Goal: Information Seeking & Learning: Find specific fact

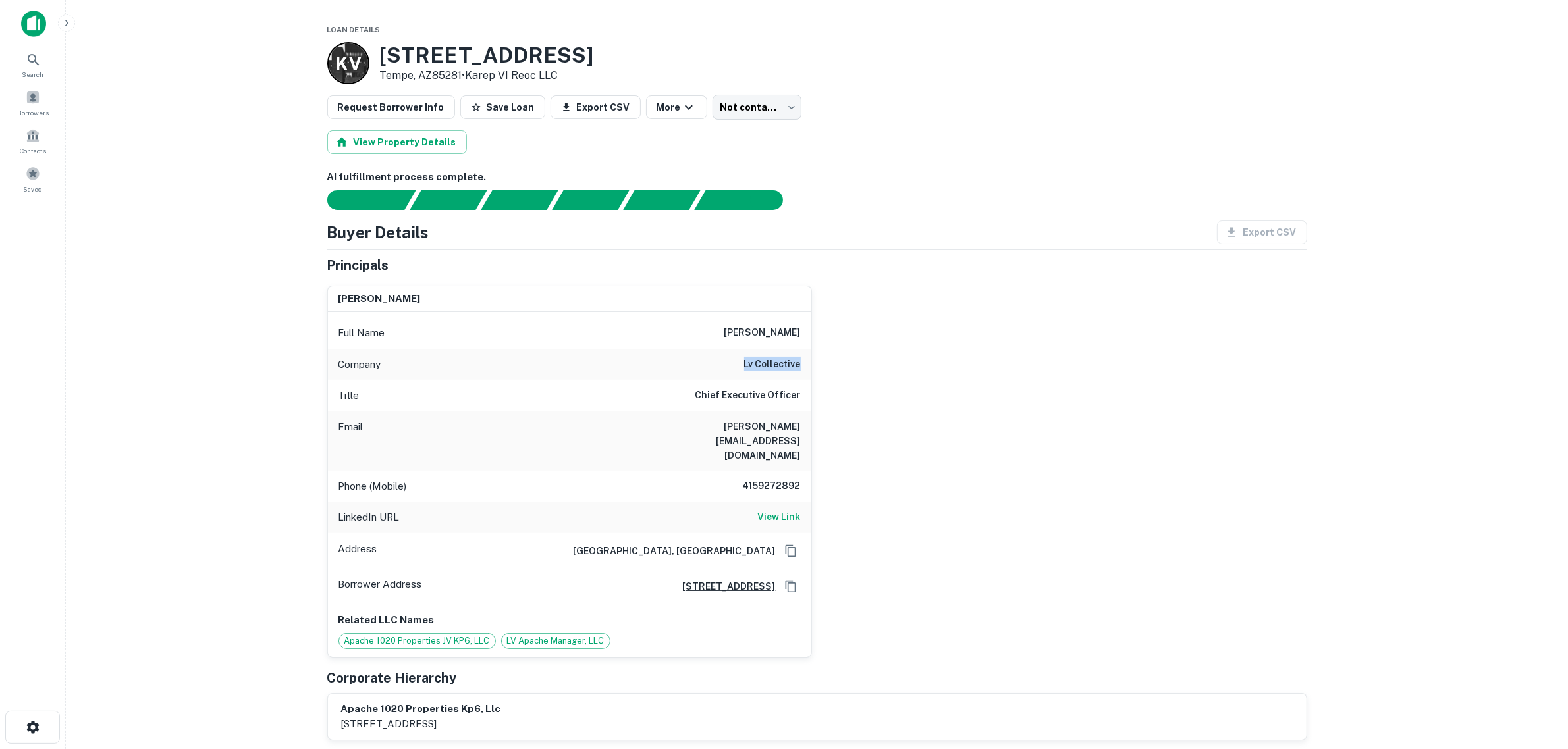
drag, startPoint x: 744, startPoint y: 364, endPoint x: 804, endPoint y: 364, distance: 60.0
click at [808, 365] on div "Company lv collective" at bounding box center [569, 364] width 483 height 31
drag, startPoint x: 587, startPoint y: 54, endPoint x: 382, endPoint y: 56, distance: 205.0
click at [382, 56] on div "K V 1020 E Apache Blvd Tempe, AZ85281 • Karep VI Reoc LLC" at bounding box center [817, 63] width 980 height 42
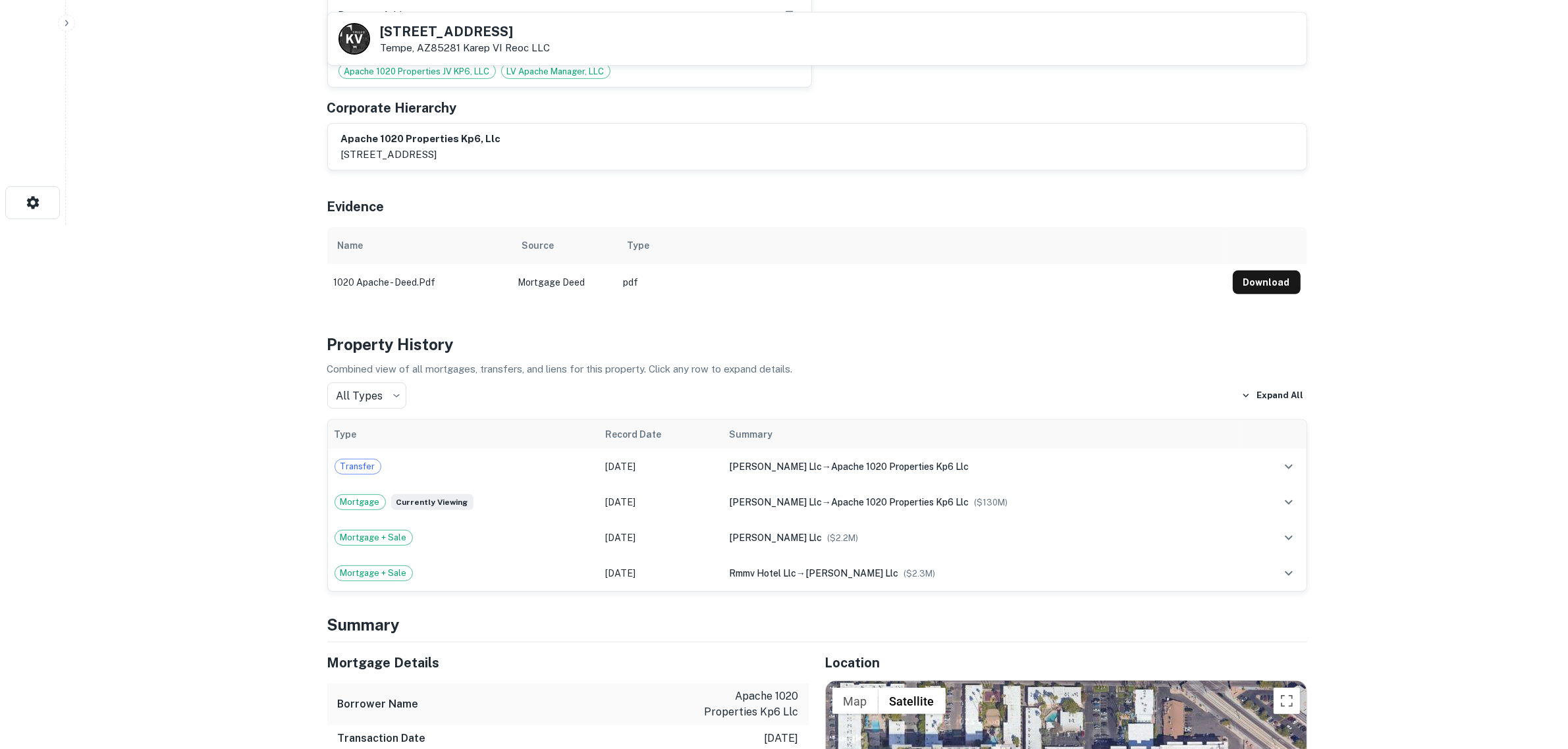
scroll to position [658, 0]
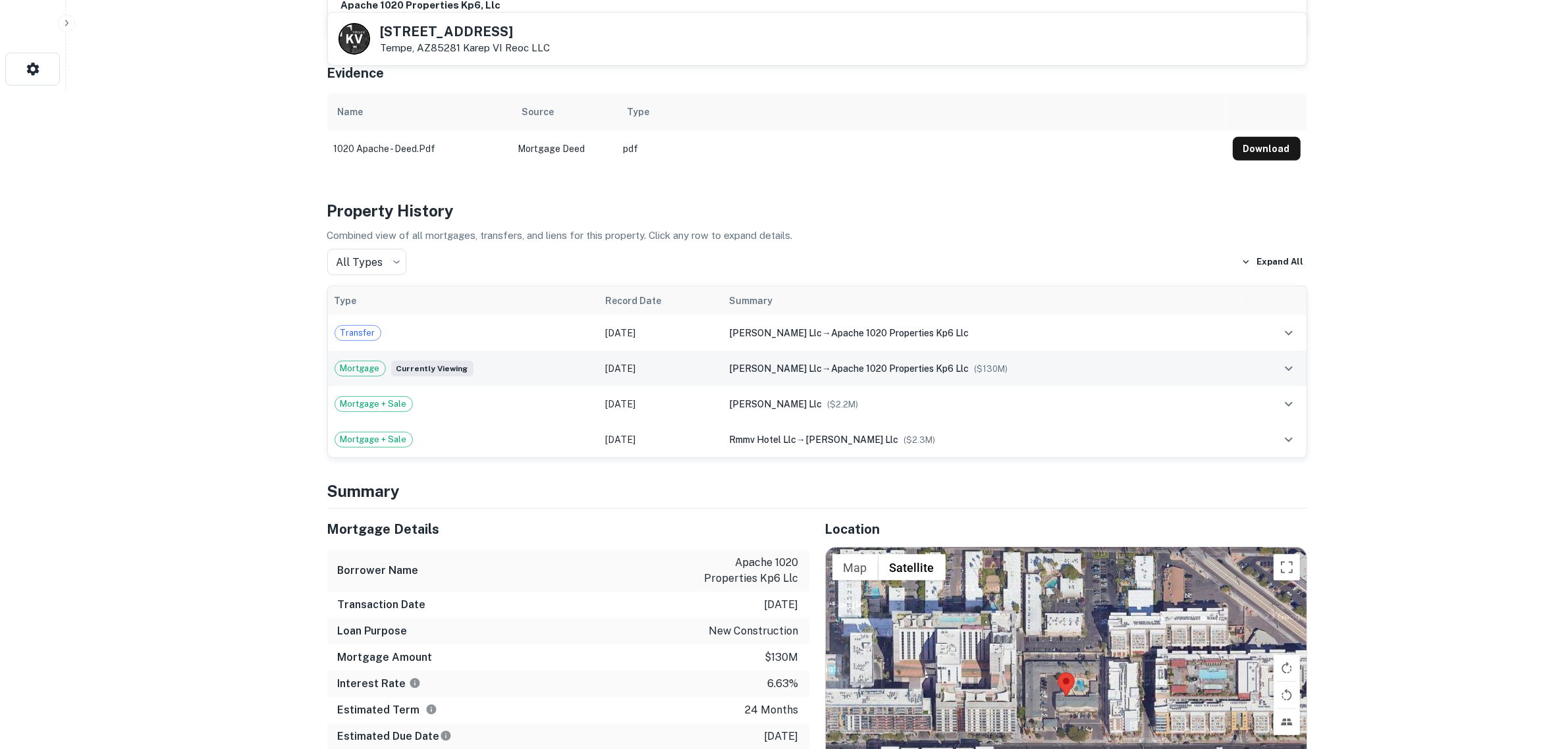
click at [1292, 361] on icon "expand row" at bounding box center [1289, 369] width 16 height 16
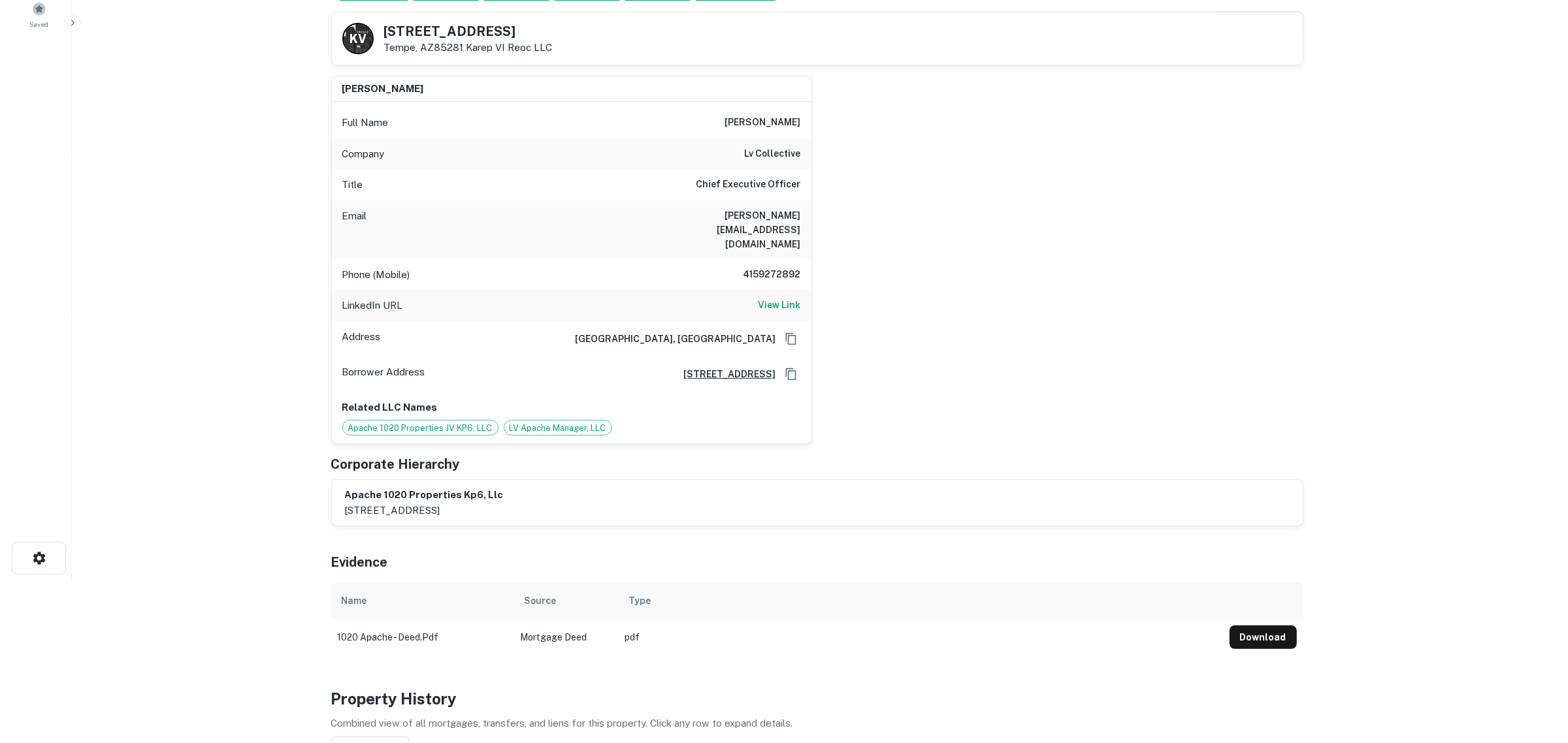
scroll to position [0, 0]
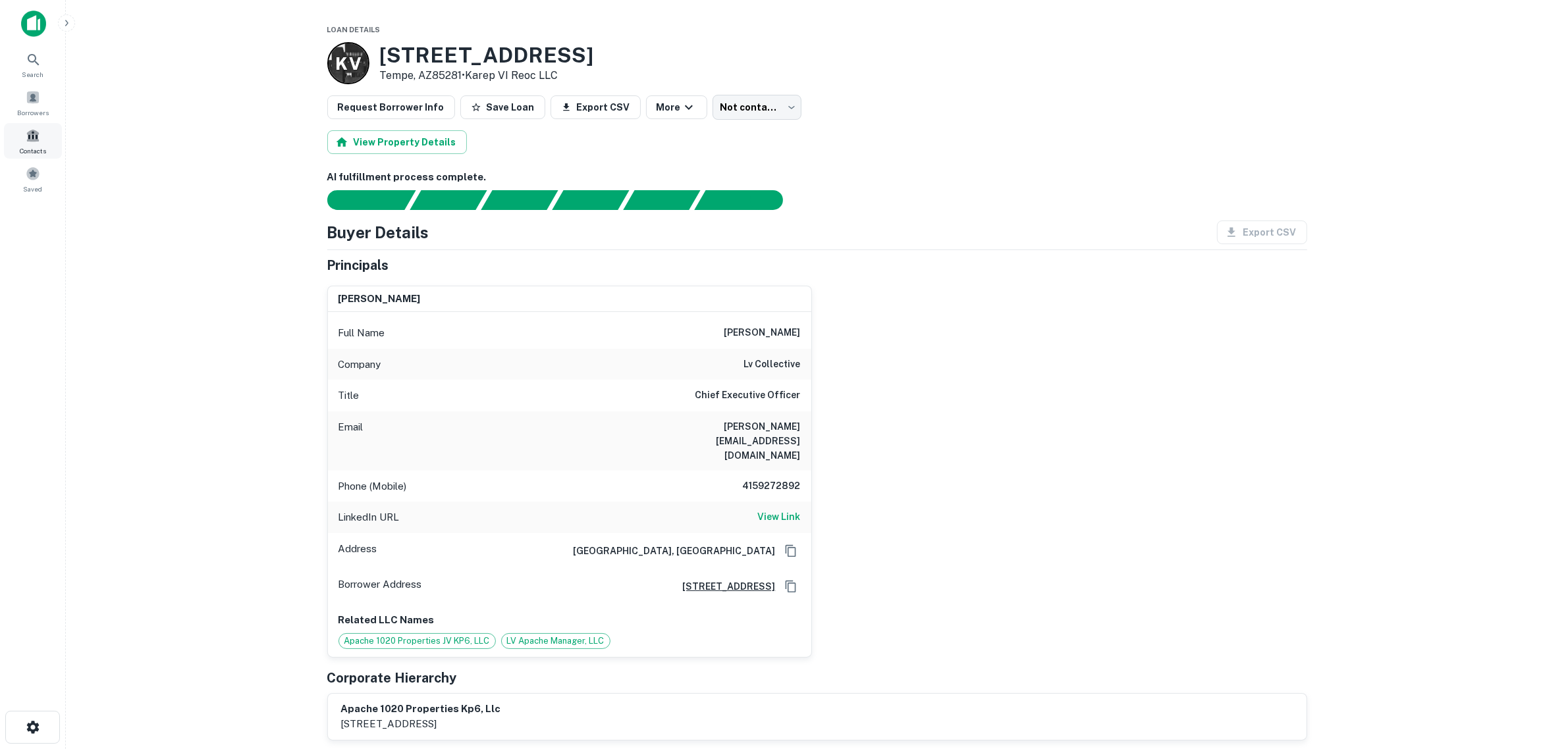
click at [33, 153] on span "Contacts" at bounding box center [33, 151] width 27 height 10
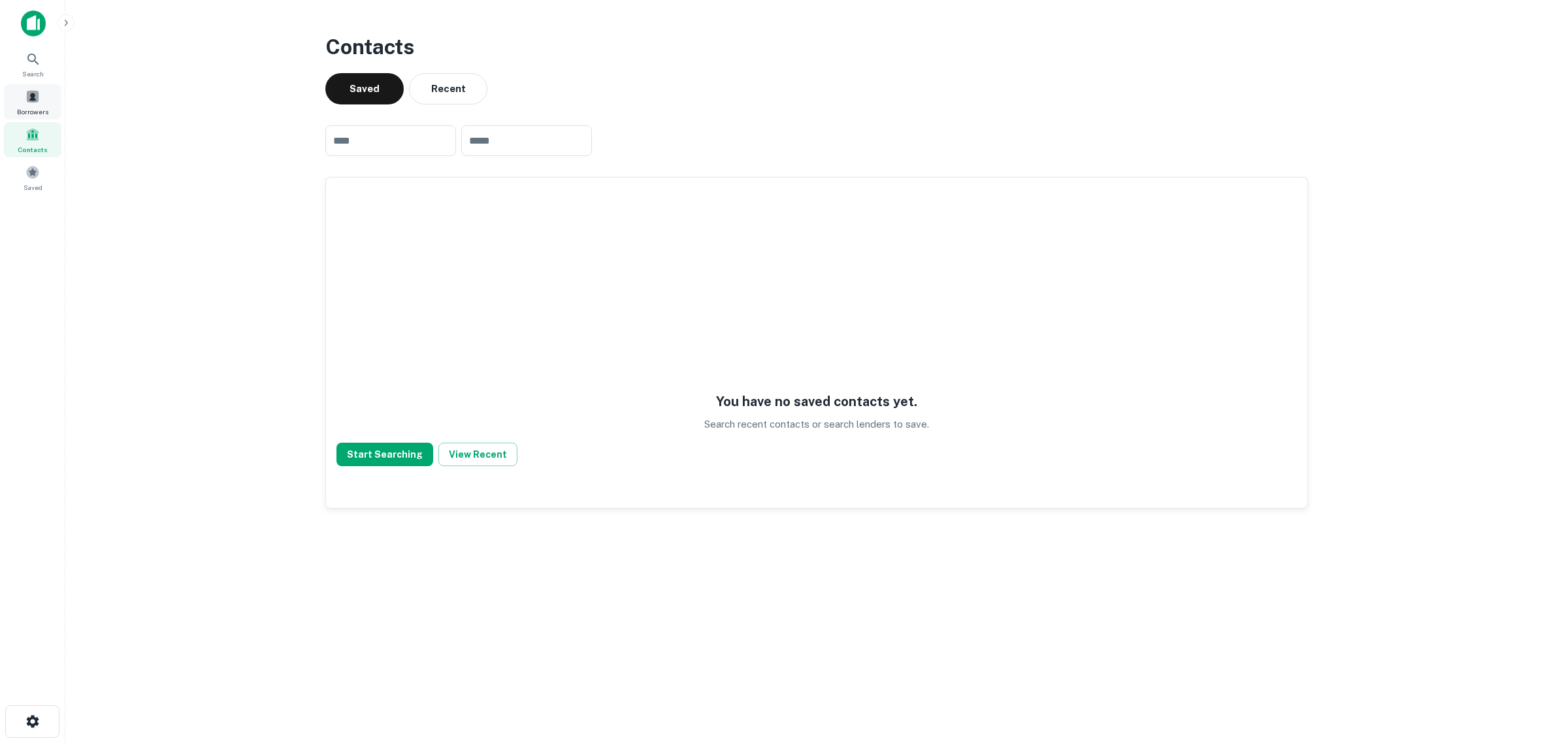
click at [27, 107] on span "Borrowers" at bounding box center [32, 112] width 31 height 10
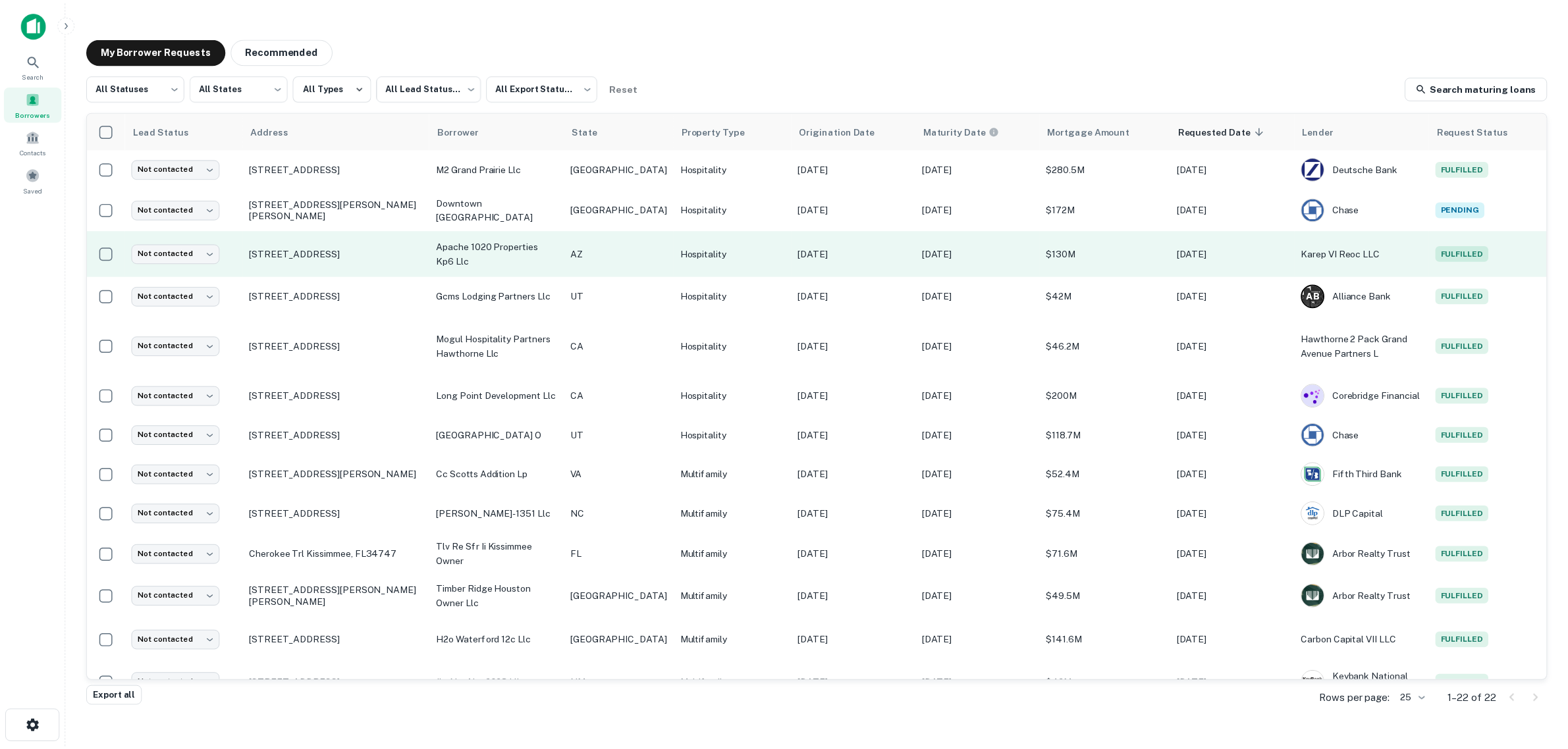
scroll to position [165, 0]
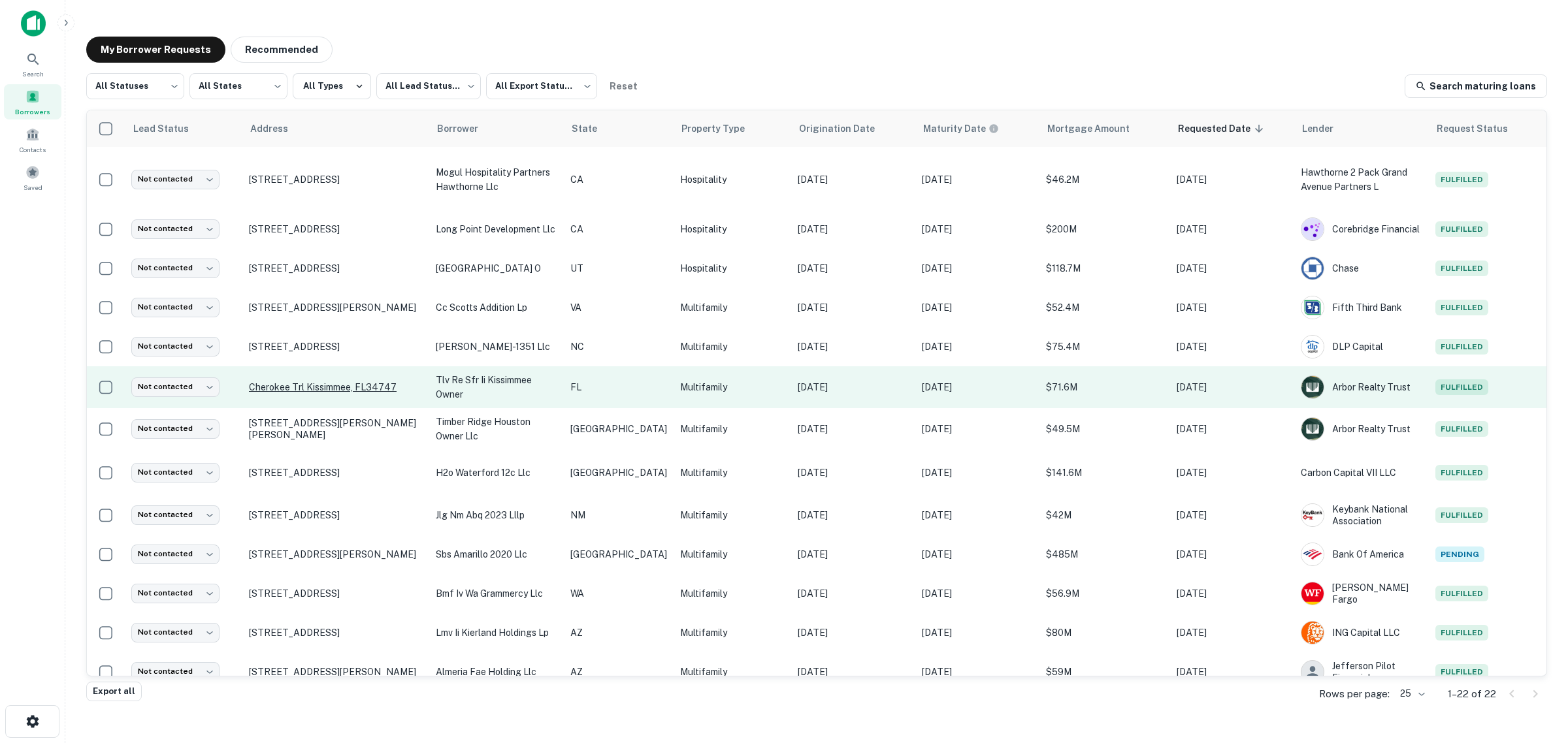
click at [324, 383] on p "Cherokee Trl Kissimmee, FL34747" at bounding box center [336, 387] width 174 height 11
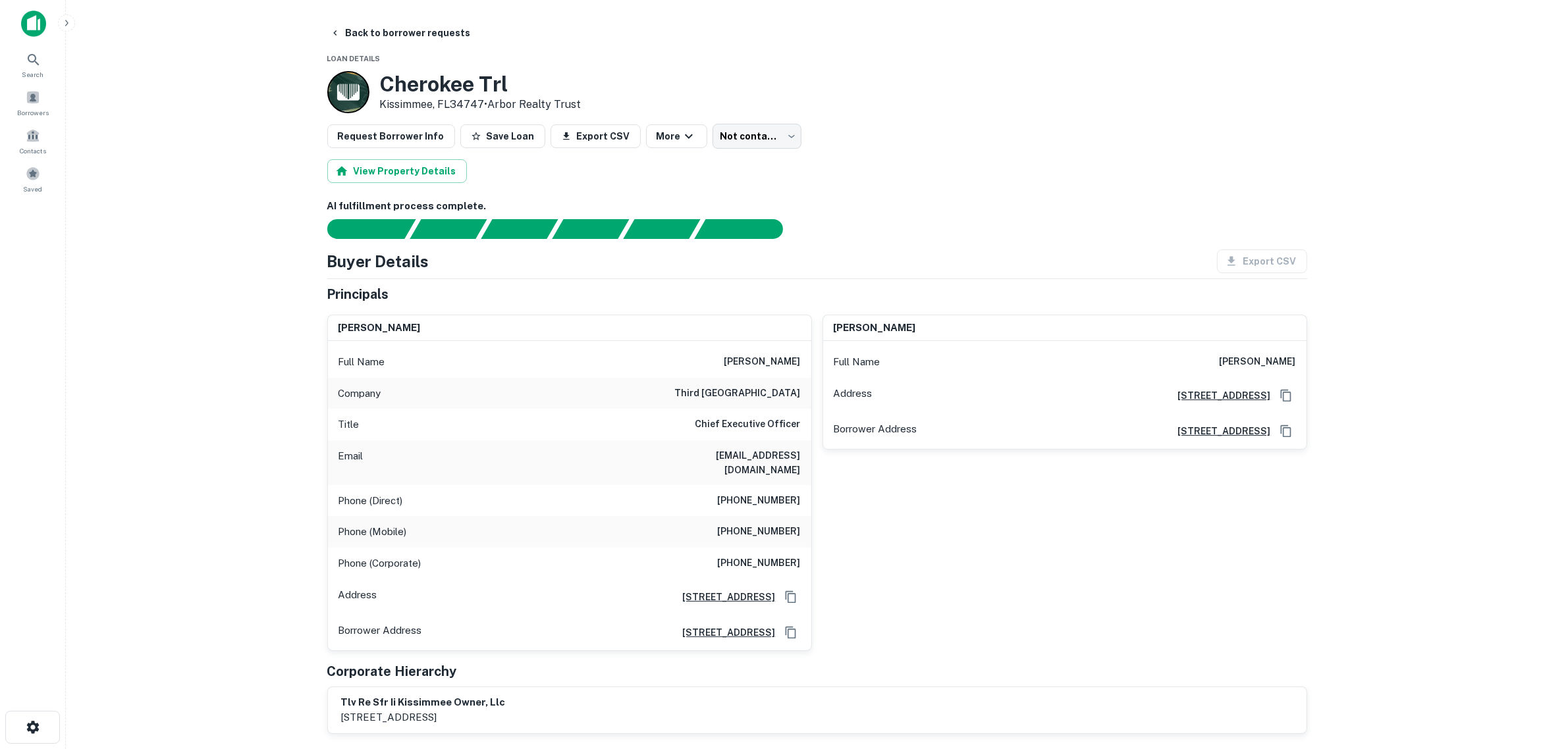
click at [262, 331] on main "Back to borrower requests Loan Details Cherokee Trl Kissimmee, FL34747 • Arbor …" at bounding box center [817, 374] width 1502 height 749
drag, startPoint x: 722, startPoint y: 393, endPoint x: 800, endPoint y: 396, distance: 78.1
click at [800, 396] on h6 "third lake capital" at bounding box center [738, 394] width 126 height 16
click at [225, 358] on main "Back to borrower requests Loan Details Cherokee Trl Kissimmee, FL34747 • Arbor …" at bounding box center [817, 374] width 1502 height 749
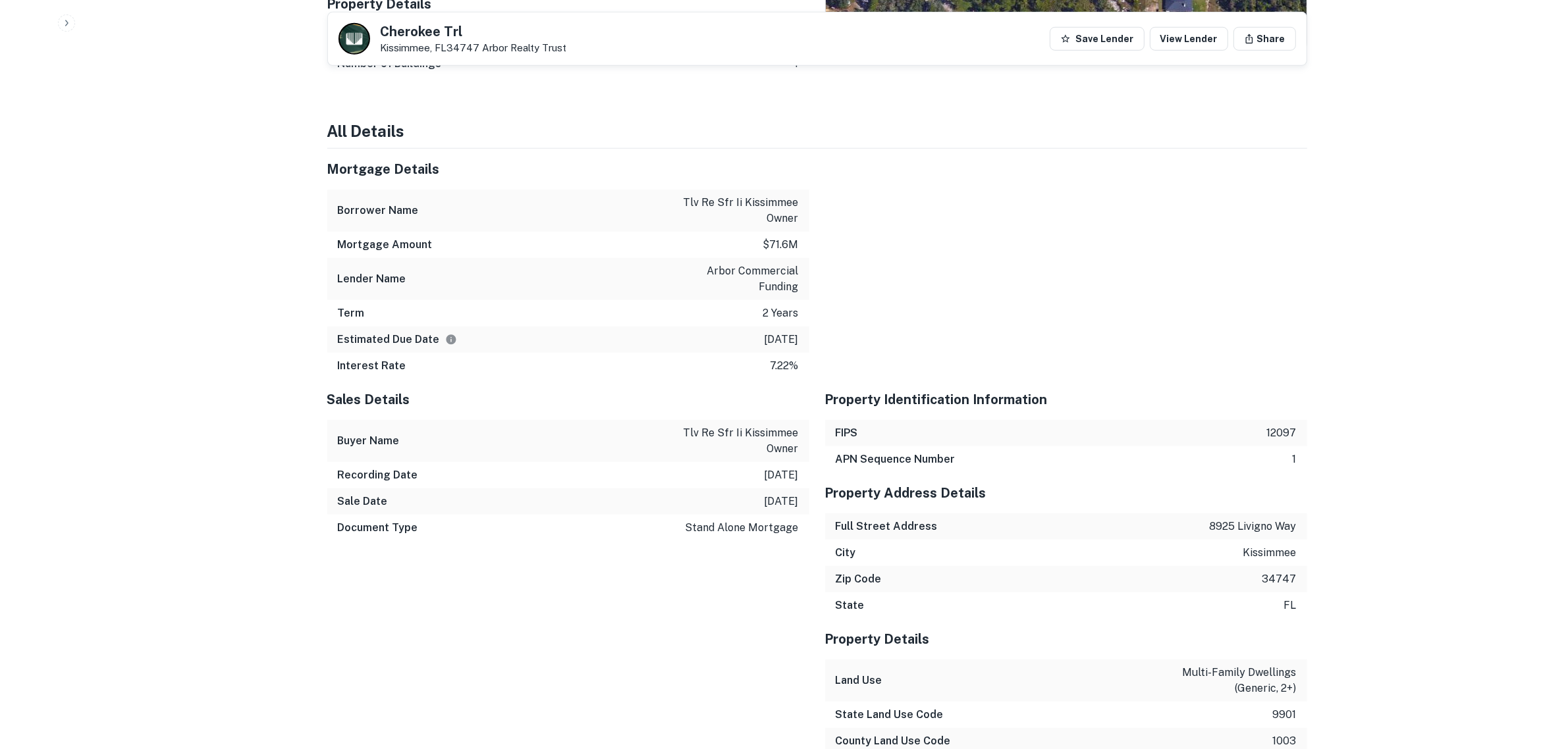
scroll to position [1070, 0]
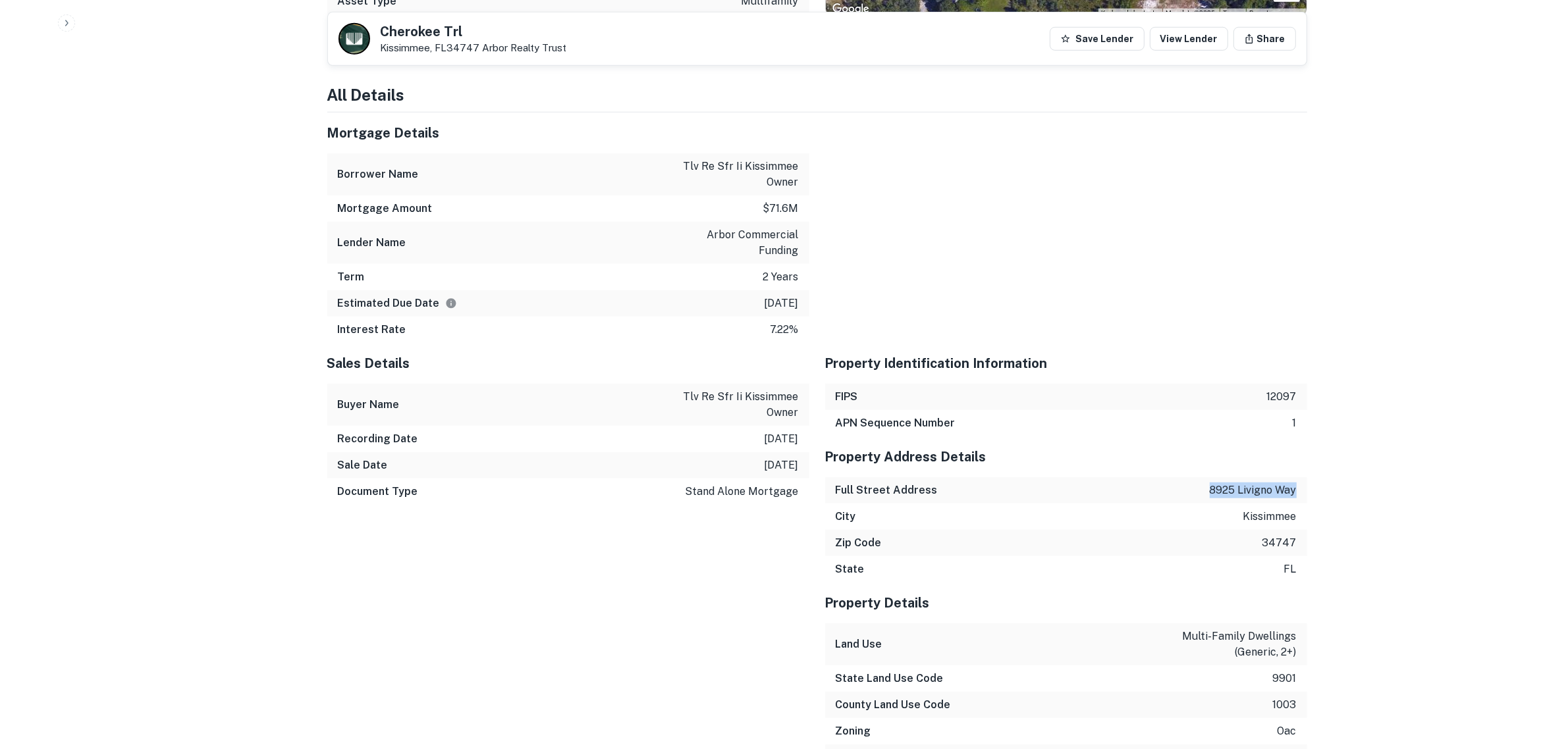
drag, startPoint x: 1209, startPoint y: 476, endPoint x: 1298, endPoint y: 484, distance: 89.4
click at [1298, 484] on div "Full Street Address 8925 livigno way" at bounding box center [1067, 491] width 482 height 27
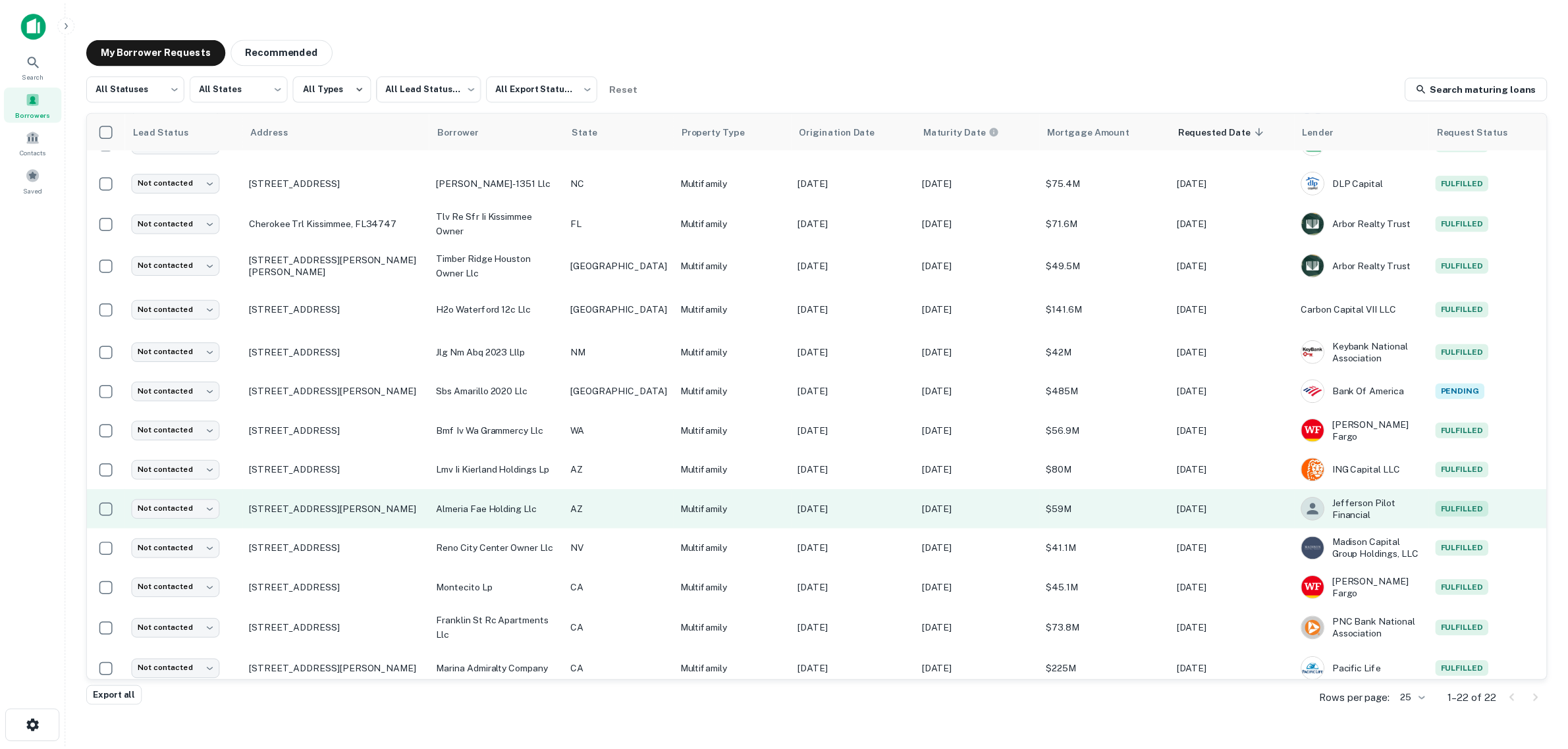
scroll to position [395, 0]
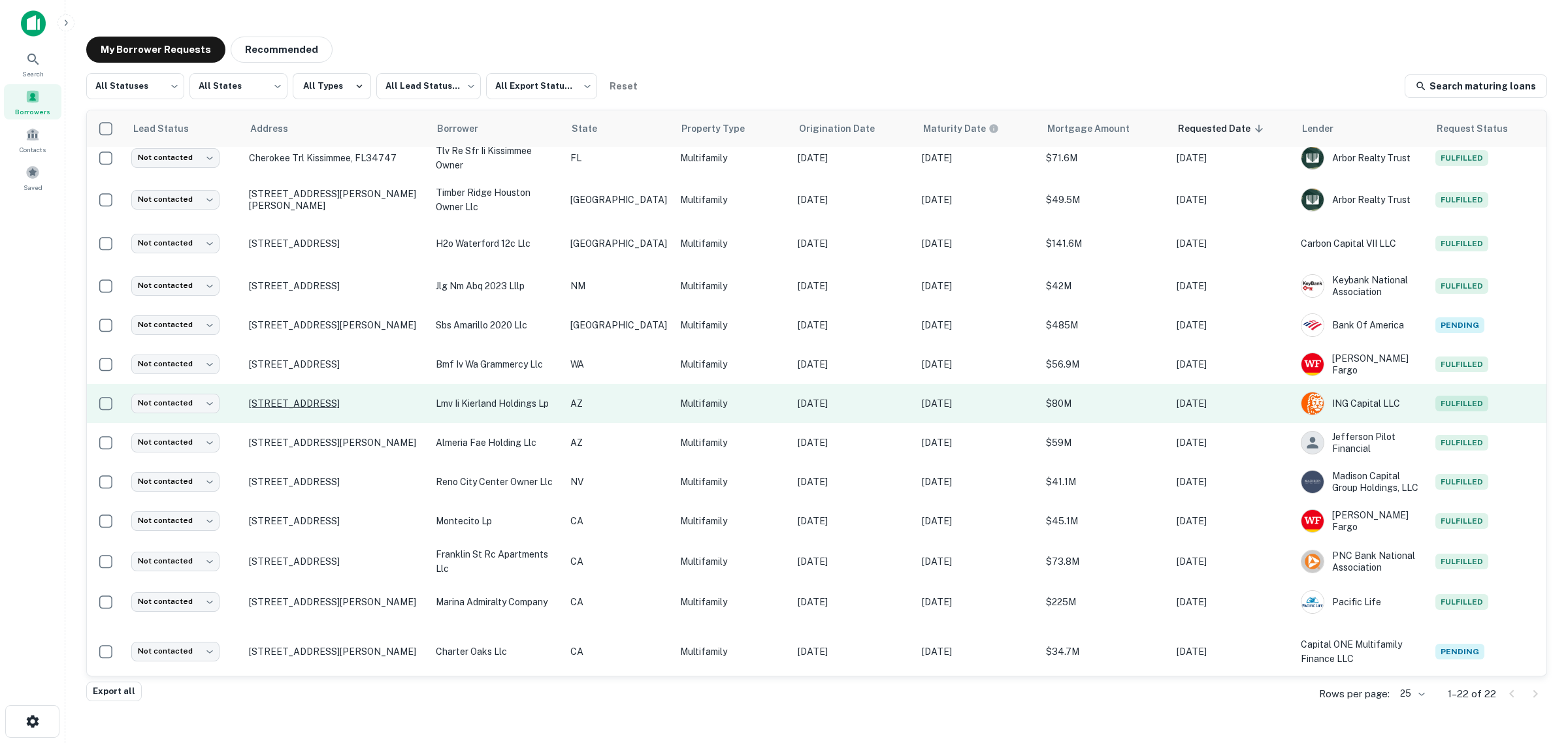
click at [360, 403] on p "15825 N 71st St Scottsdale, AZ85254" at bounding box center [336, 404] width 174 height 11
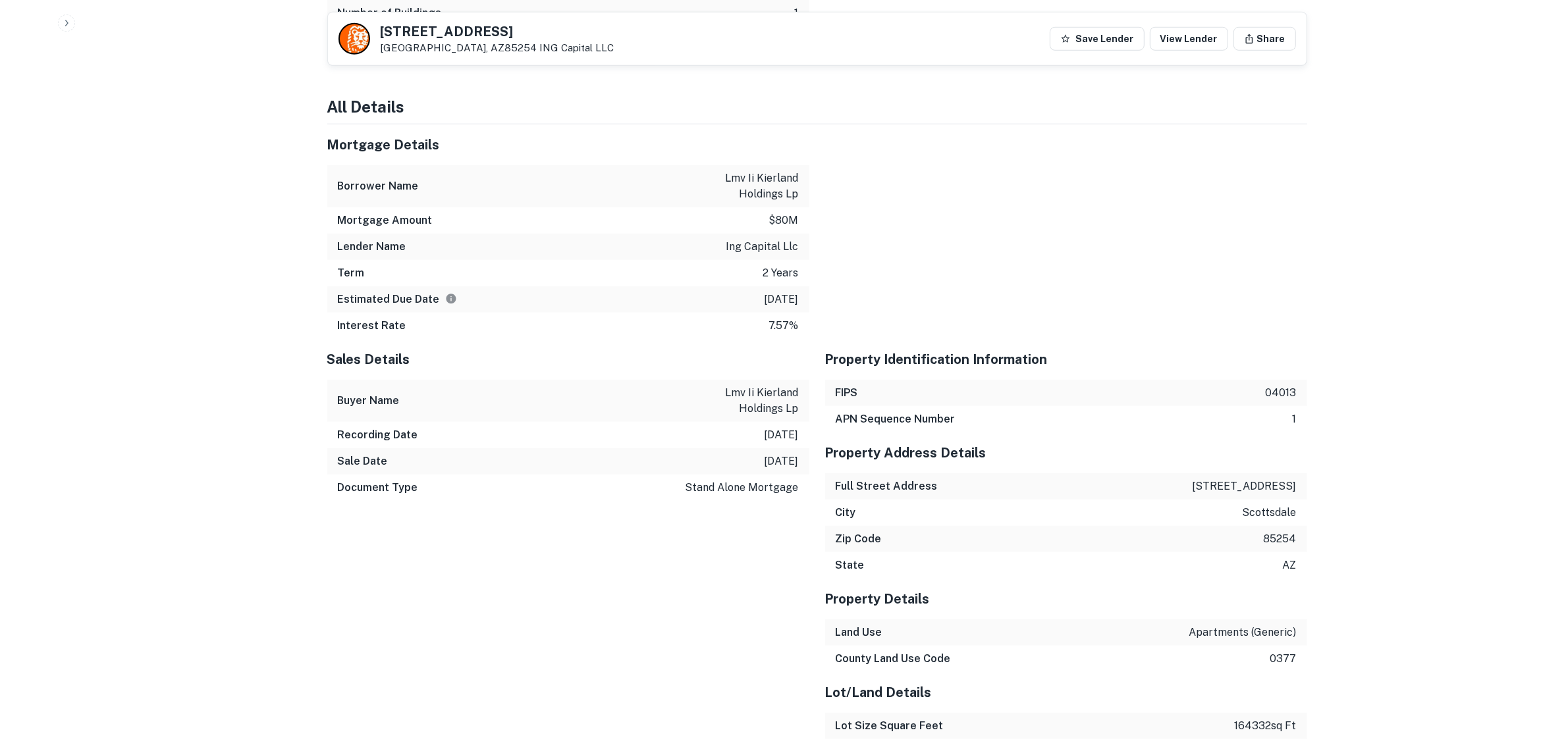
scroll to position [1234, 0]
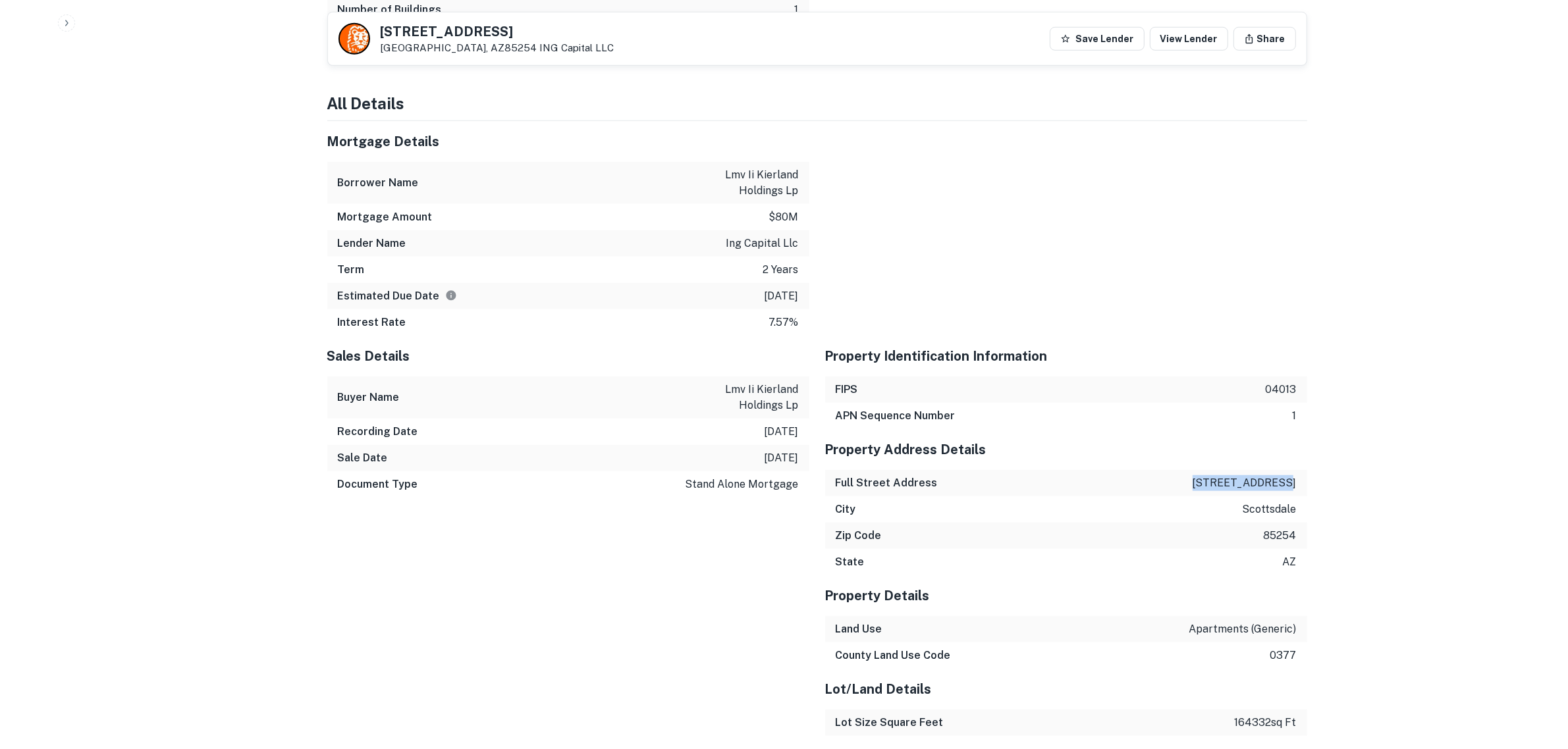
drag, startPoint x: 1219, startPoint y: 487, endPoint x: 1307, endPoint y: 488, distance: 88.0
click at [1311, 489] on div "Back to borrower requests 15825 N 71ST ST Scottsdale, AZ85254 ING Capital LLC S…" at bounding box center [817, 38] width 1011 height 2503
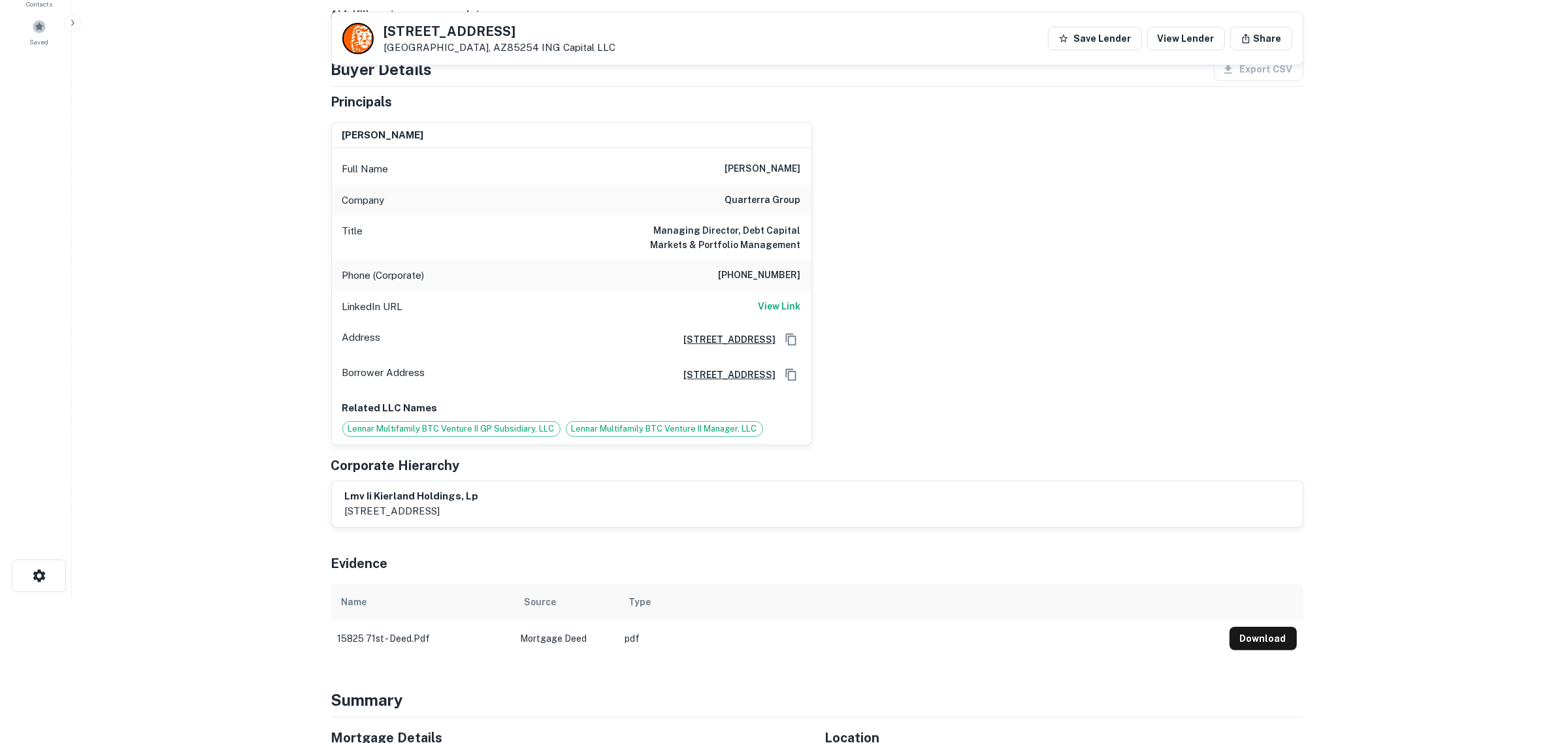
scroll to position [0, 0]
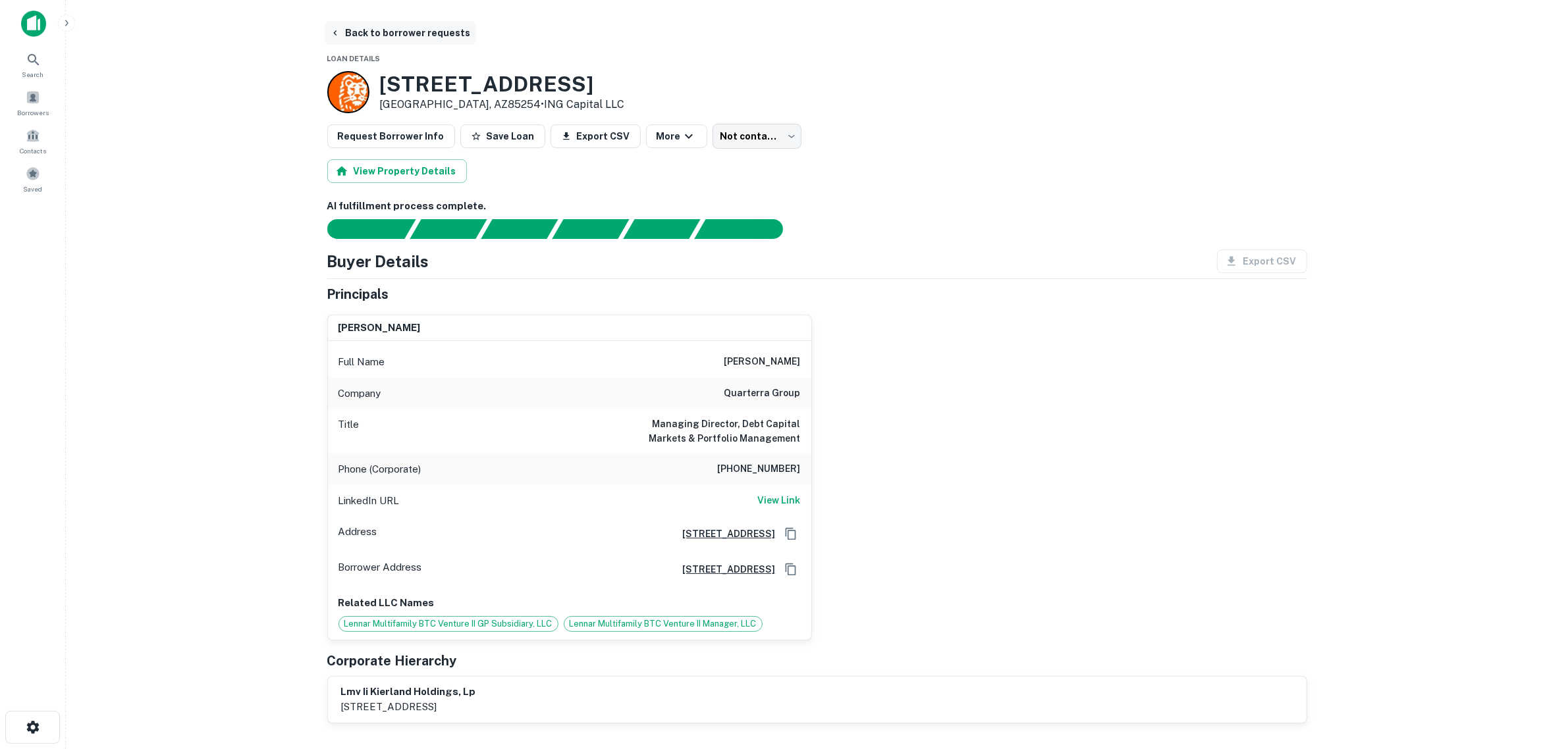
click at [339, 33] on icon "button" at bounding box center [335, 32] width 10 height 10
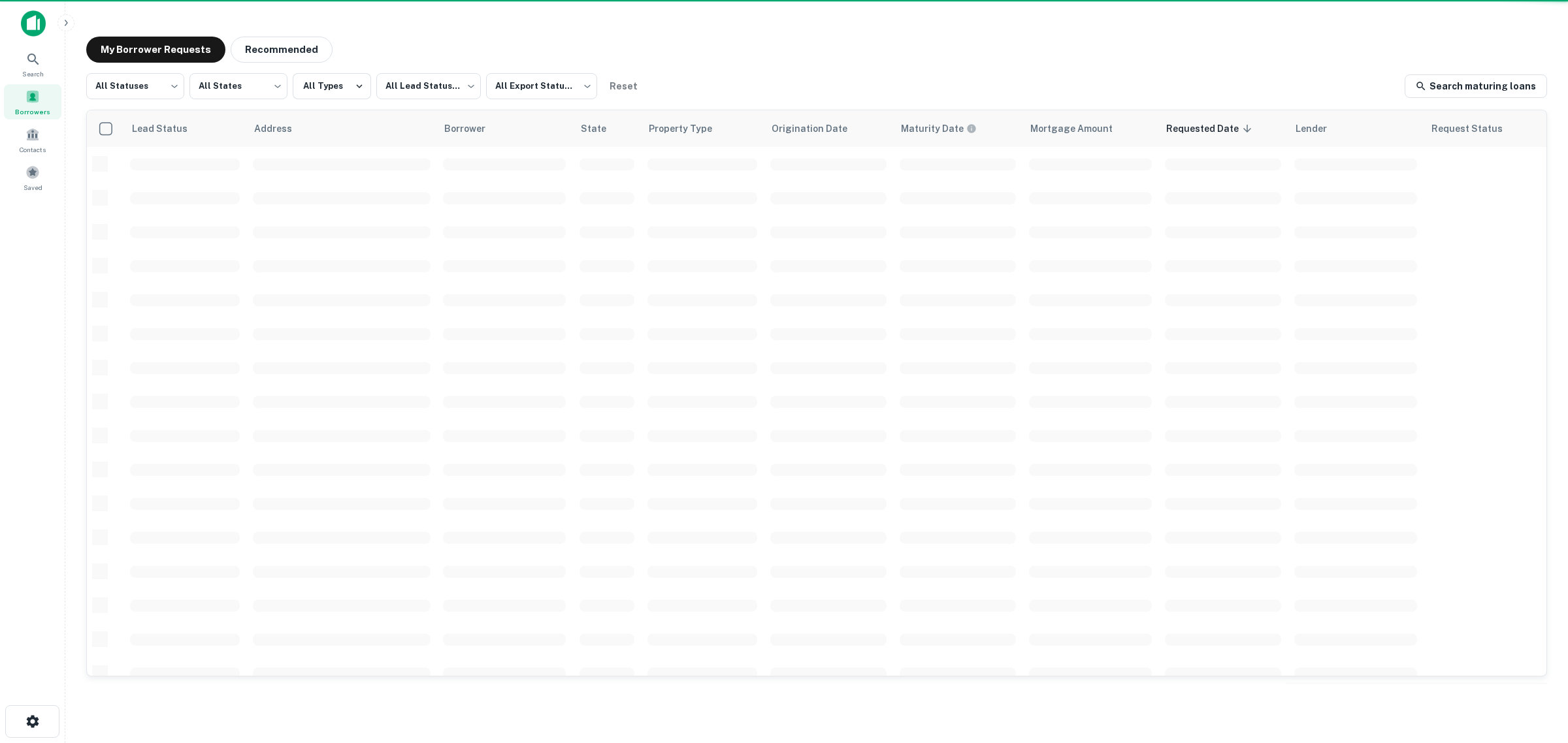
scroll to position [320, 0]
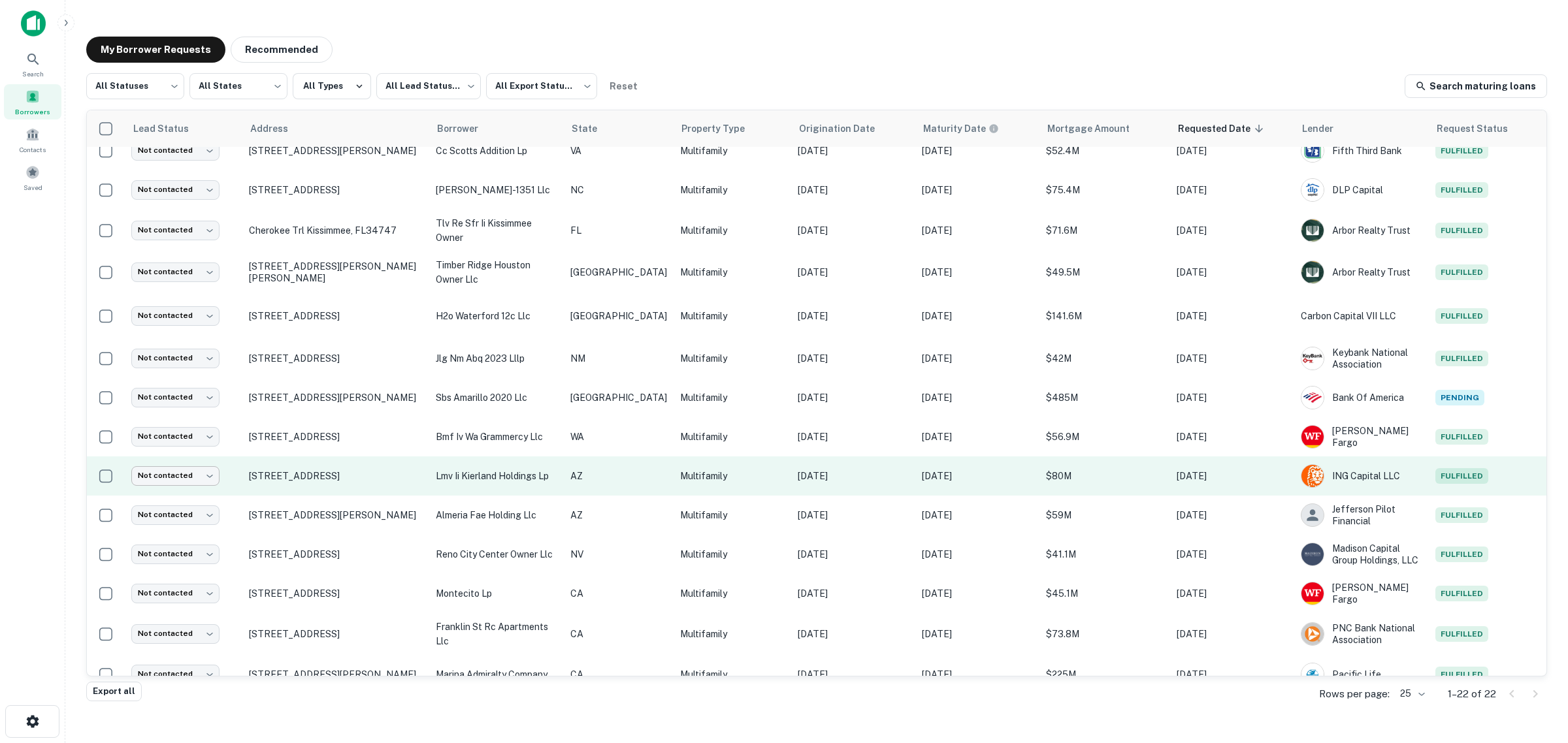
click at [207, 471] on body "Search Borrowers Contacts Saved My Borrower Requests Recommended All Statuses *…" at bounding box center [784, 372] width 1568 height 743
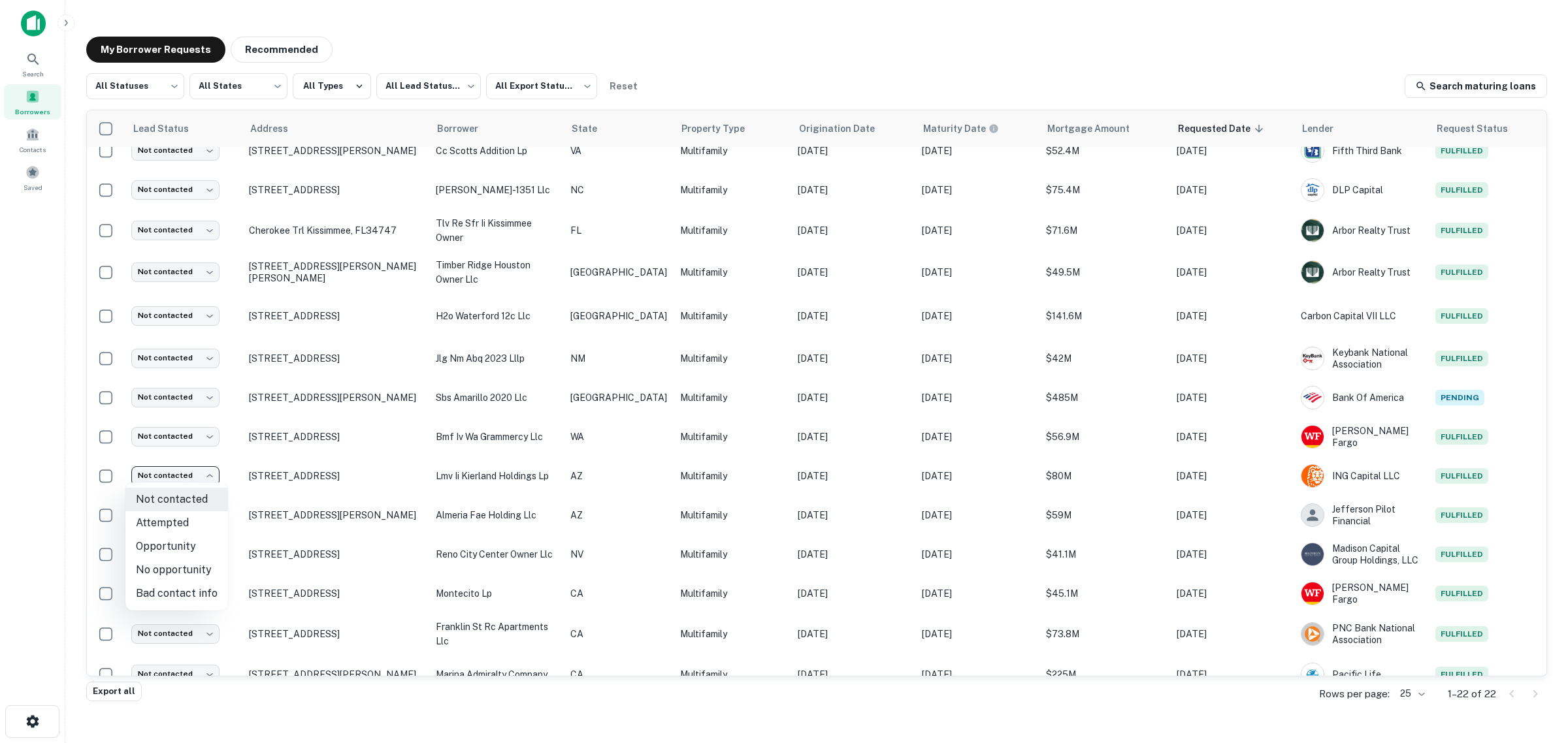
click at [181, 519] on li "Attempted" at bounding box center [177, 523] width 102 height 24
type input "*********"
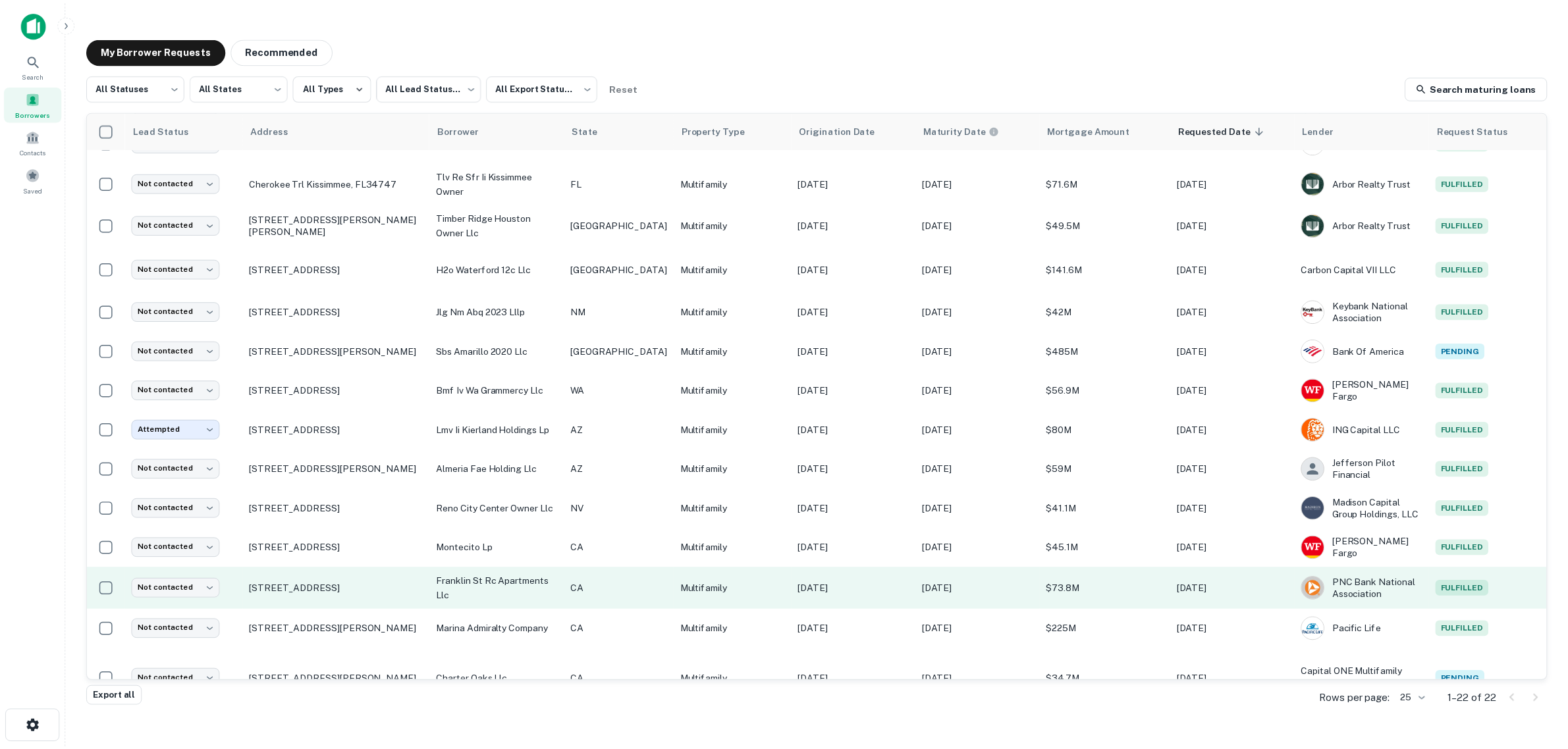
scroll to position [395, 0]
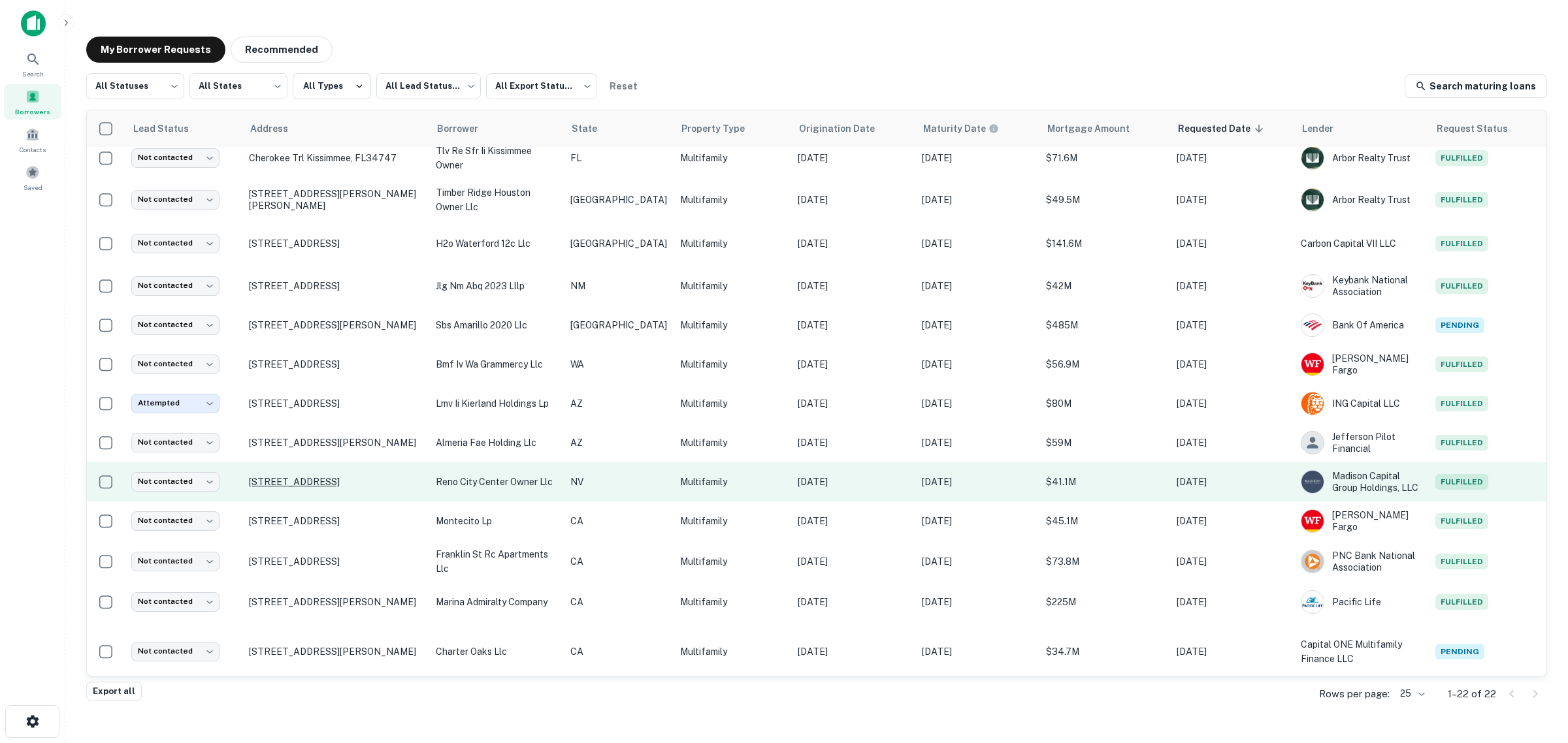
click at [316, 478] on p "219 University Way Reno, NV89501" at bounding box center [336, 482] width 174 height 11
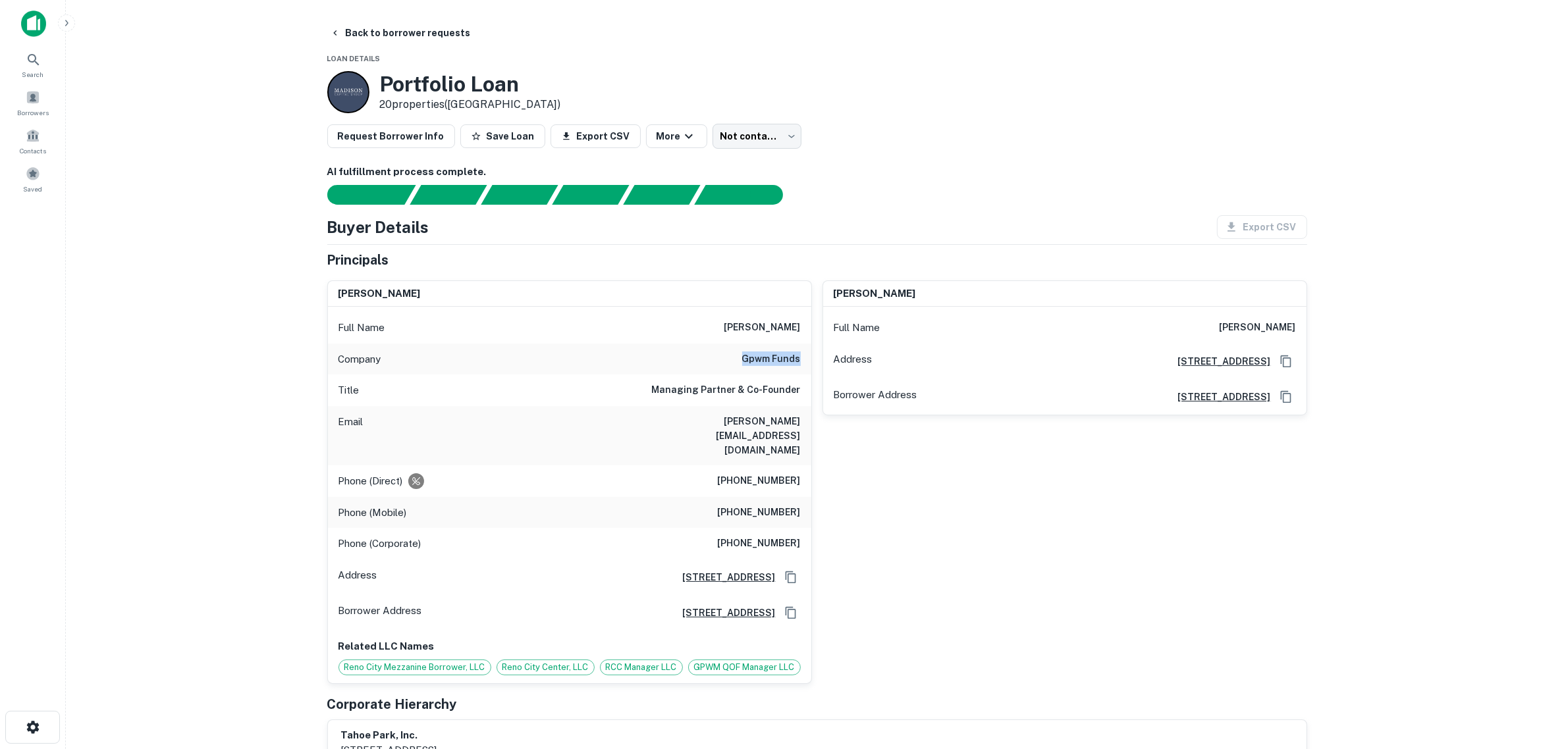
drag, startPoint x: 802, startPoint y: 359, endPoint x: 743, endPoint y: 357, distance: 59.0
click at [743, 357] on div "Company gpwm funds" at bounding box center [569, 359] width 483 height 31
click at [1283, 508] on div "ned r rosario Full Name ned r rosario Address 233 S 4th St Ste 305-f, Las Vegas…" at bounding box center [1059, 476] width 495 height 415
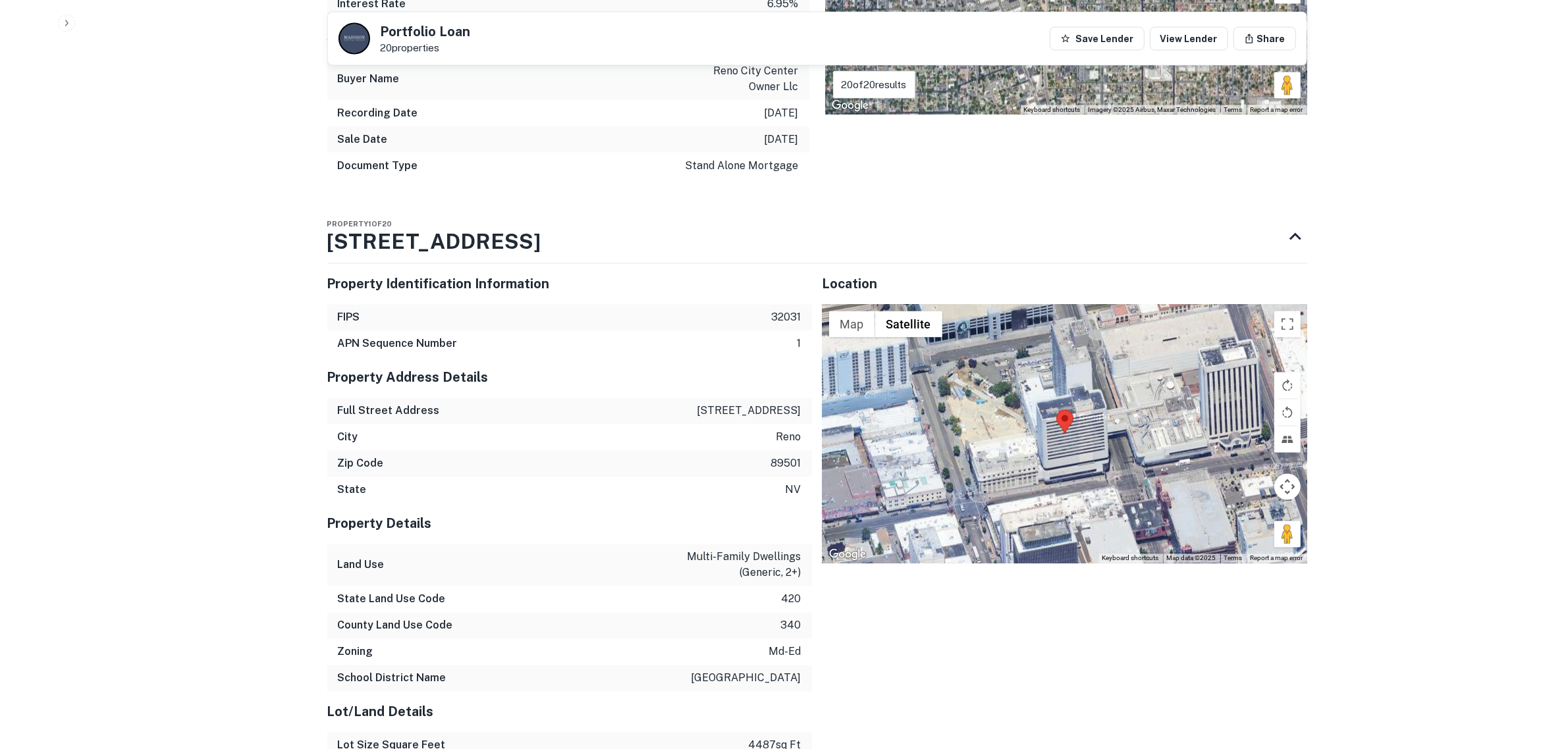
scroll to position [2963, 0]
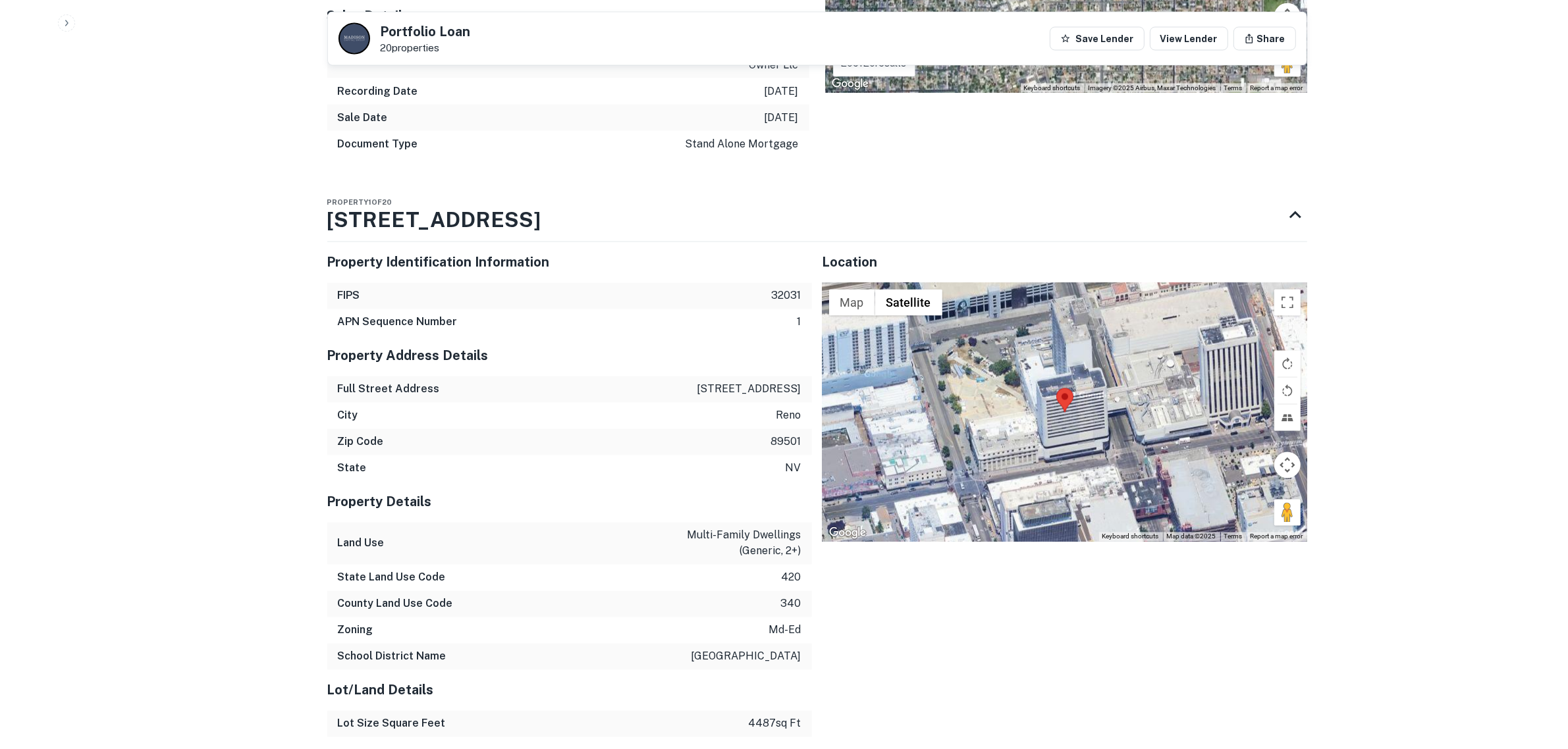
drag, startPoint x: 705, startPoint y: 383, endPoint x: 802, endPoint y: 389, distance: 97.2
click at [802, 389] on div "Full Street Address 219 university way" at bounding box center [569, 390] width 484 height 27
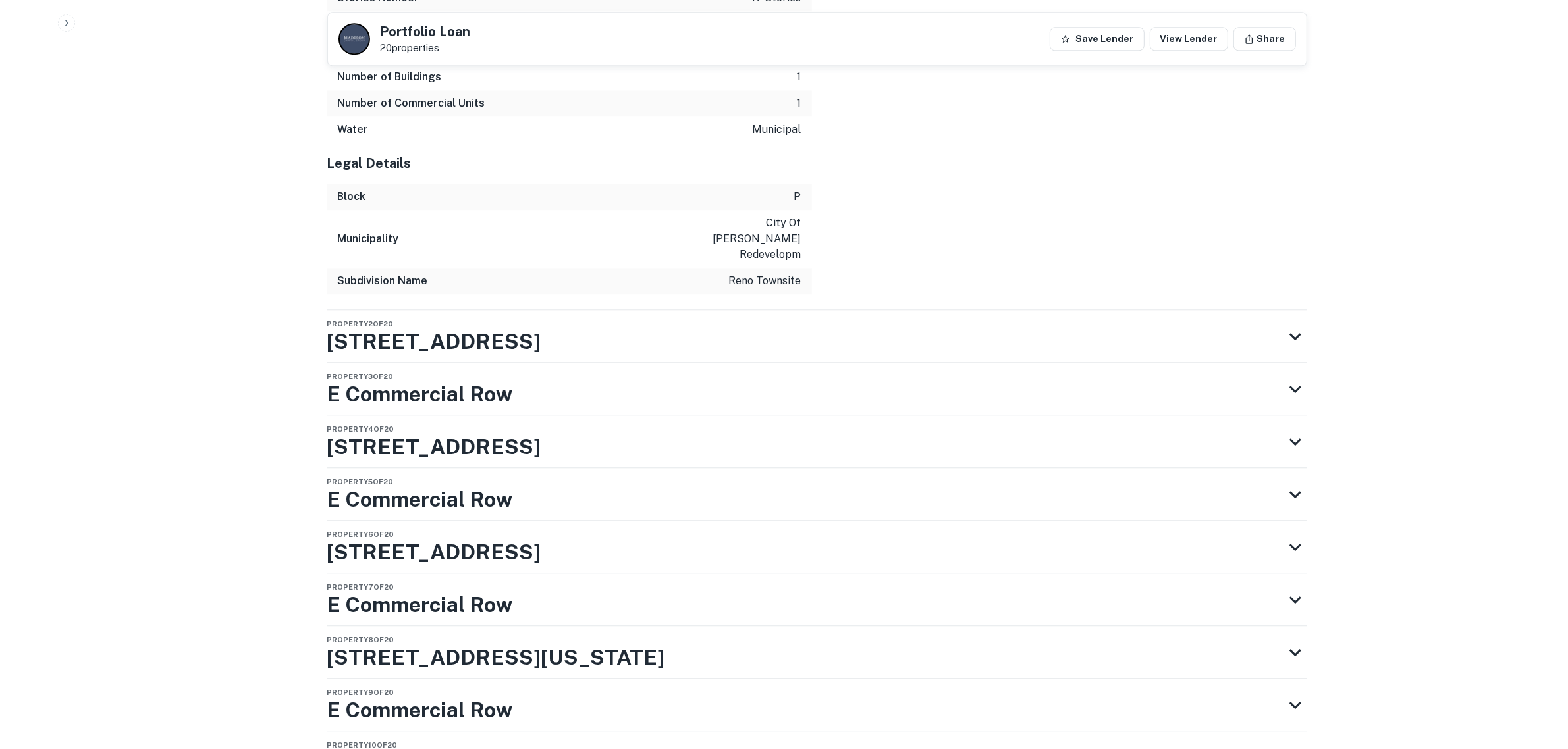
scroll to position [3785, 0]
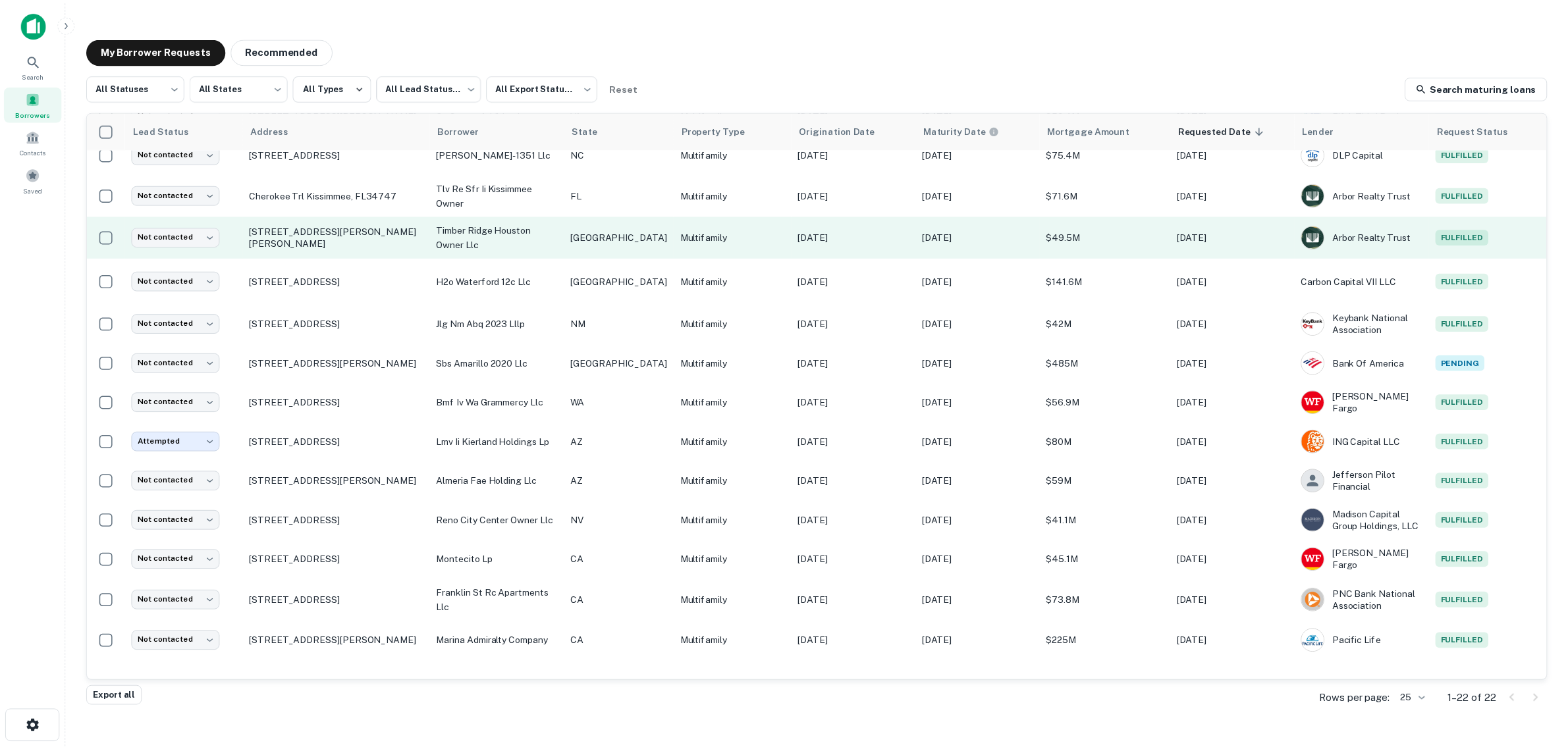
scroll to position [395, 0]
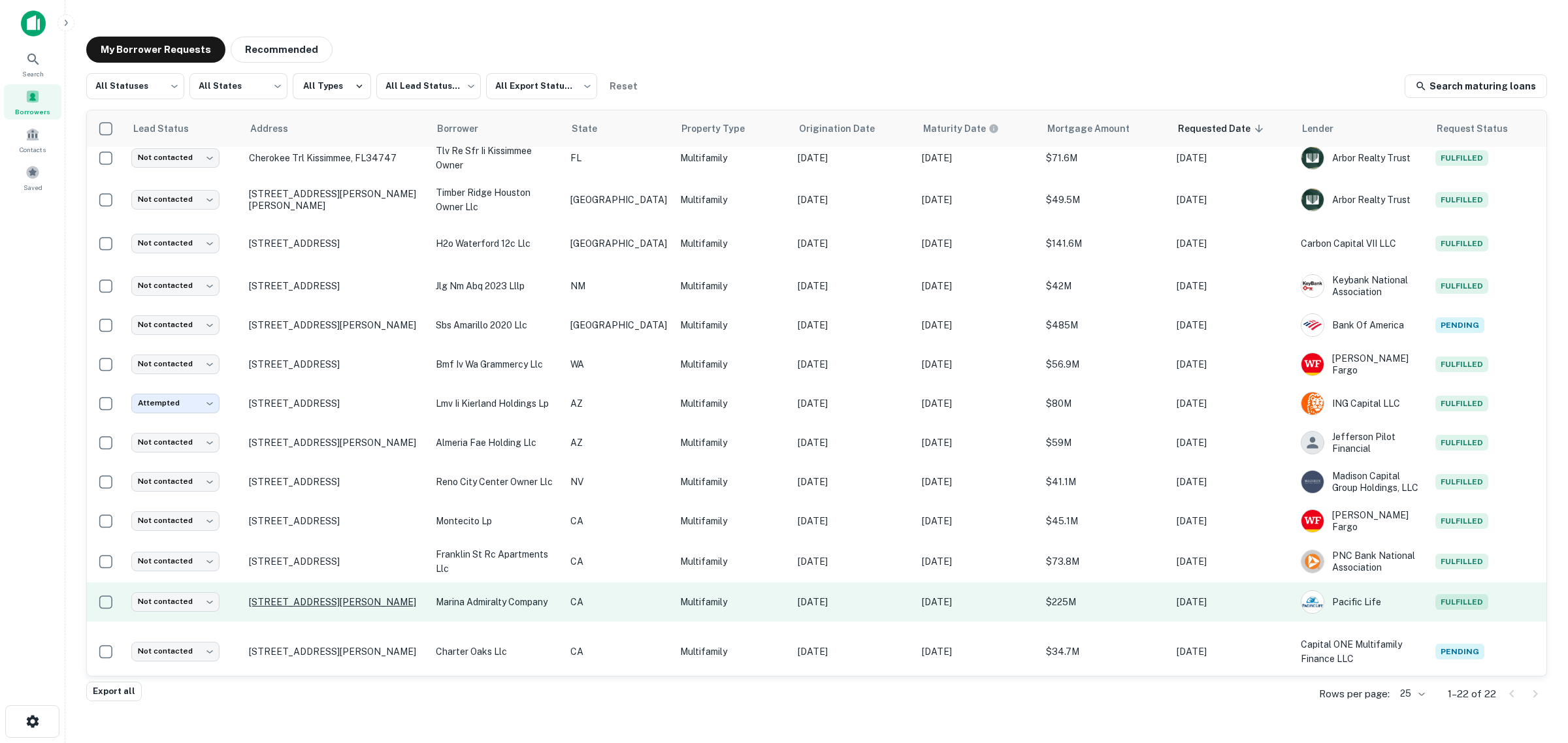
click at [316, 596] on p "4500 Via Marina Marina Del Rey, CA90292" at bounding box center [336, 602] width 174 height 11
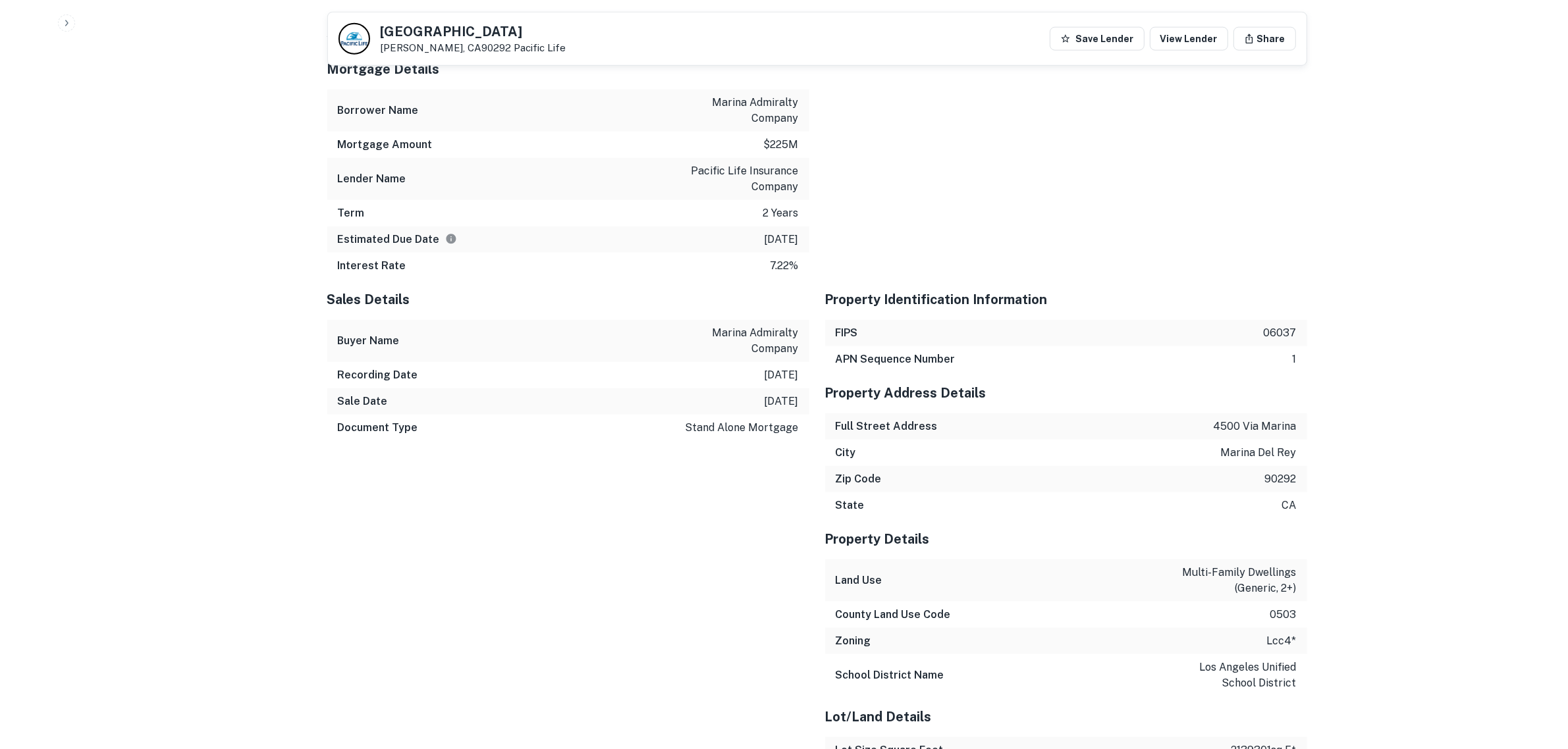
scroll to position [1974, 0]
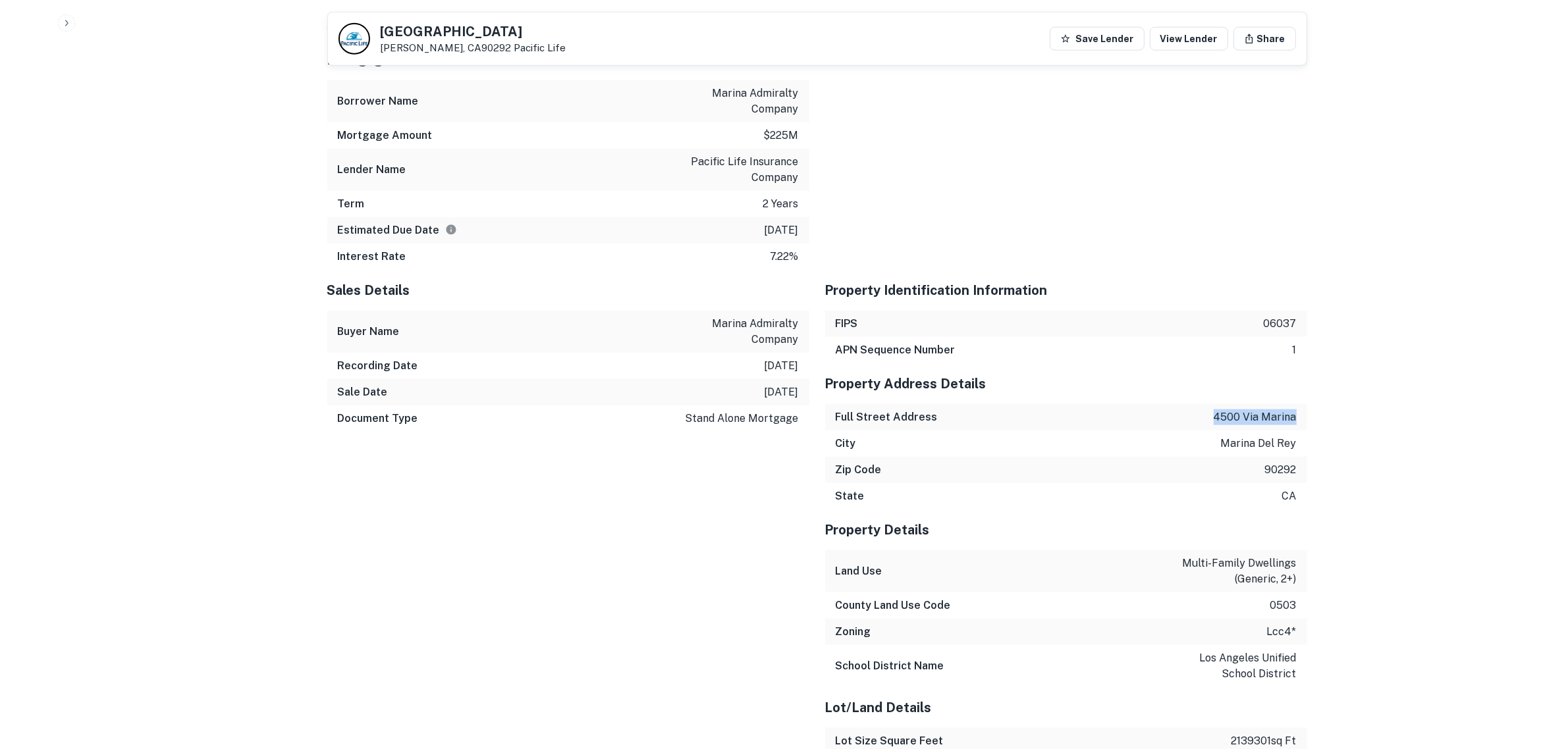
drag, startPoint x: 1219, startPoint y: 390, endPoint x: 1302, endPoint y: 390, distance: 83.0
click at [1302, 404] on div "Full Street Address 4500 via marina" at bounding box center [1067, 417] width 482 height 27
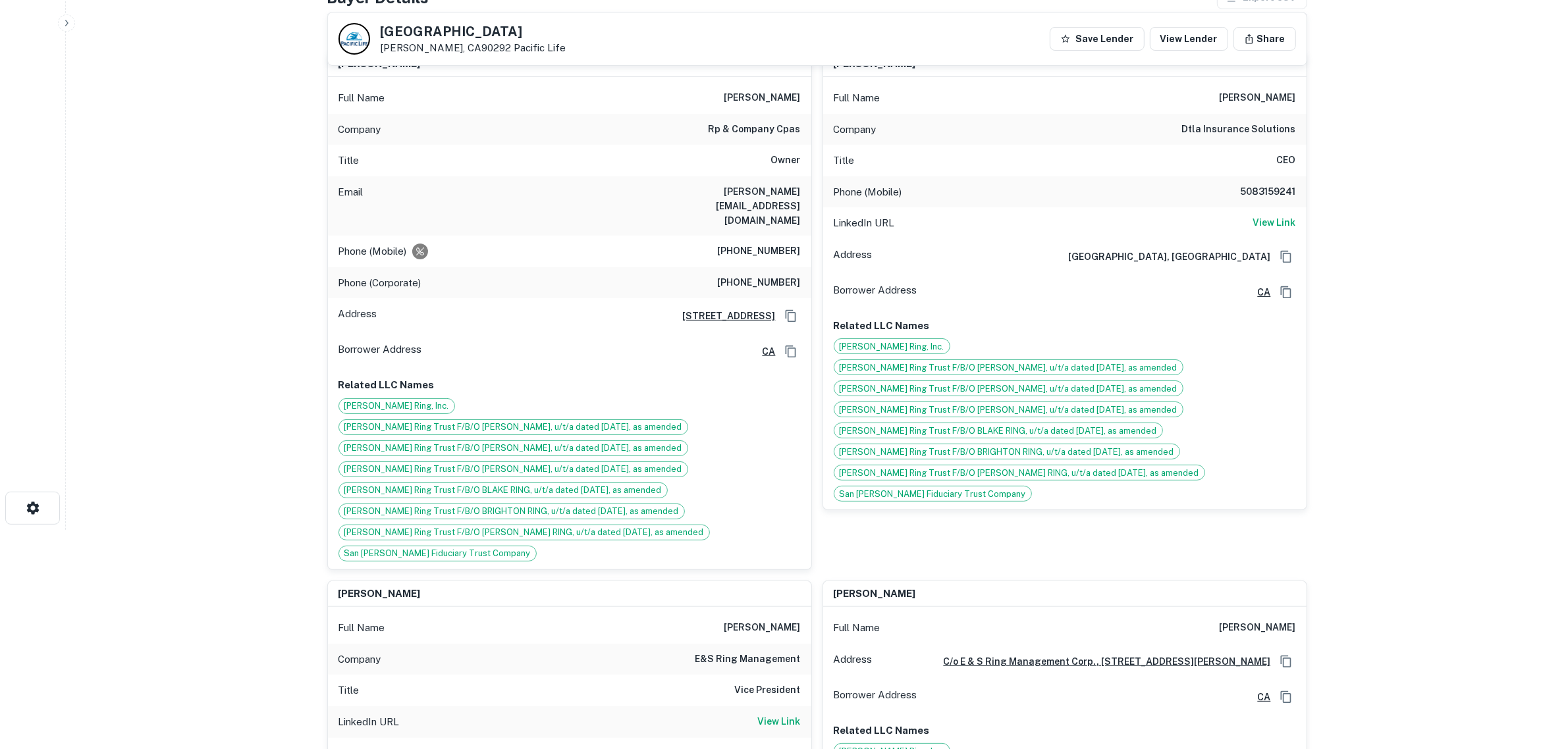
scroll to position [165, 0]
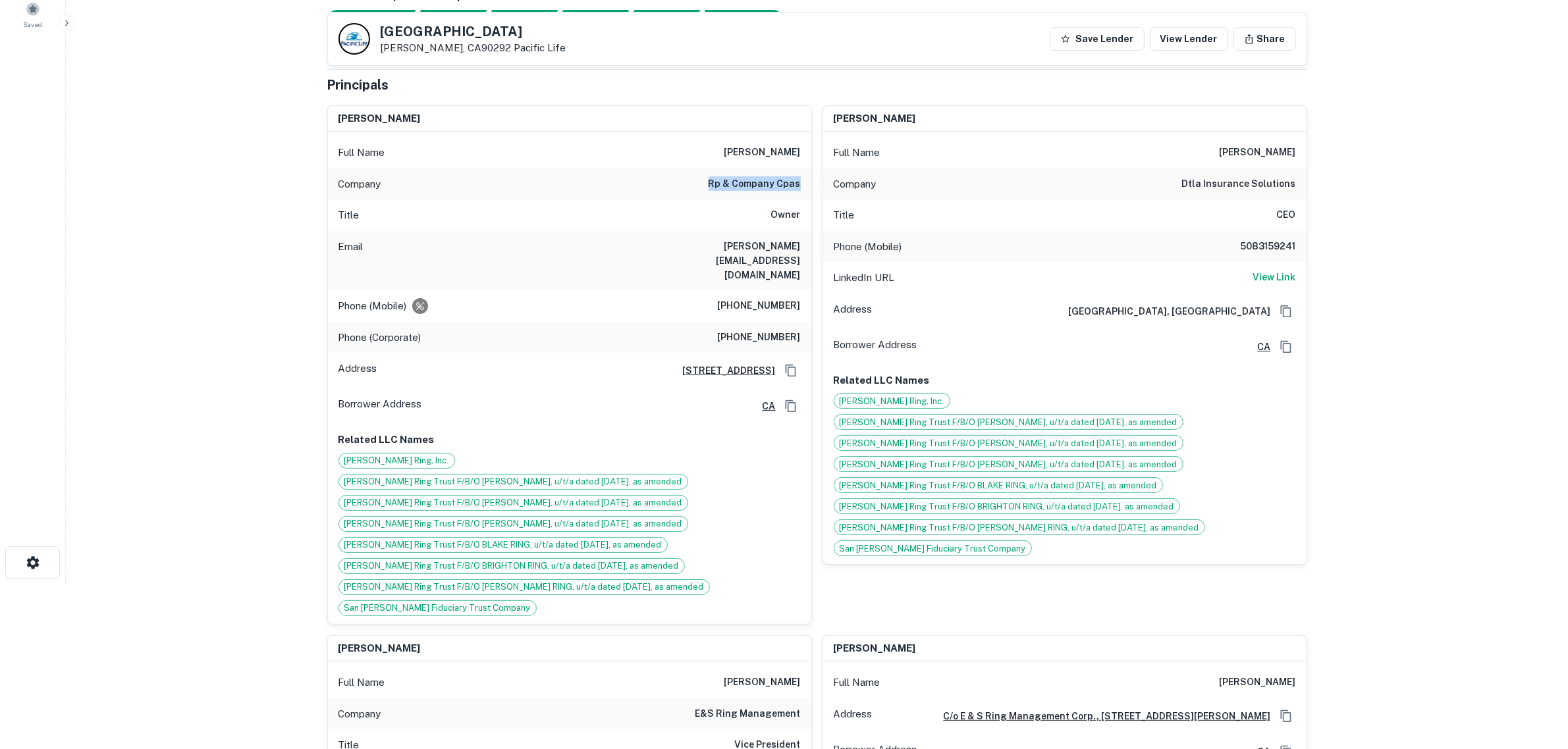
drag, startPoint x: 711, startPoint y: 183, endPoint x: 800, endPoint y: 183, distance: 89.0
click at [800, 183] on div "Company rp & company cpas" at bounding box center [569, 184] width 483 height 31
click at [704, 158] on div "Full Name richard patterson" at bounding box center [569, 152] width 483 height 31
drag, startPoint x: 719, startPoint y: 155, endPoint x: 807, endPoint y: 158, distance: 88.1
click at [807, 158] on div "Full Name richard patterson" at bounding box center [569, 152] width 483 height 31
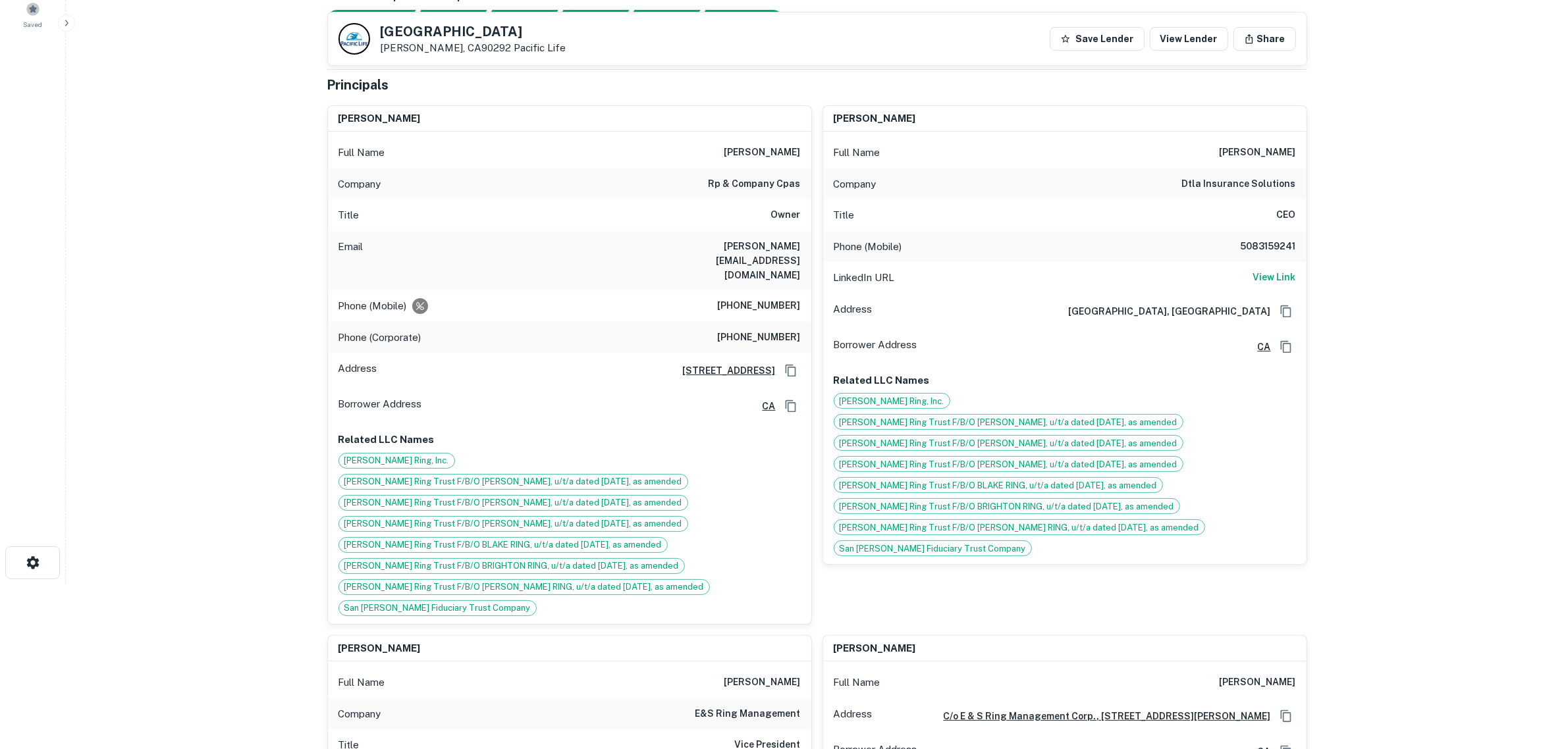
copy h6 "richard patterson"
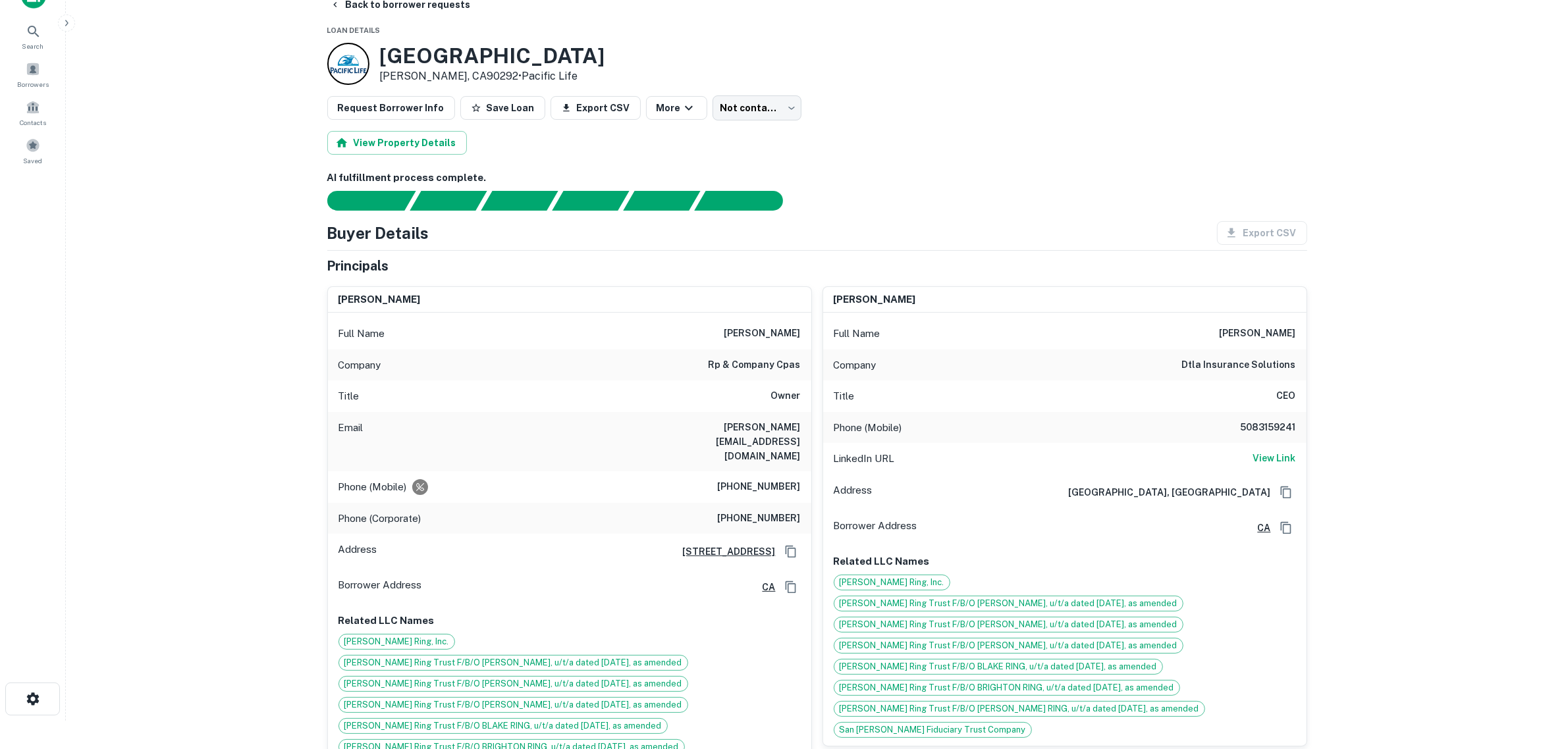
scroll to position [0, 0]
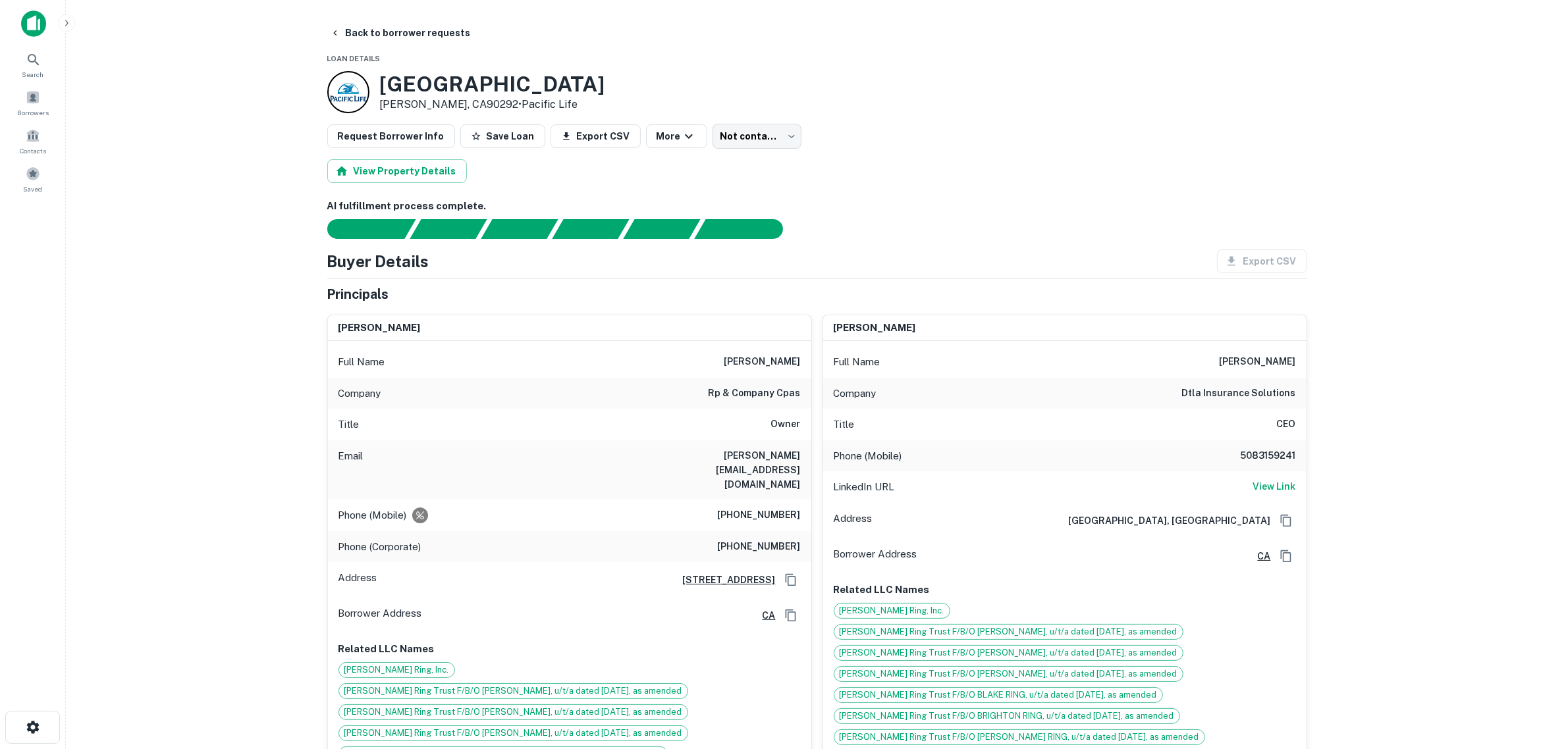
click at [263, 403] on main "Back to borrower requests Loan Details 4500 Via Marina Marina Del Rey, CA90292 …" at bounding box center [817, 374] width 1502 height 749
drag, startPoint x: 552, startPoint y: 86, endPoint x: 384, endPoint y: 77, distance: 168.2
click at [384, 77] on h3 "4500 Via Marina" at bounding box center [493, 84] width 225 height 25
copy h3 "4500 Via Marina"
click at [414, 172] on button "View Property Details" at bounding box center [397, 171] width 139 height 24
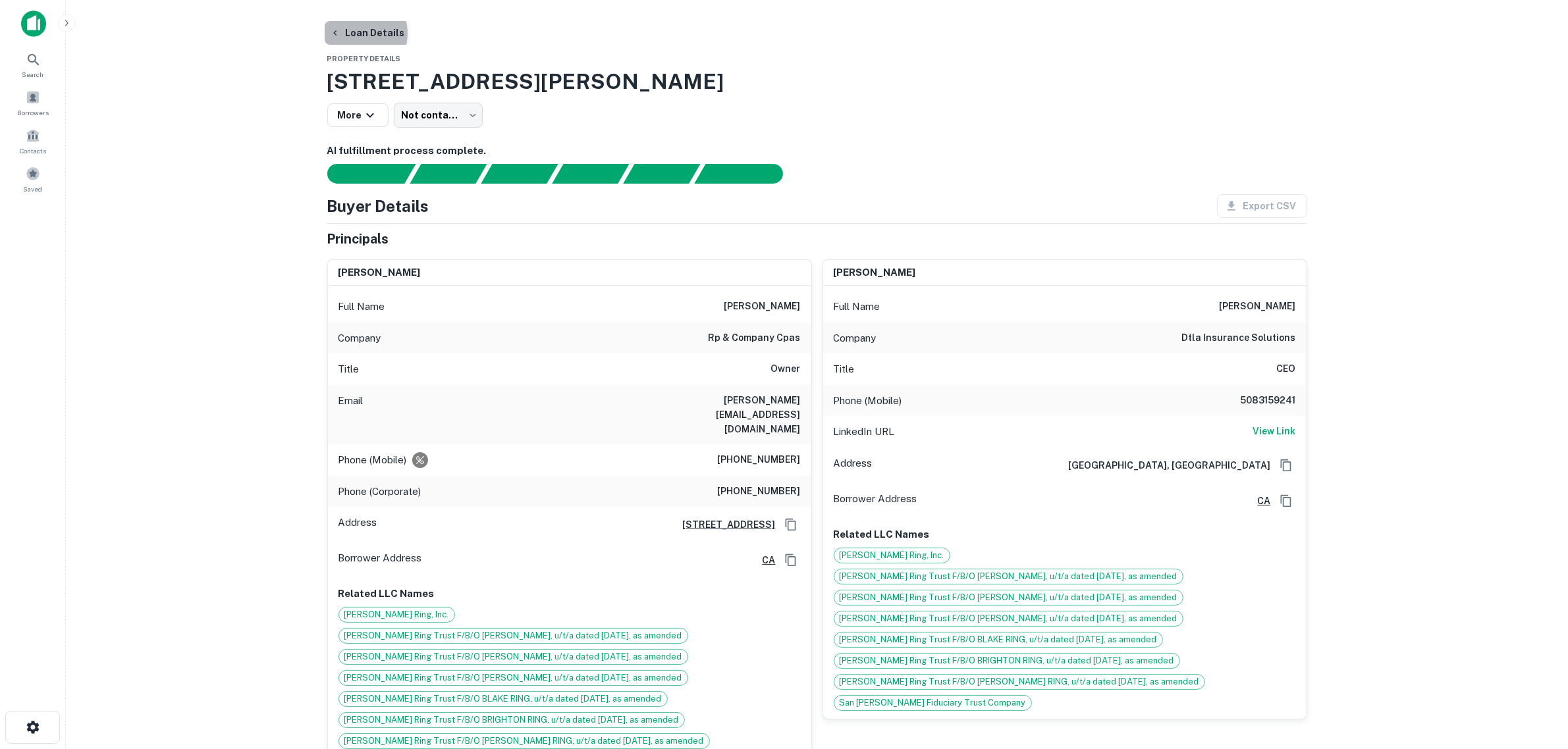
click at [353, 33] on button "Loan Details" at bounding box center [368, 32] width 86 height 24
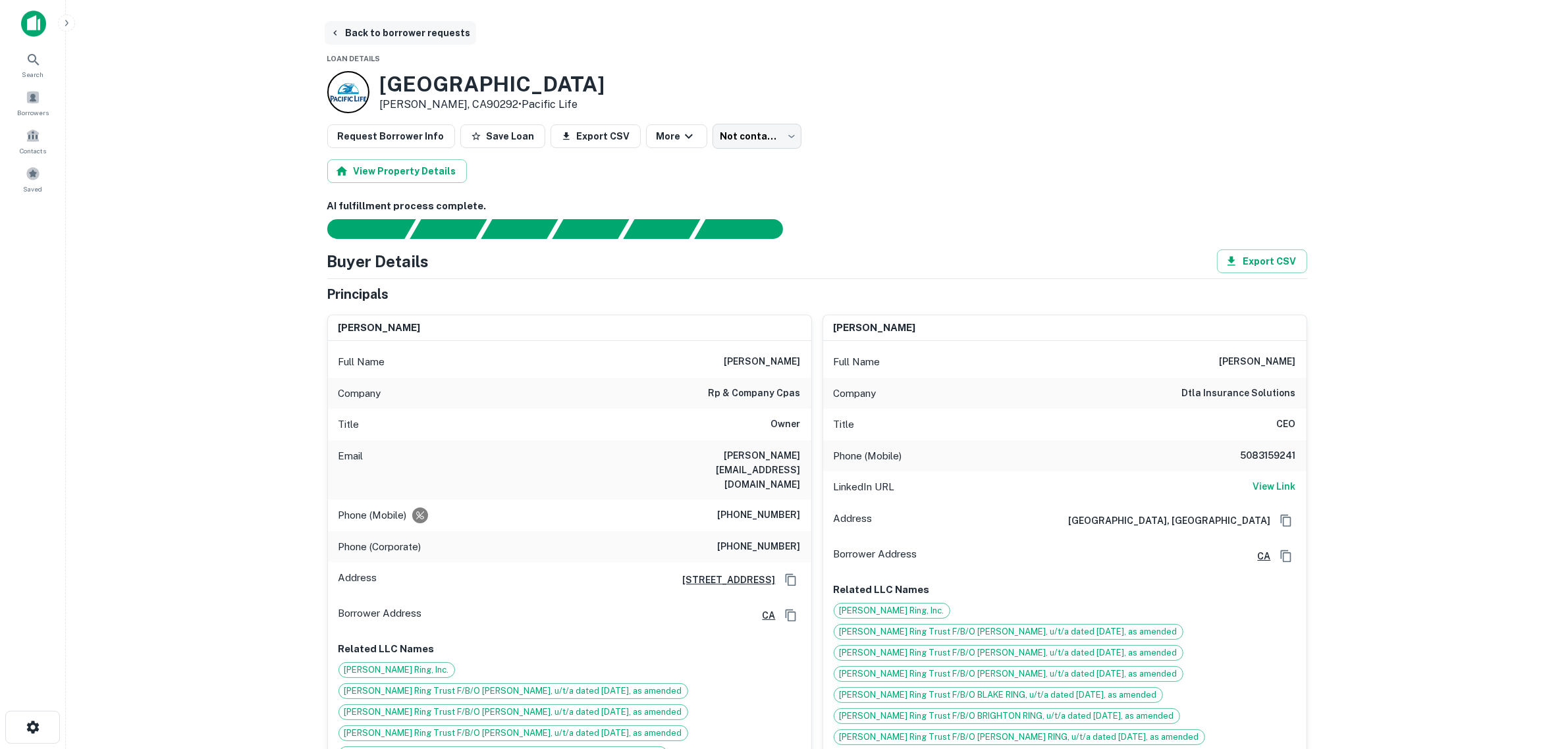
click at [342, 37] on button "Back to borrower requests" at bounding box center [400, 32] width 152 height 24
click at [361, 36] on button "Back to borrower requests" at bounding box center [400, 32] width 152 height 24
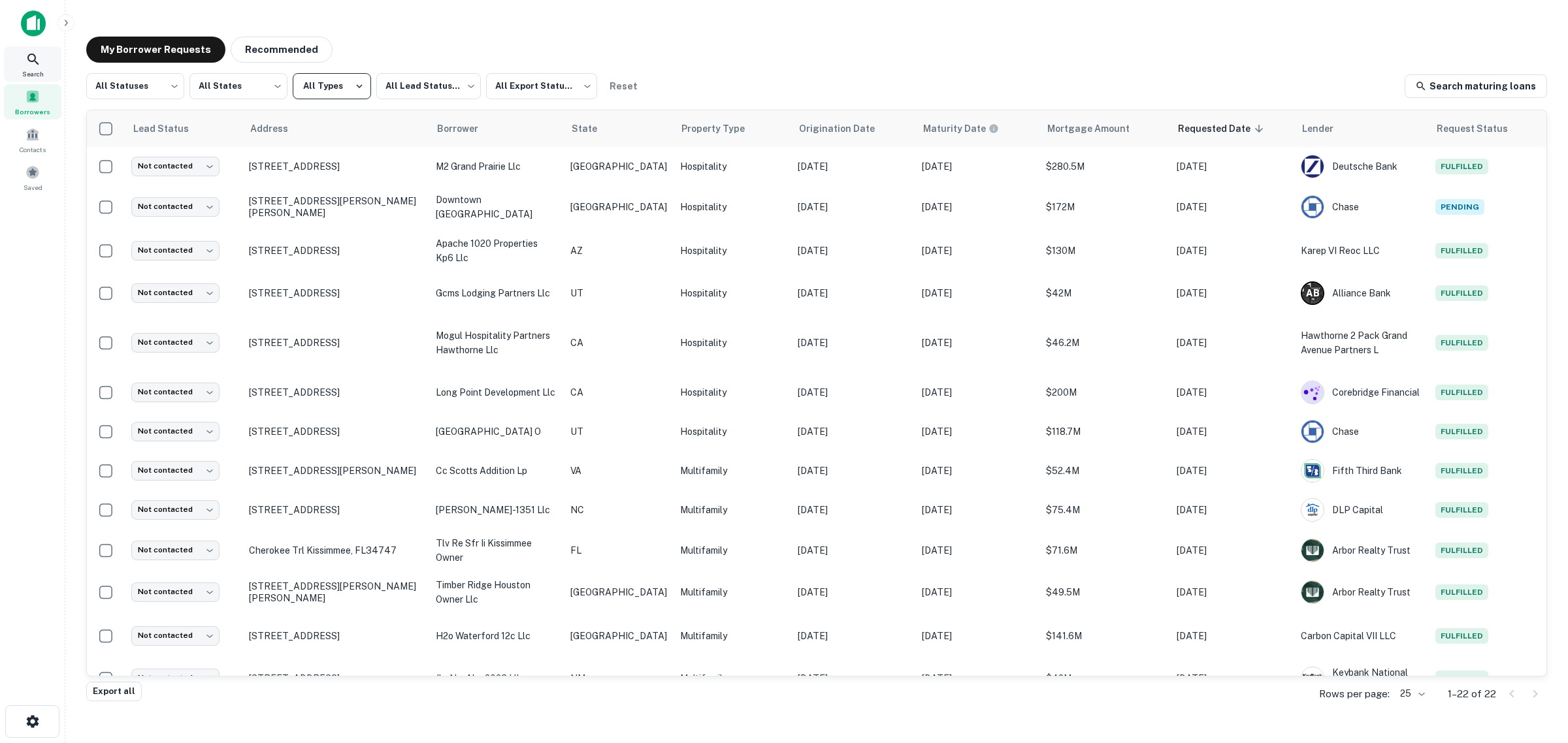
drag, startPoint x: 29, startPoint y: 73, endPoint x: 364, endPoint y: 77, distance: 335.0
click at [29, 72] on span "Search" at bounding box center [32, 74] width 22 height 10
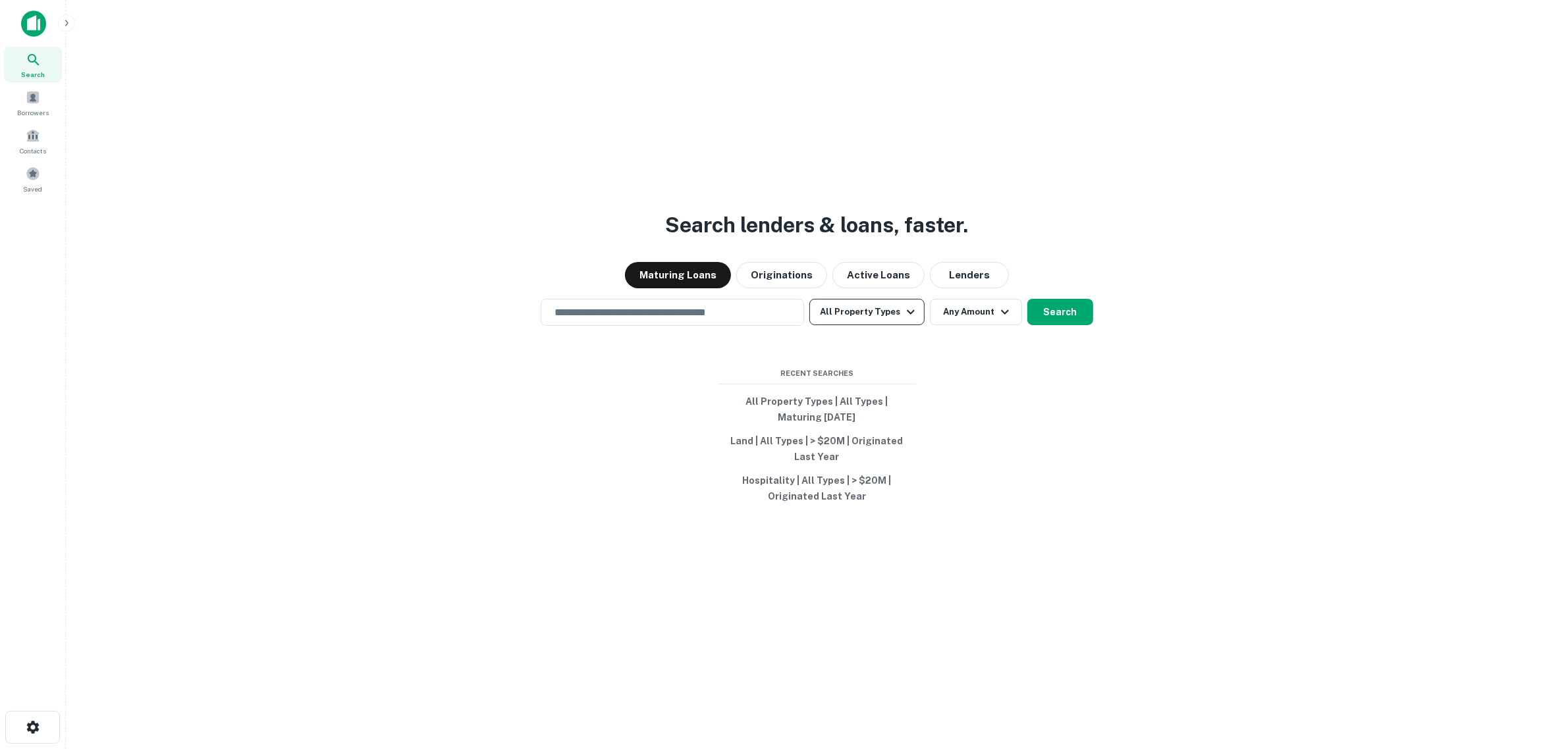
click at [865, 316] on button "All Property Types" at bounding box center [866, 313] width 114 height 27
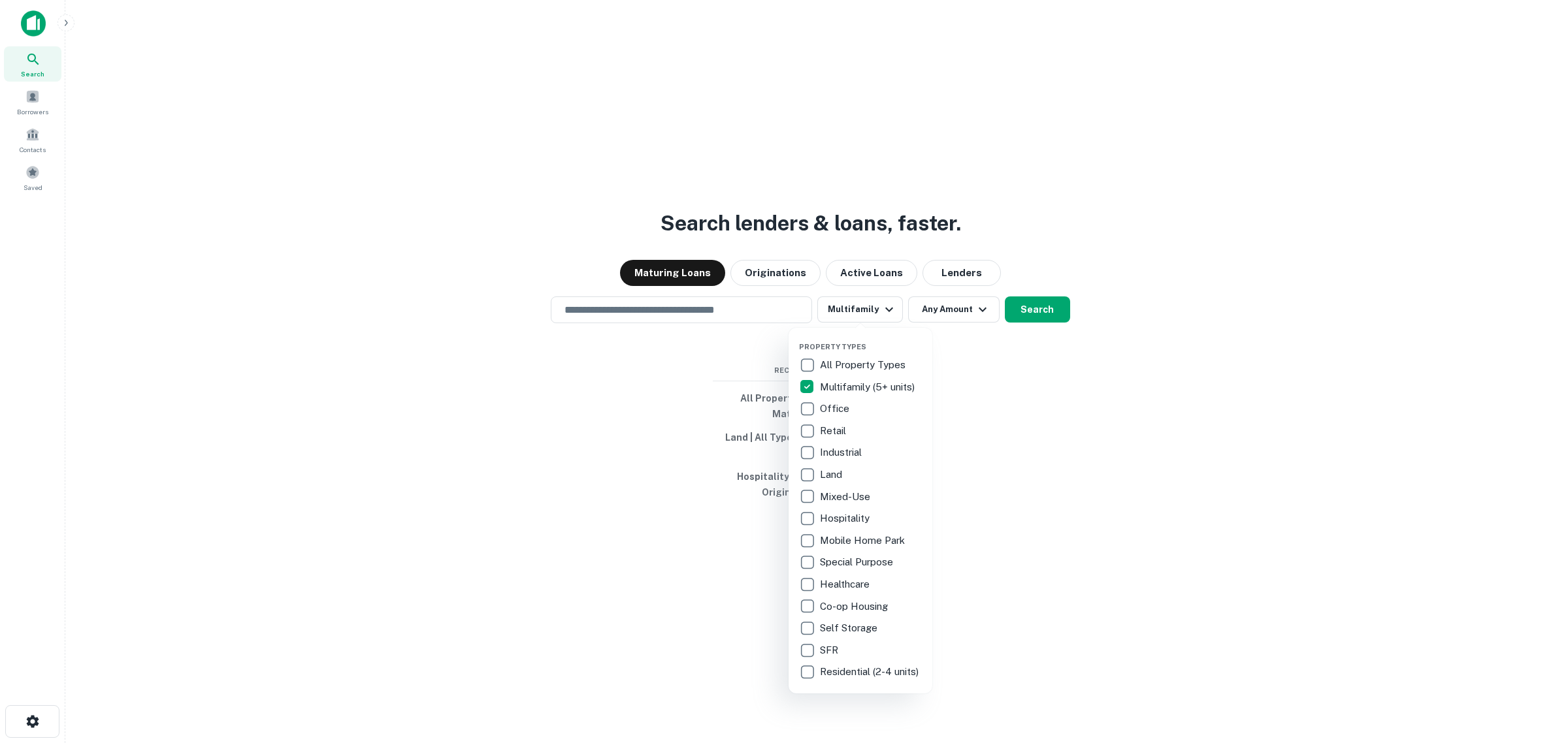
click at [965, 314] on div at bounding box center [784, 372] width 1568 height 743
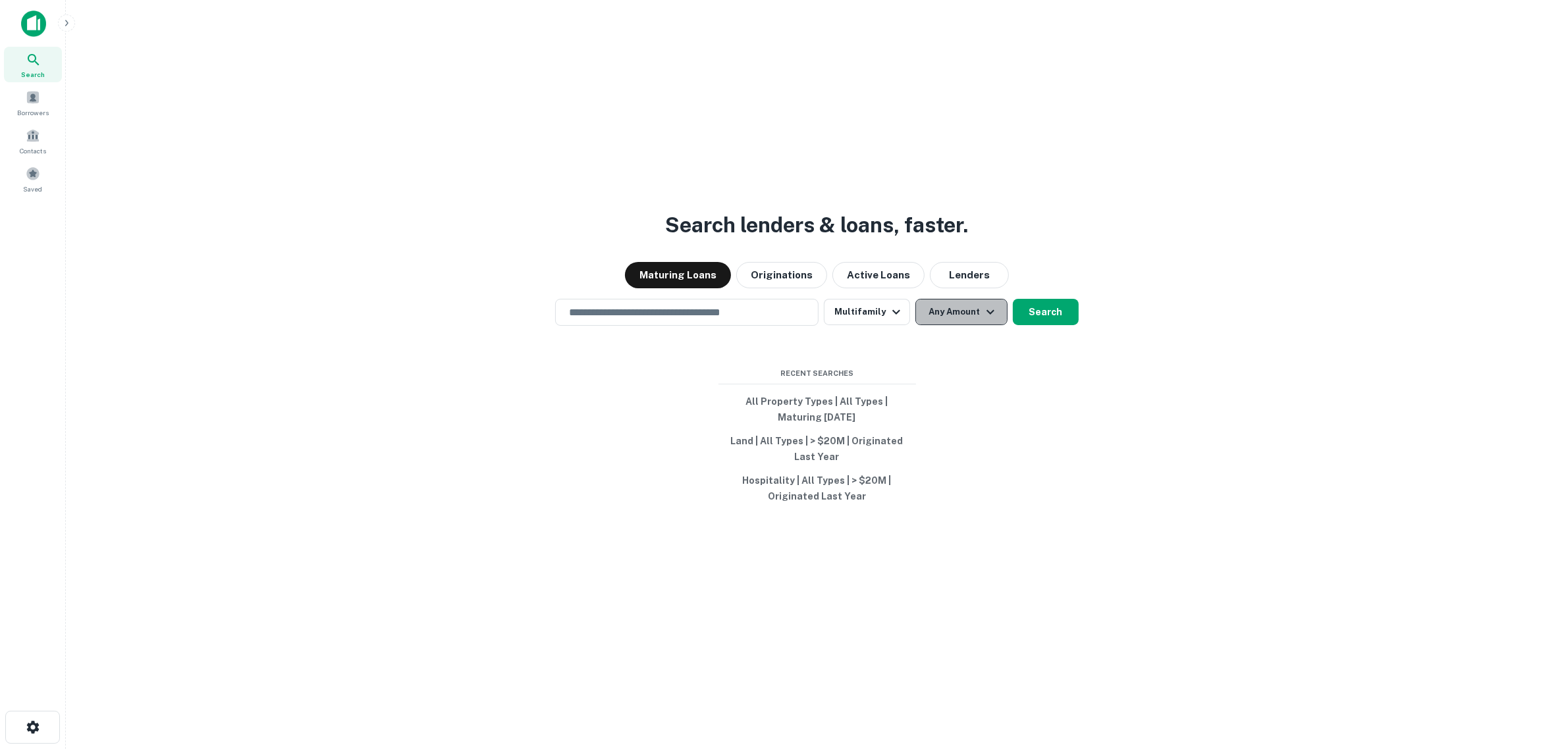
click at [975, 316] on button "Any Amount" at bounding box center [961, 313] width 92 height 27
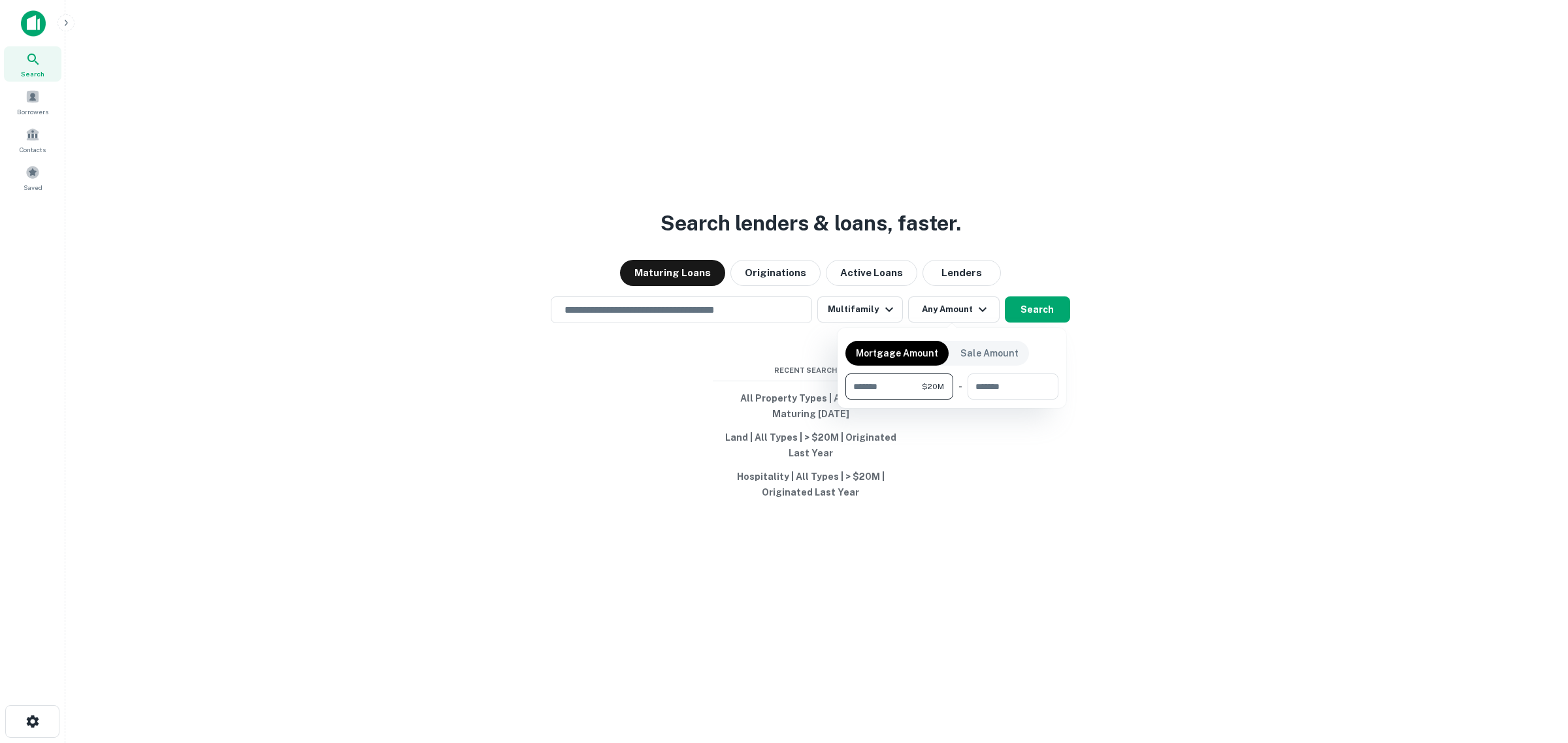
type input "********"
click at [602, 315] on div at bounding box center [784, 372] width 1568 height 743
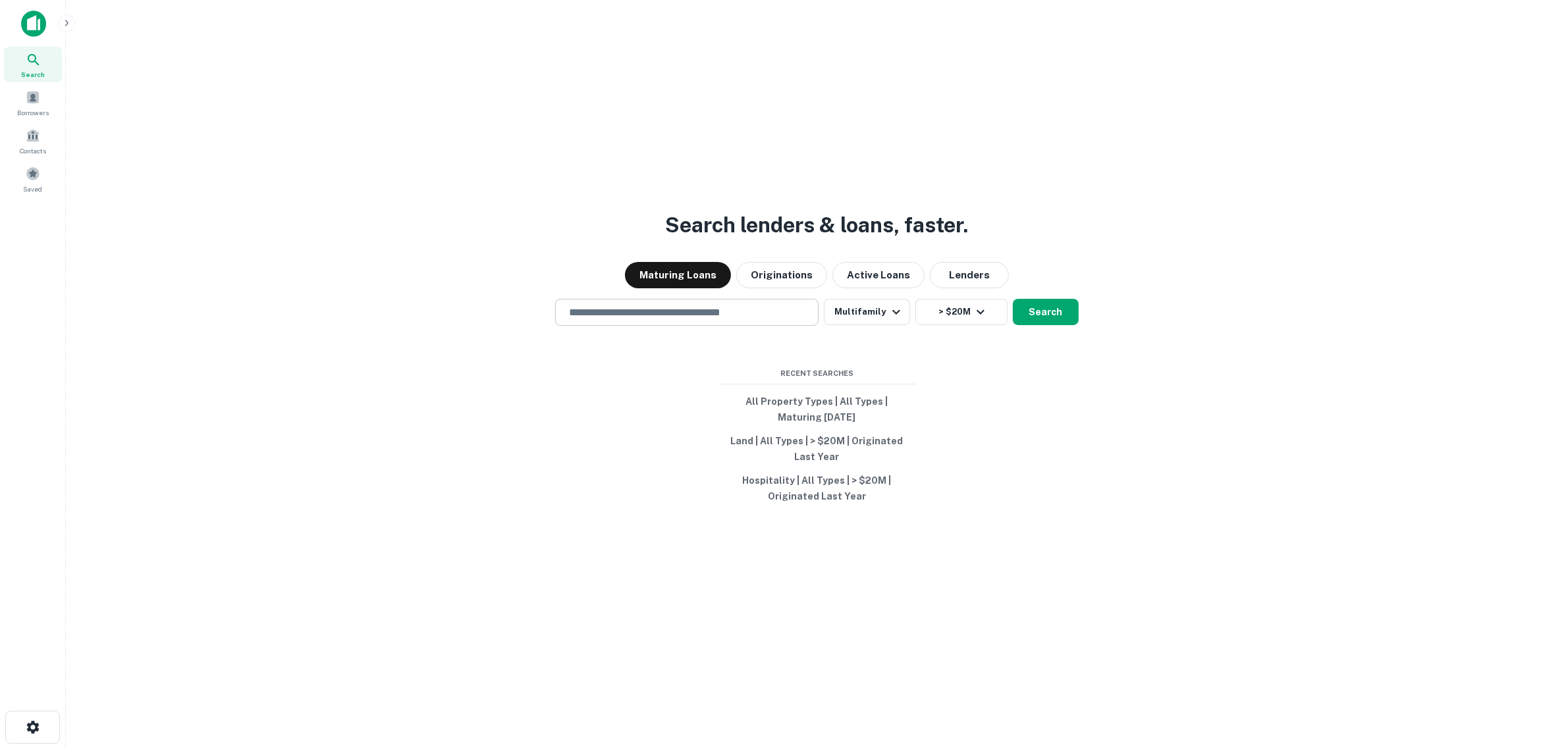
click at [610, 314] on input "text" at bounding box center [687, 313] width 252 height 15
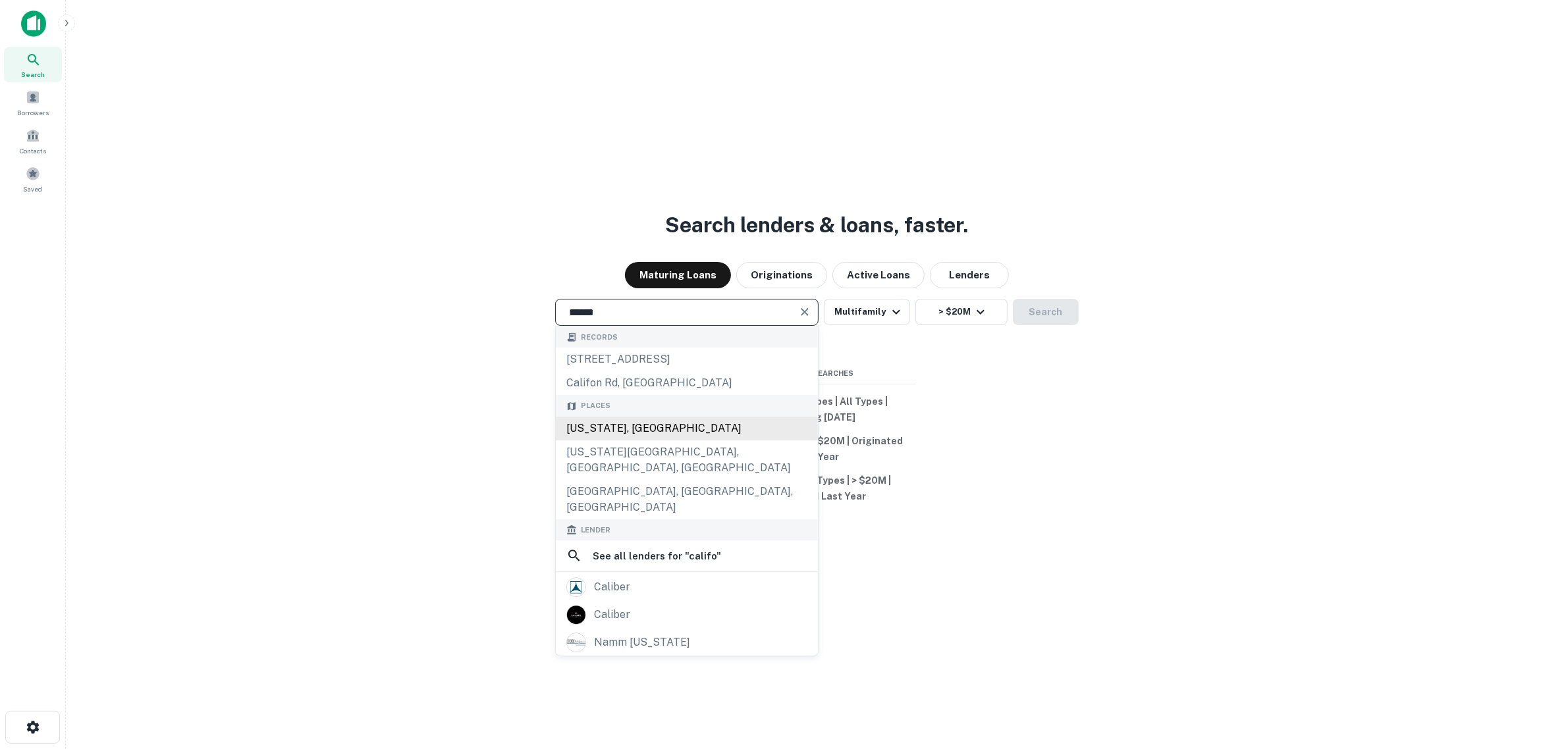
click at [584, 429] on div "California, USA" at bounding box center [686, 428] width 262 height 24
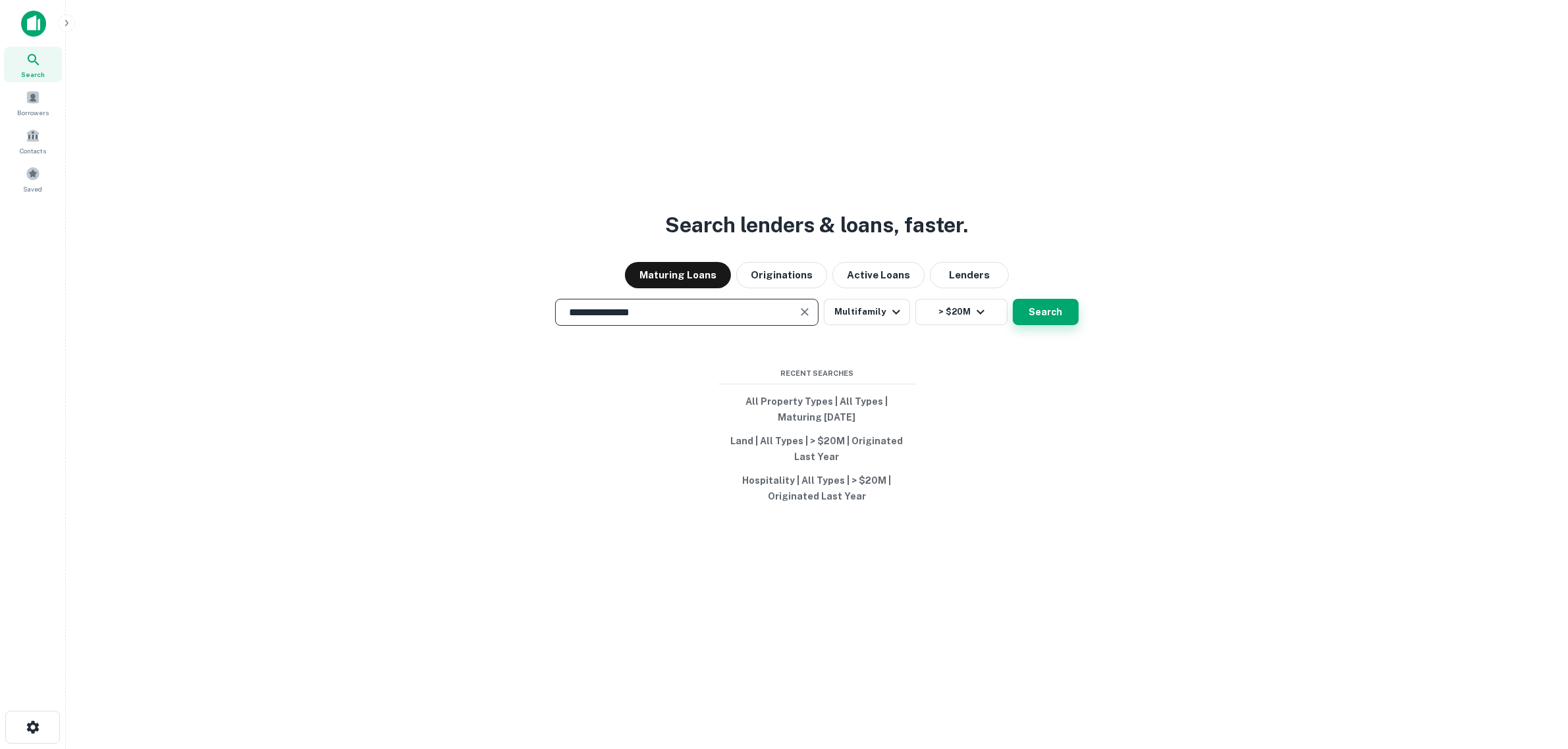
type input "**********"
click at [1038, 316] on button "Search" at bounding box center [1045, 313] width 66 height 27
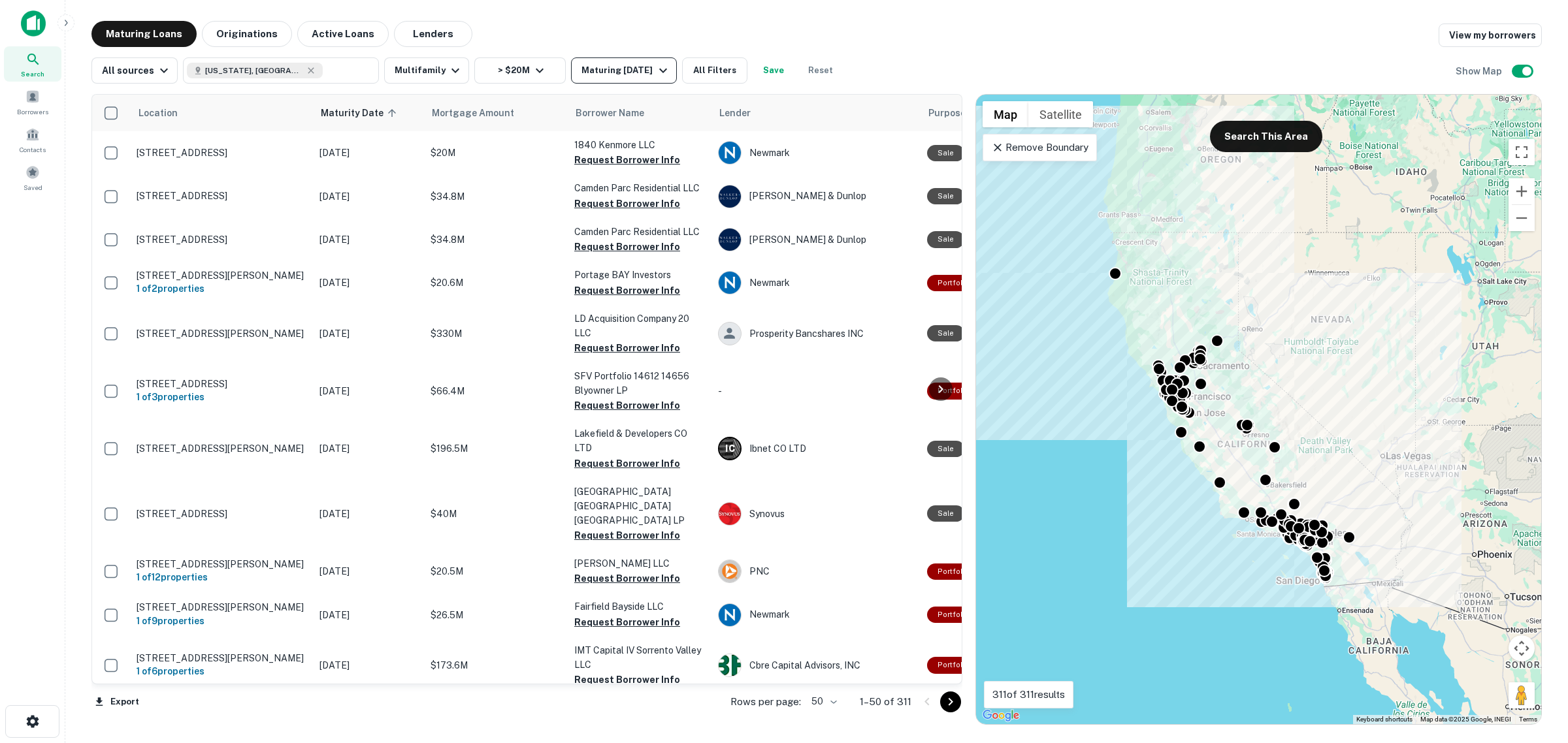
click at [648, 78] on button "Maturing In 1 Year" at bounding box center [623, 71] width 105 height 26
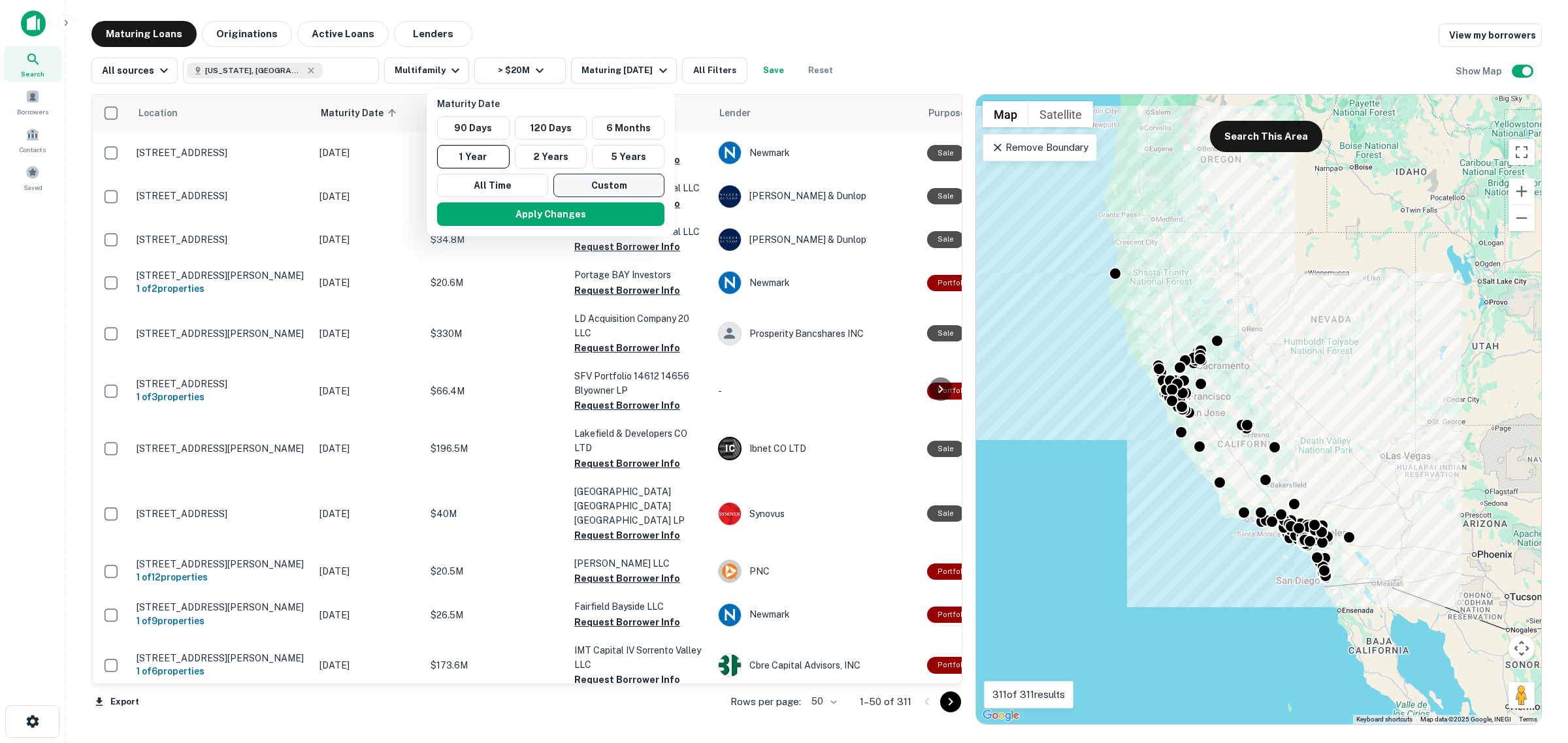
click at [613, 189] on button "Custom" at bounding box center [608, 185] width 111 height 24
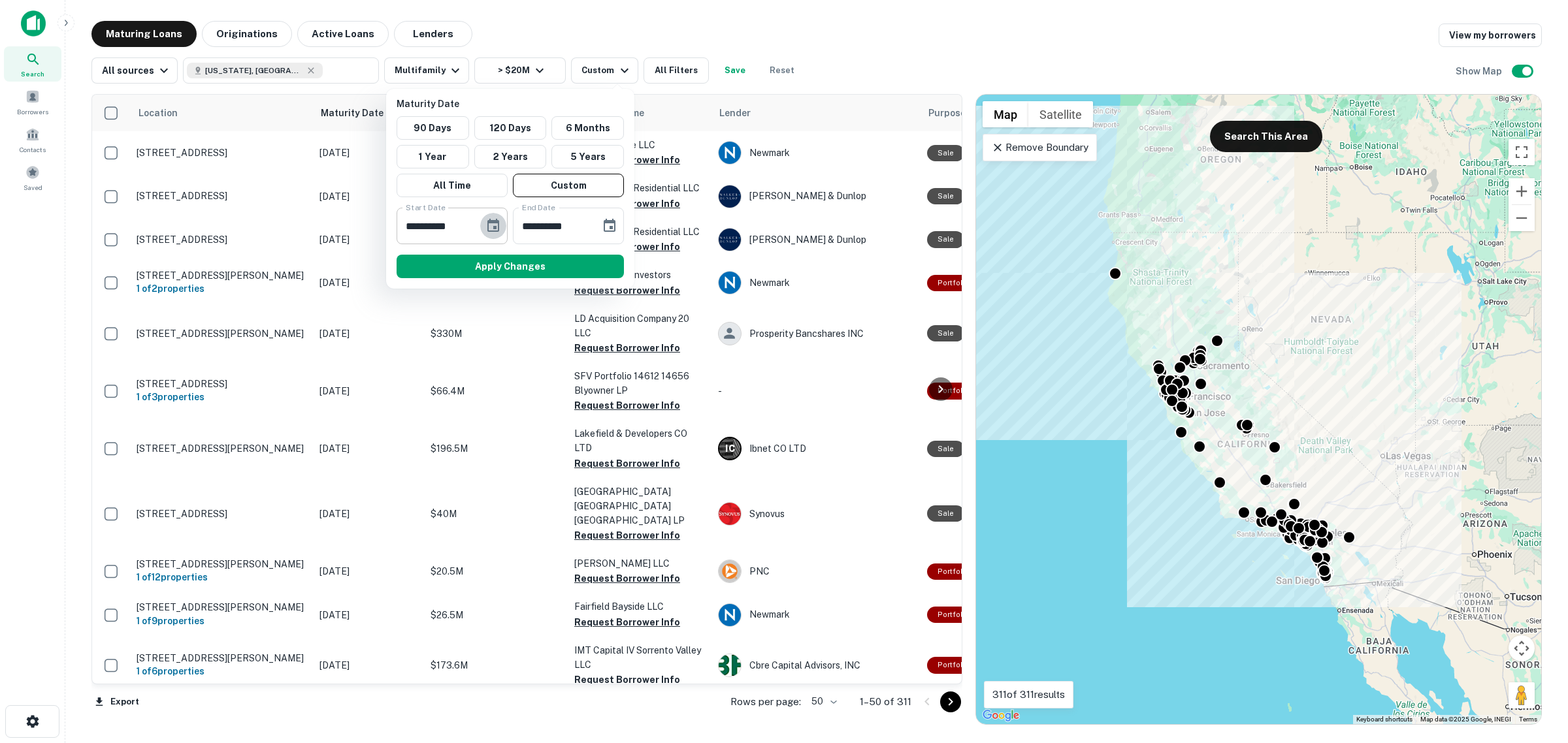
click at [498, 224] on icon "Choose date, selected date is Sep 10, 2025" at bounding box center [493, 225] width 11 height 13
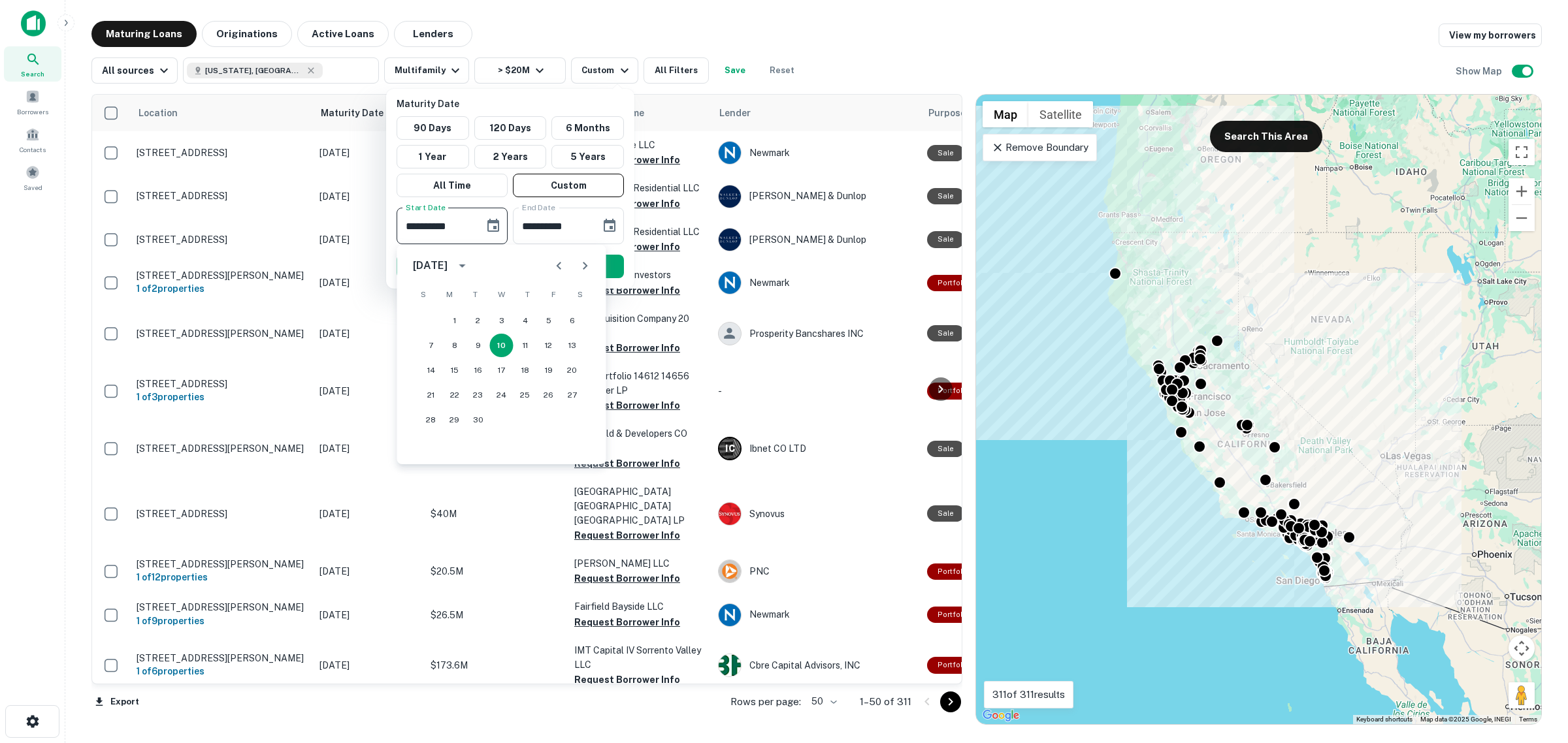
click at [588, 262] on icon "Next month" at bounding box center [585, 266] width 16 height 16
click at [588, 263] on icon "Next month" at bounding box center [585, 266] width 16 height 16
click at [575, 319] on button "1" at bounding box center [572, 320] width 24 height 24
type input "**********"
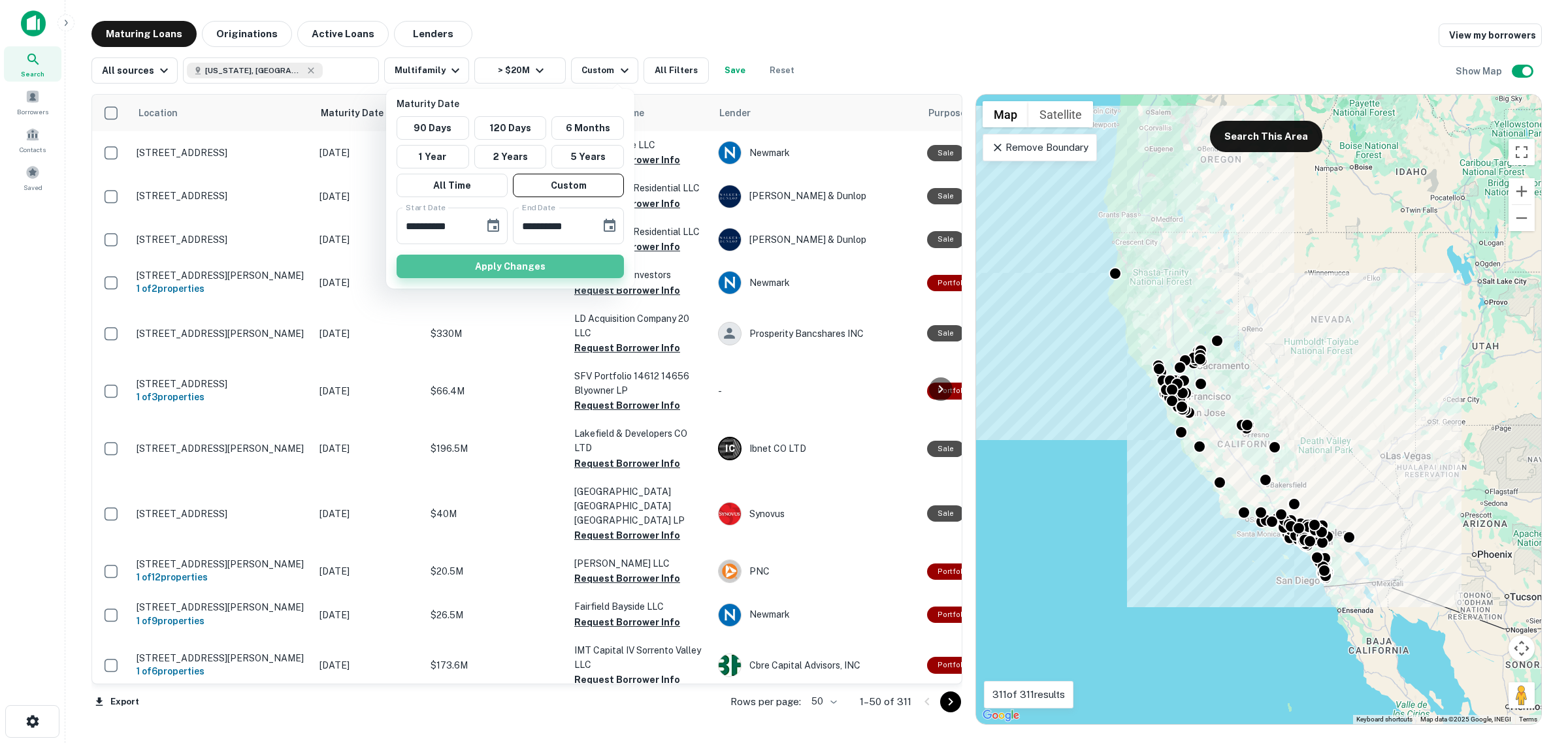
click at [533, 271] on button "Apply Changes" at bounding box center [510, 266] width 227 height 24
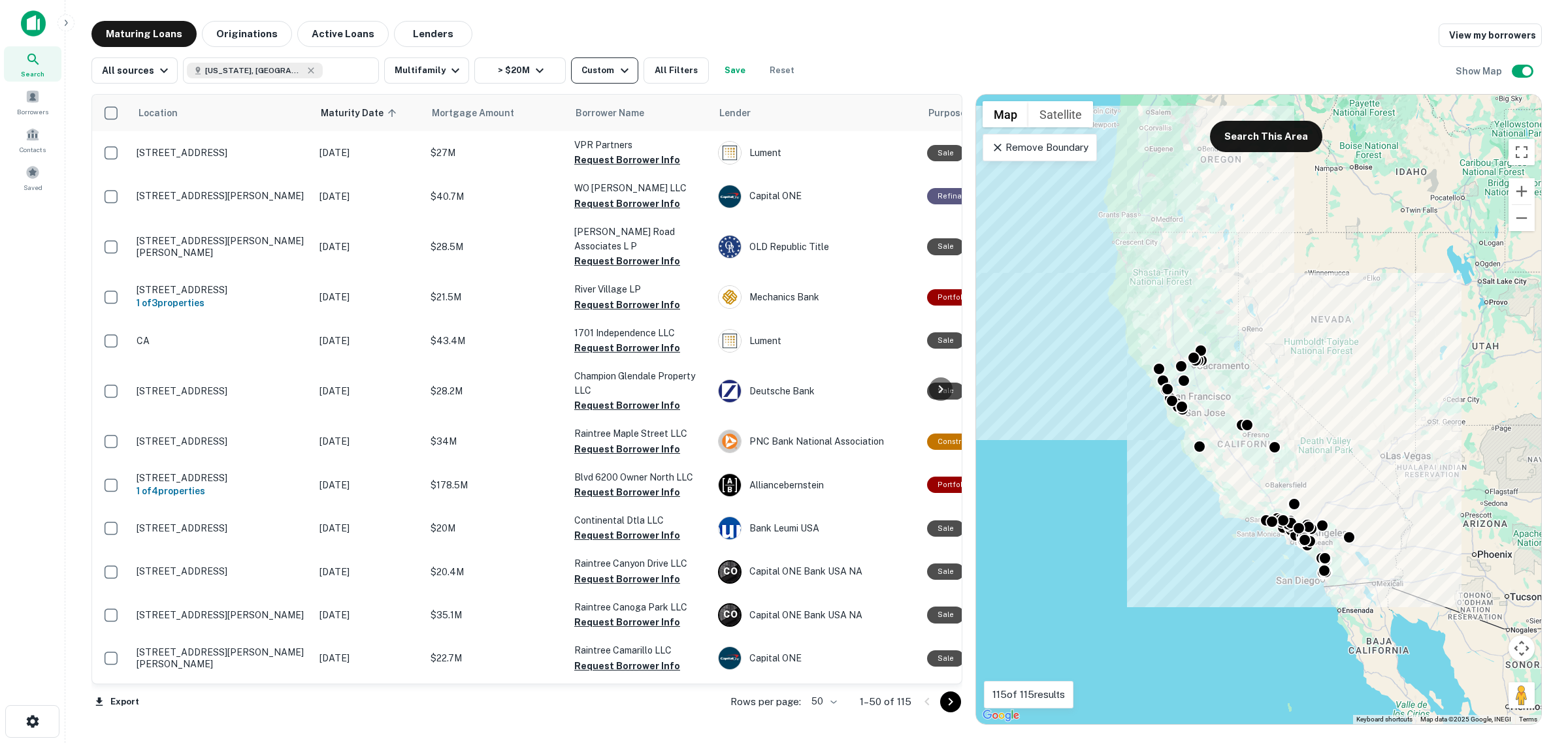
click at [617, 62] on icon "button" at bounding box center [624, 70] width 16 height 16
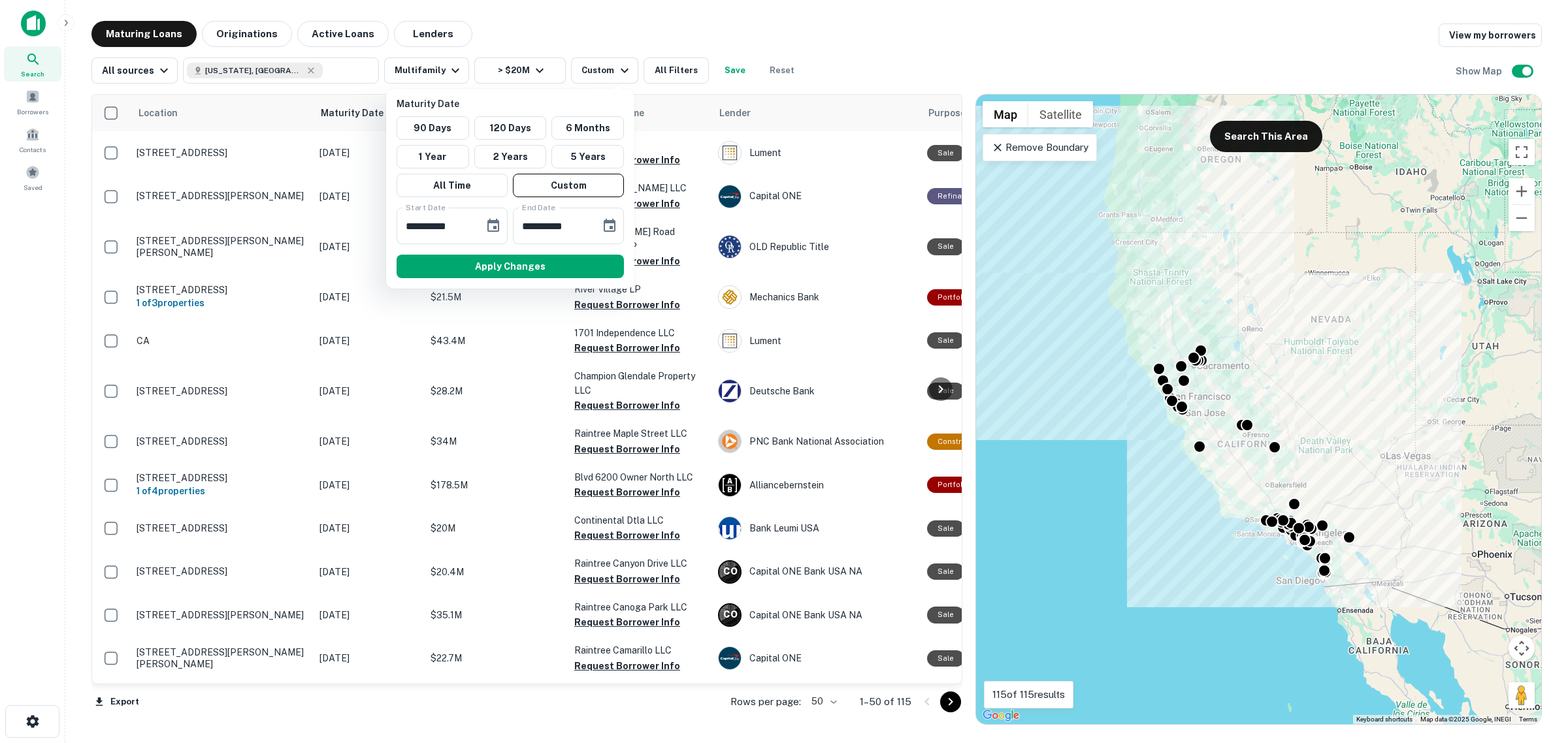
click at [655, 69] on div at bounding box center [784, 372] width 1568 height 743
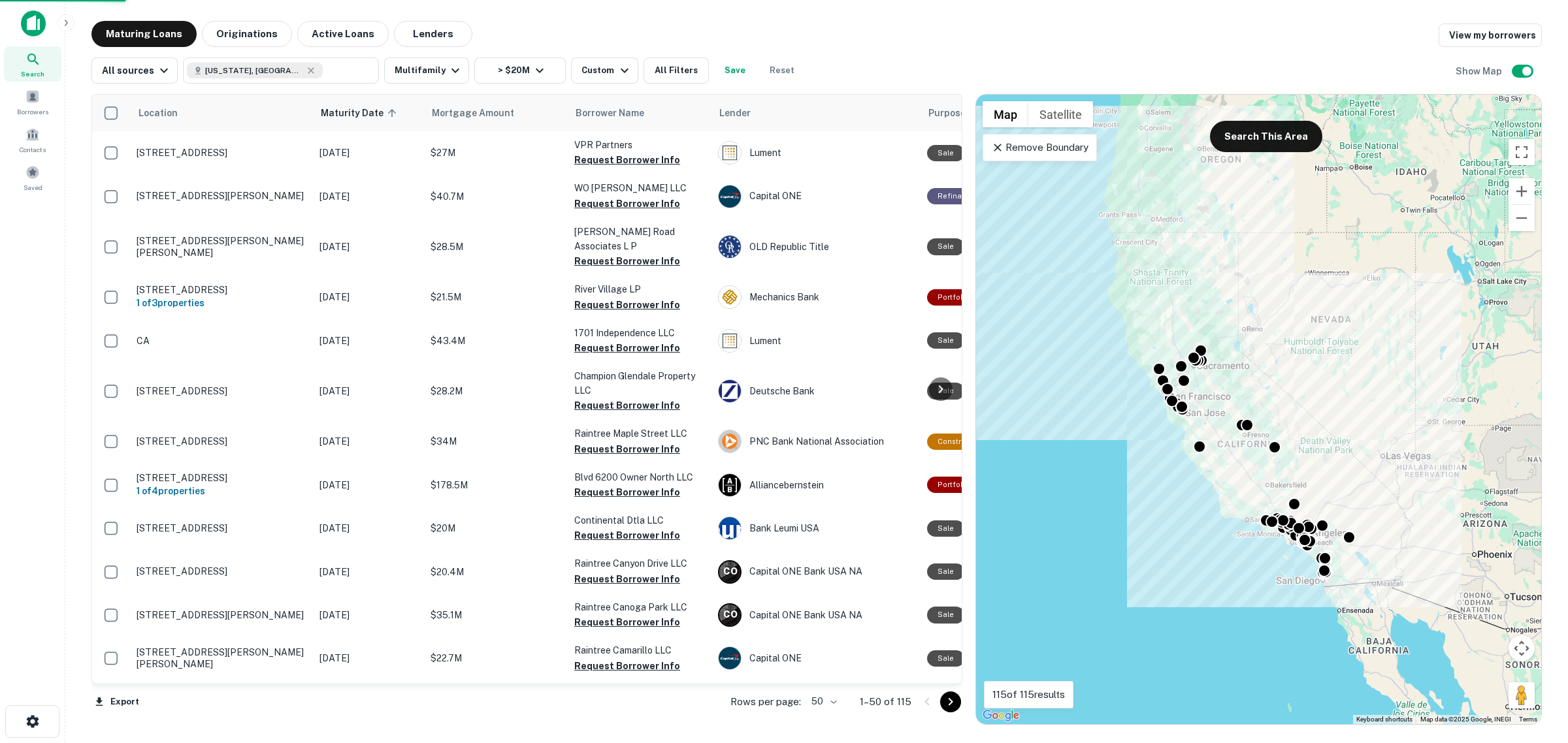
click at [662, 73] on div at bounding box center [784, 372] width 1568 height 743
click at [671, 71] on div at bounding box center [784, 372] width 1568 height 743
click at [670, 70] on button "All Filters" at bounding box center [675, 71] width 65 height 26
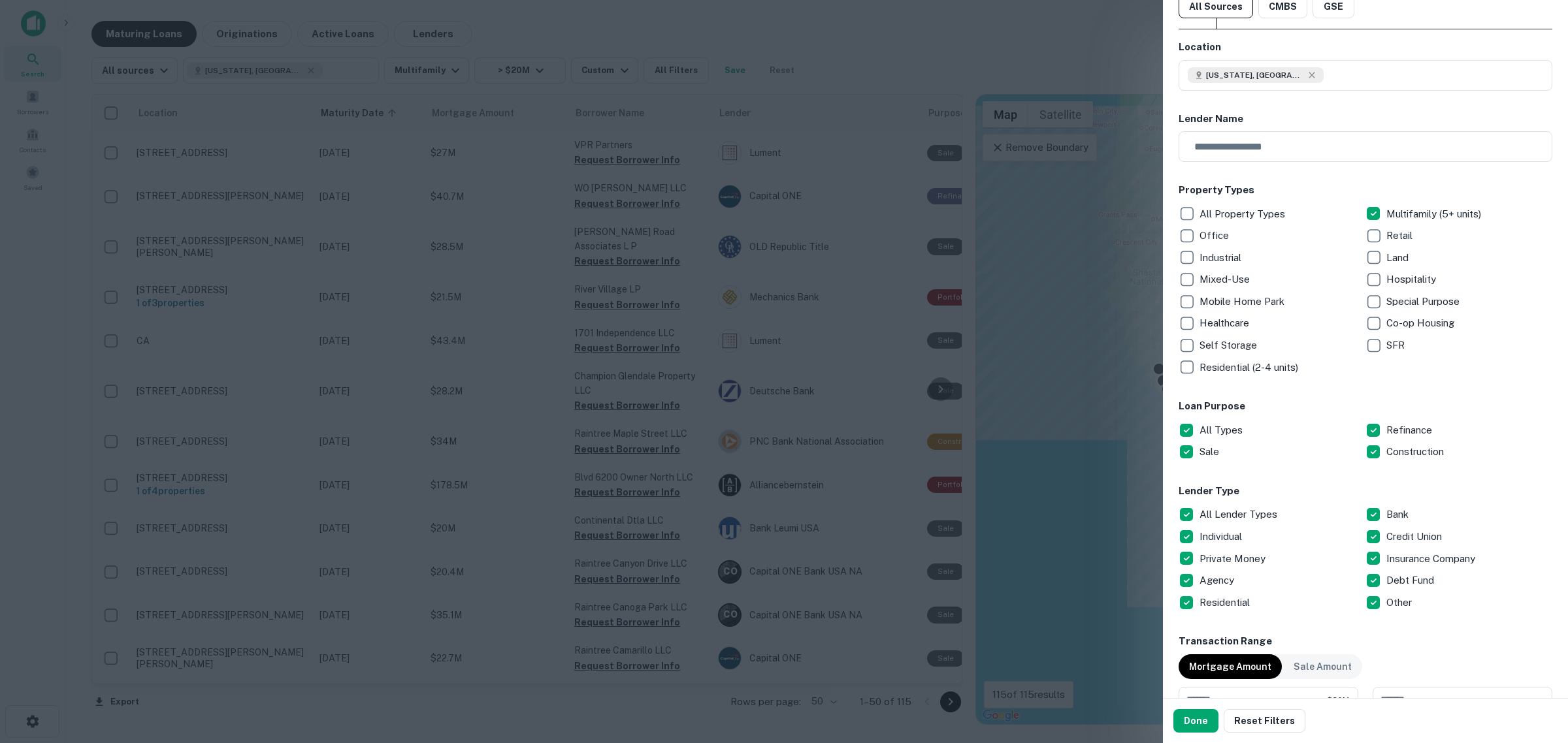
scroll to position [81, 0]
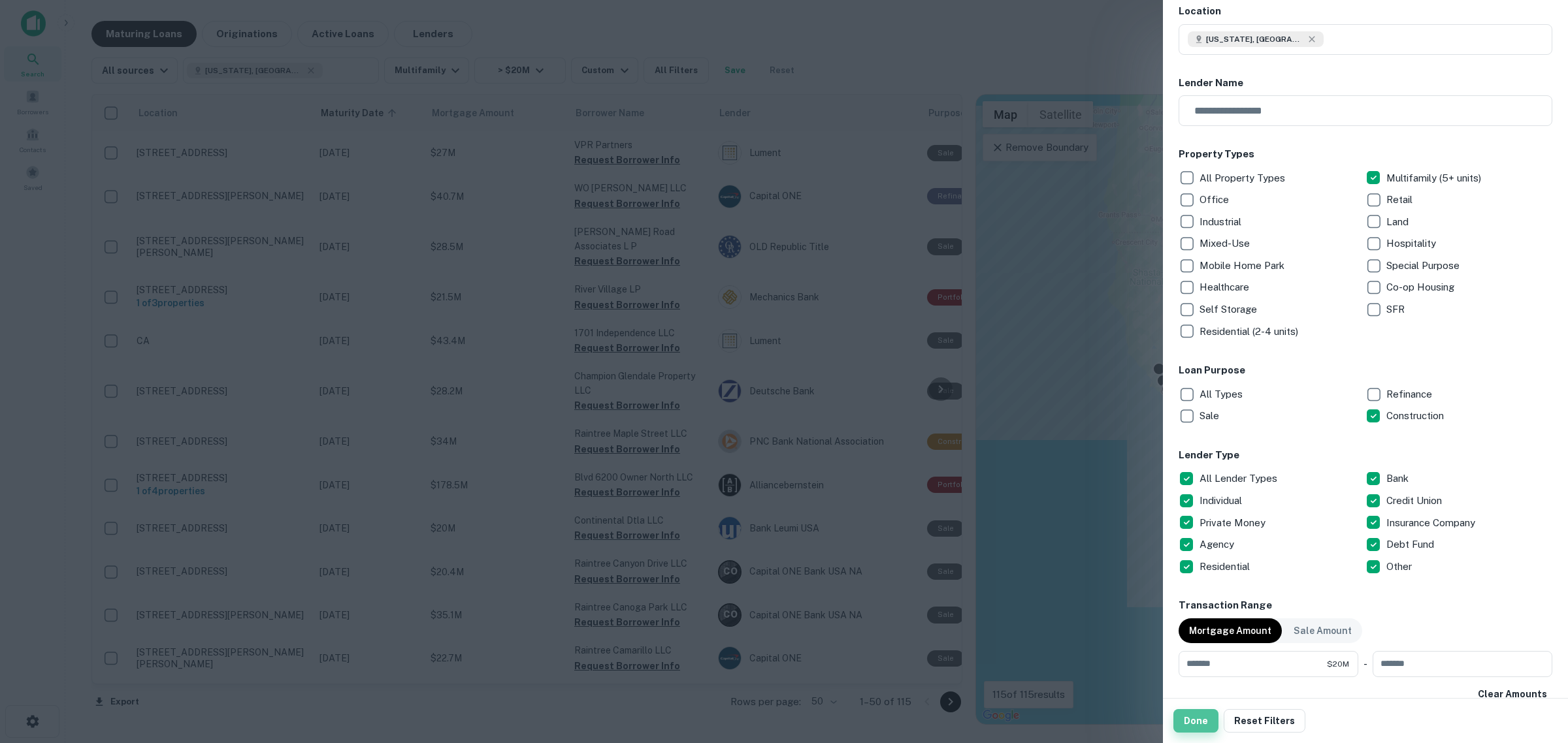
click at [1200, 725] on button "Done" at bounding box center [1196, 720] width 45 height 24
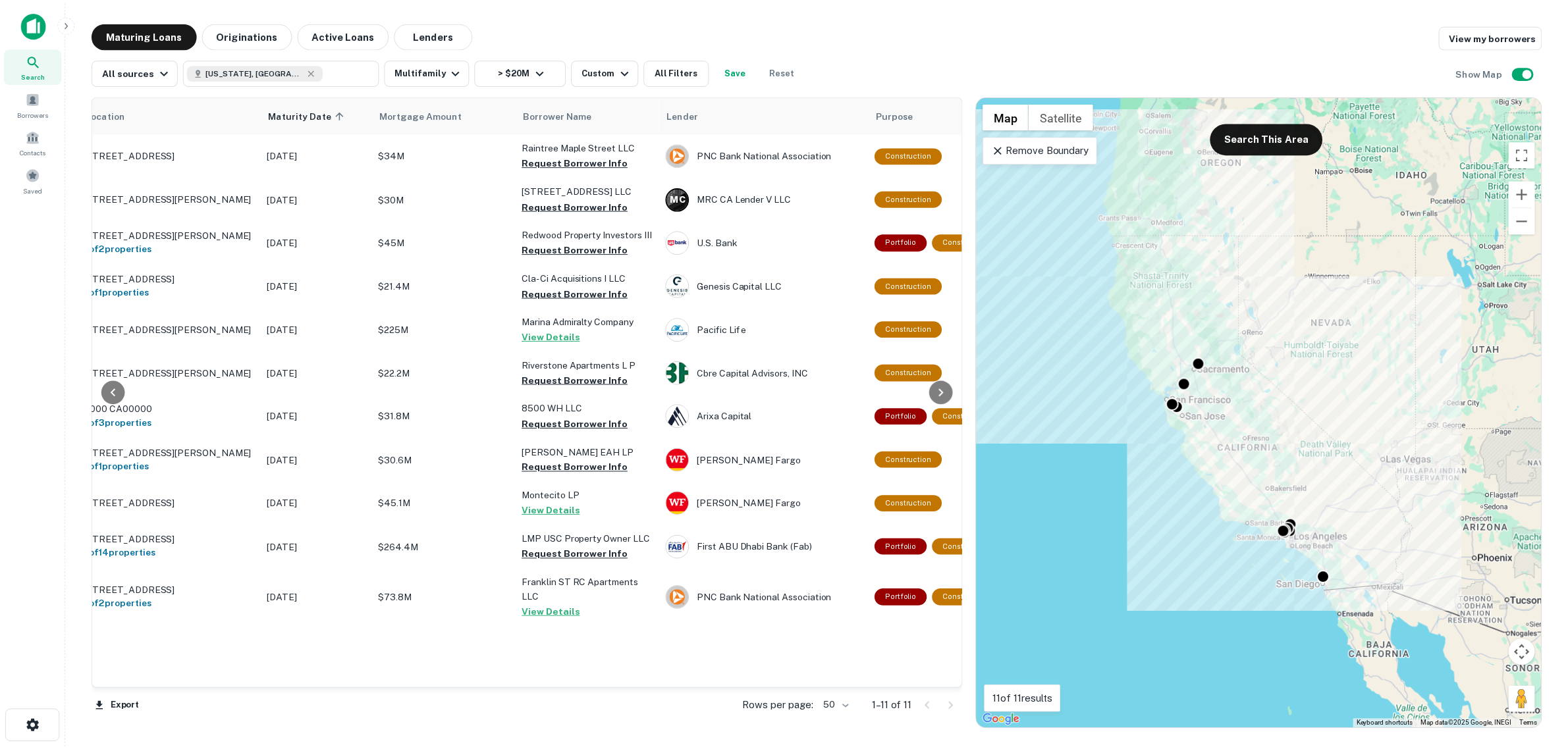
scroll to position [0, 51]
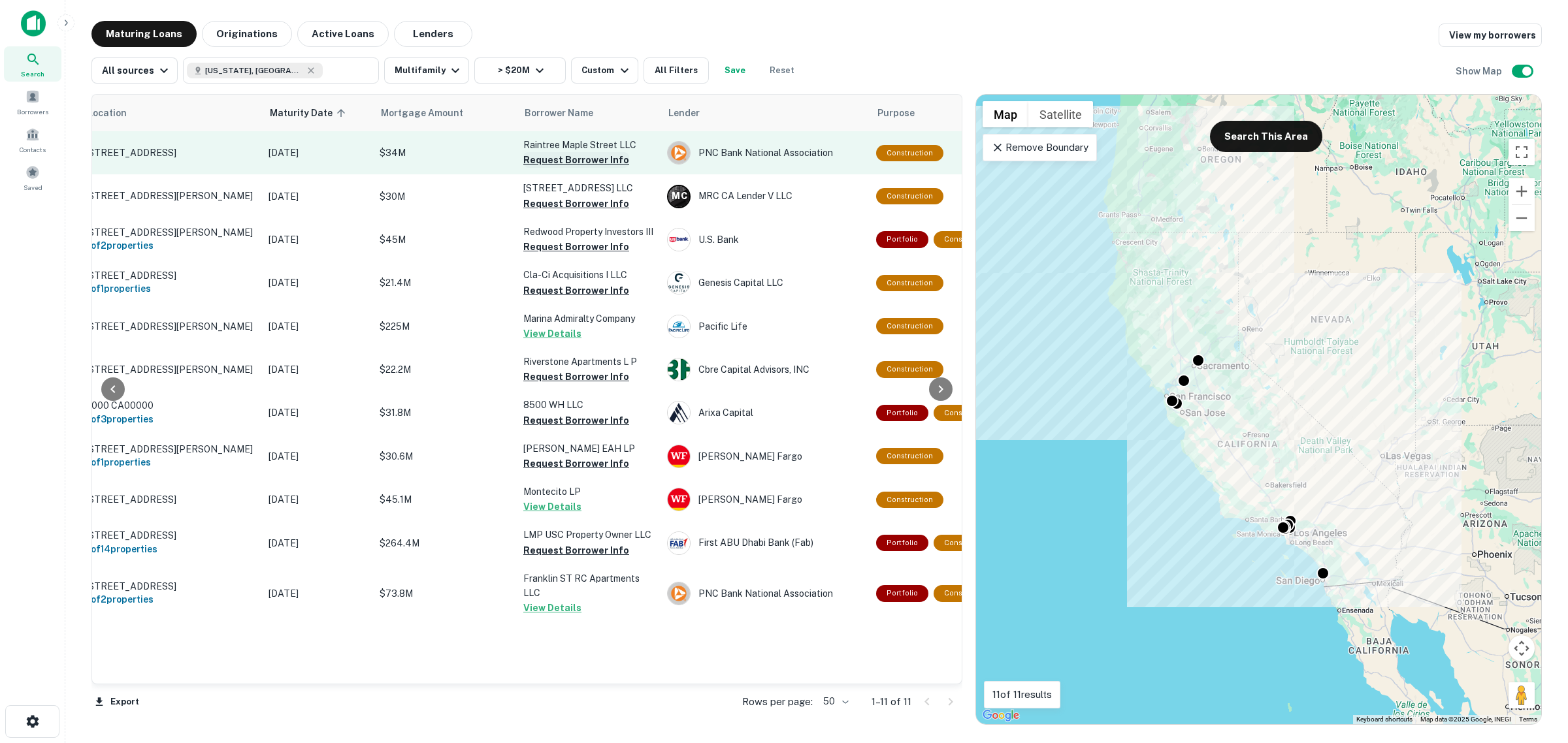
click at [579, 158] on button "Request Borrower Info" at bounding box center [576, 160] width 106 height 16
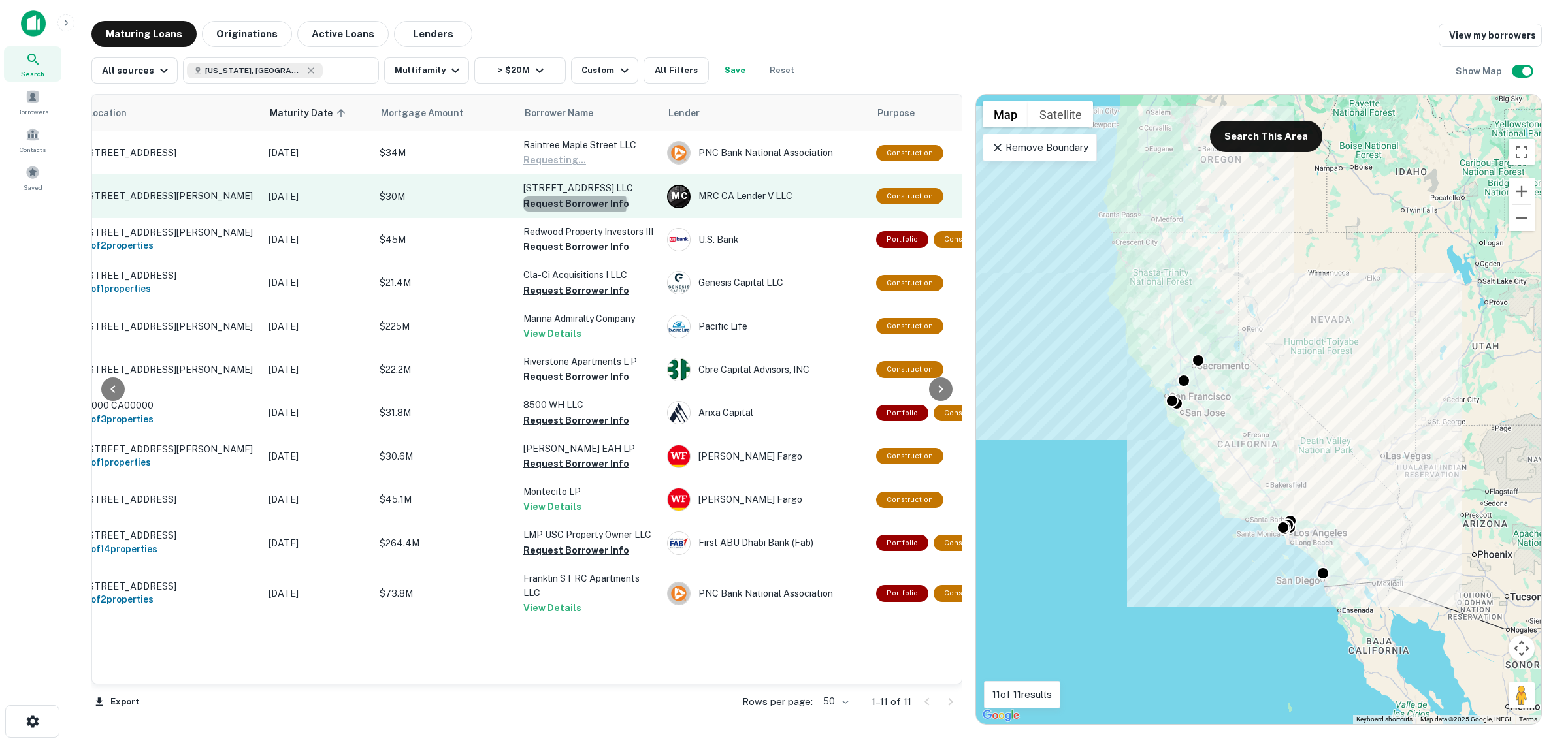
click at [574, 203] on button "Request Borrower Info" at bounding box center [576, 203] width 106 height 16
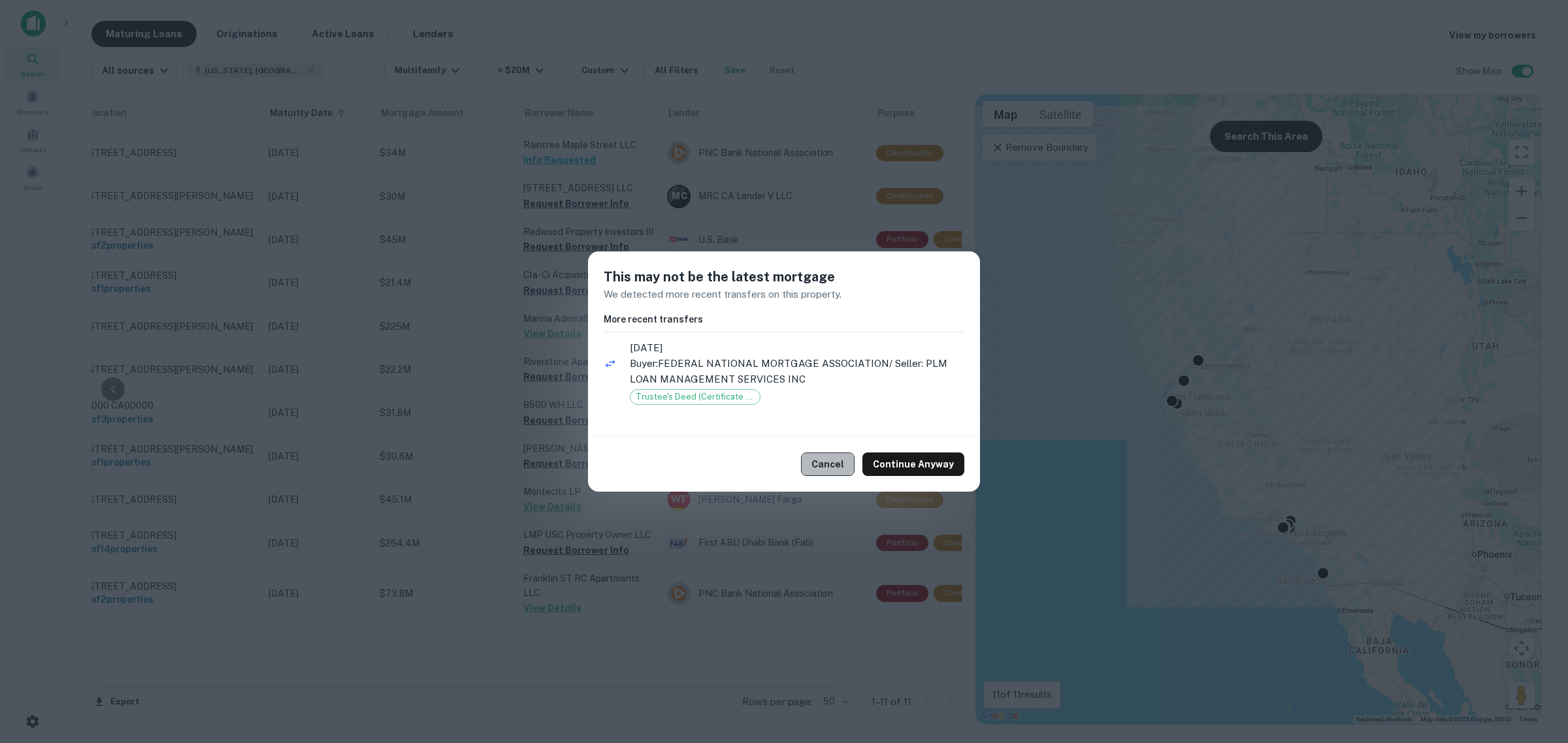
click at [849, 469] on button "Cancel" at bounding box center [828, 464] width 54 height 24
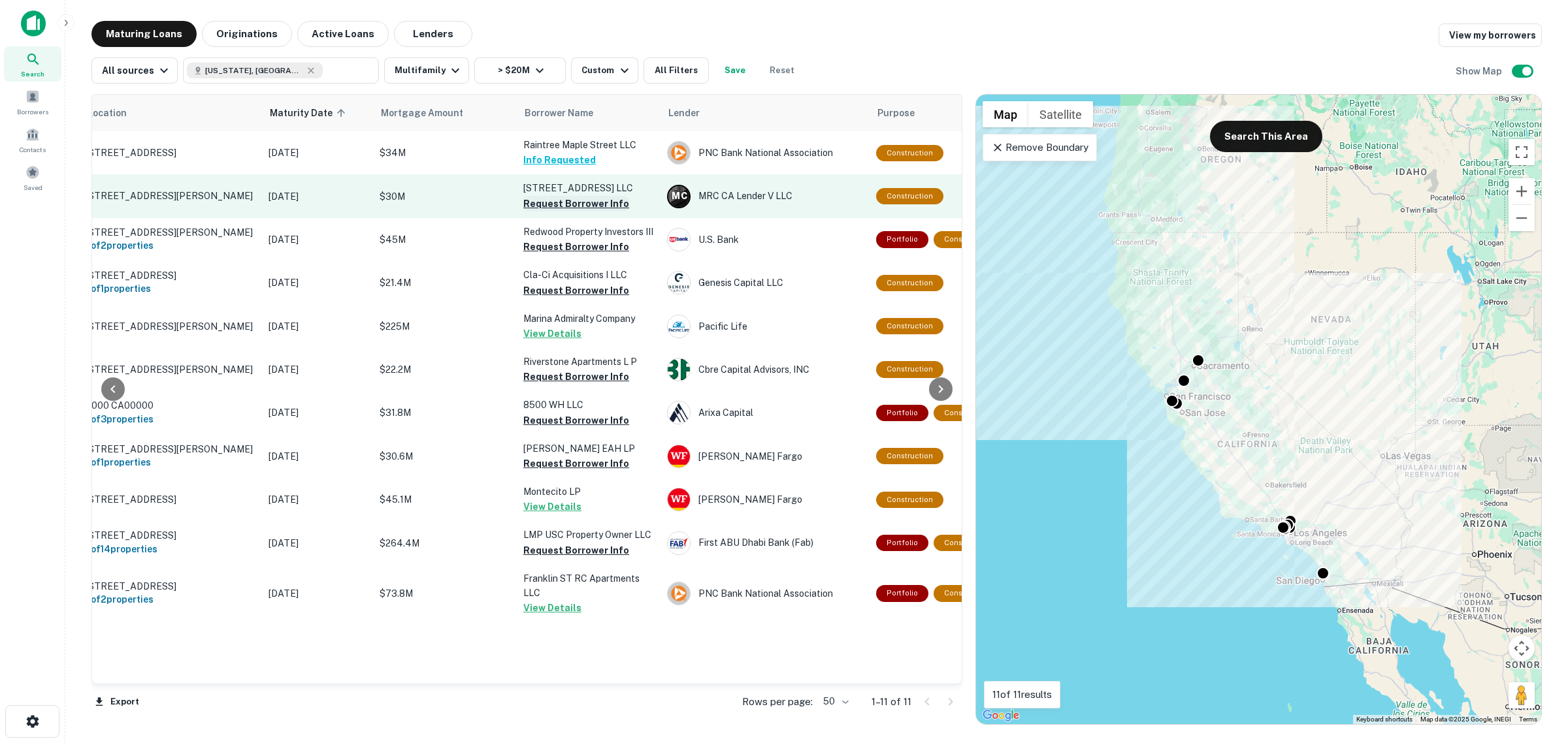
click at [598, 207] on button "Request Borrower Info" at bounding box center [576, 203] width 106 height 16
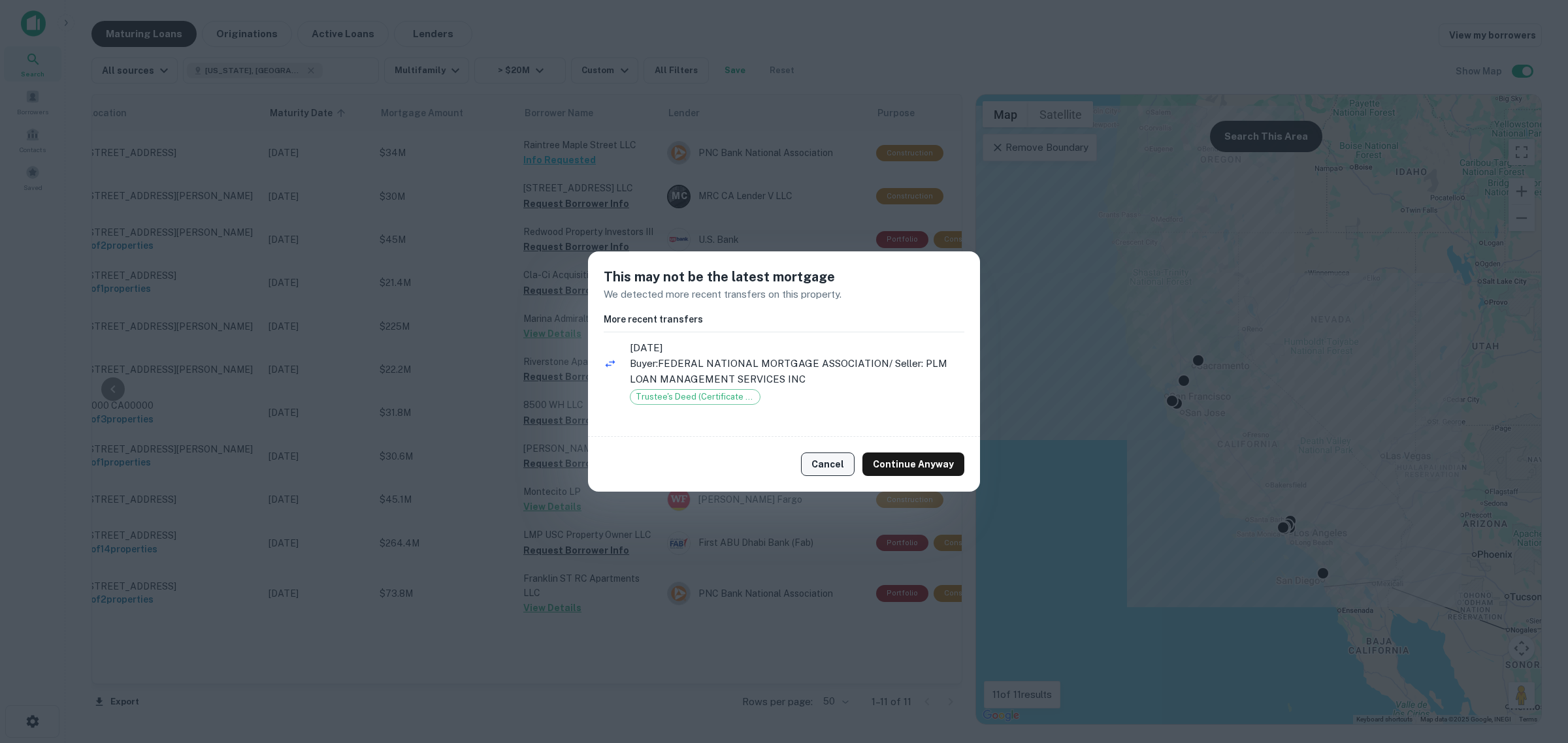
click at [841, 464] on button "Cancel" at bounding box center [828, 464] width 54 height 24
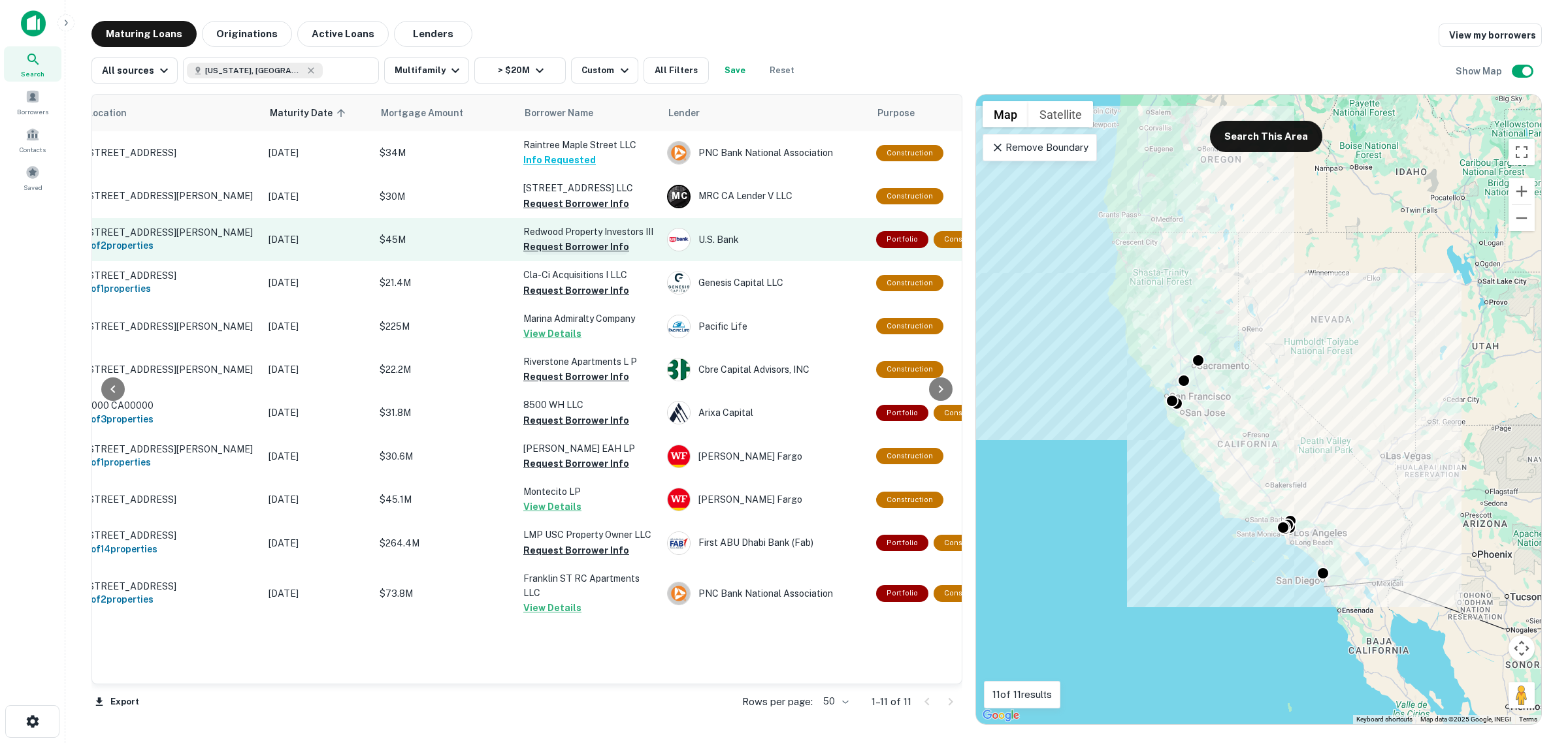
click at [563, 251] on button "Request Borrower Info" at bounding box center [576, 247] width 106 height 16
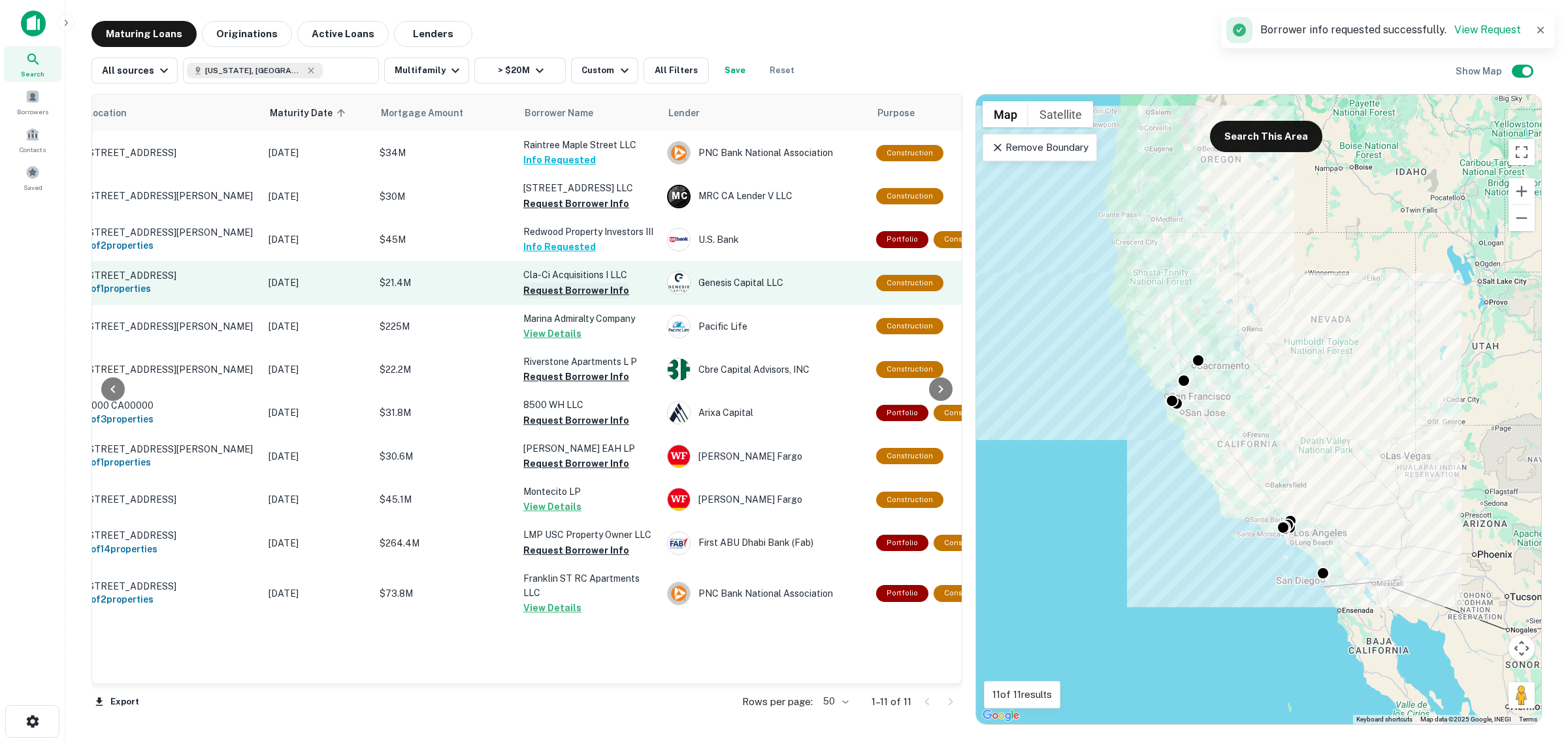
click at [566, 290] on button "Request Borrower Info" at bounding box center [576, 290] width 106 height 16
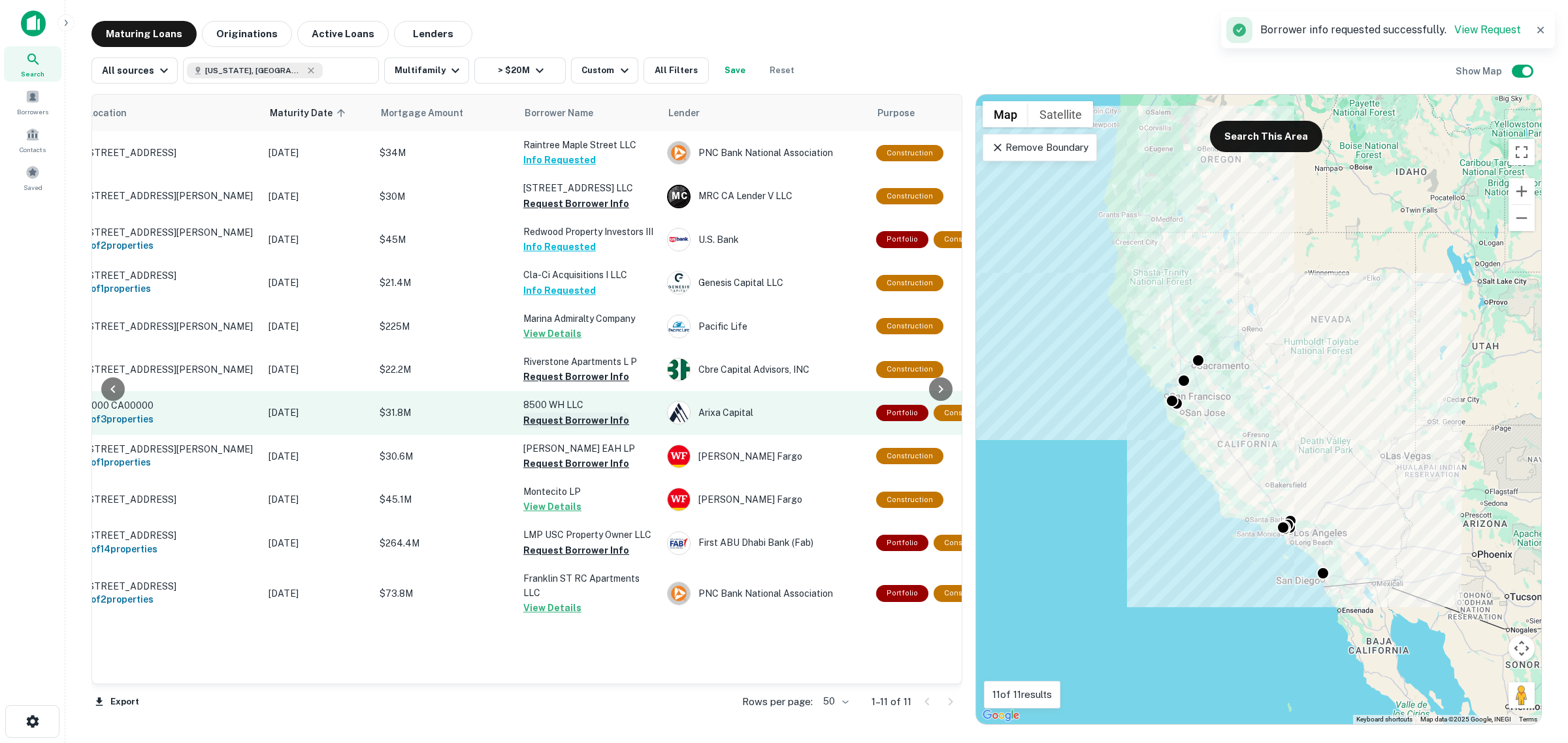
click at [559, 425] on button "Request Borrower Info" at bounding box center [576, 421] width 106 height 16
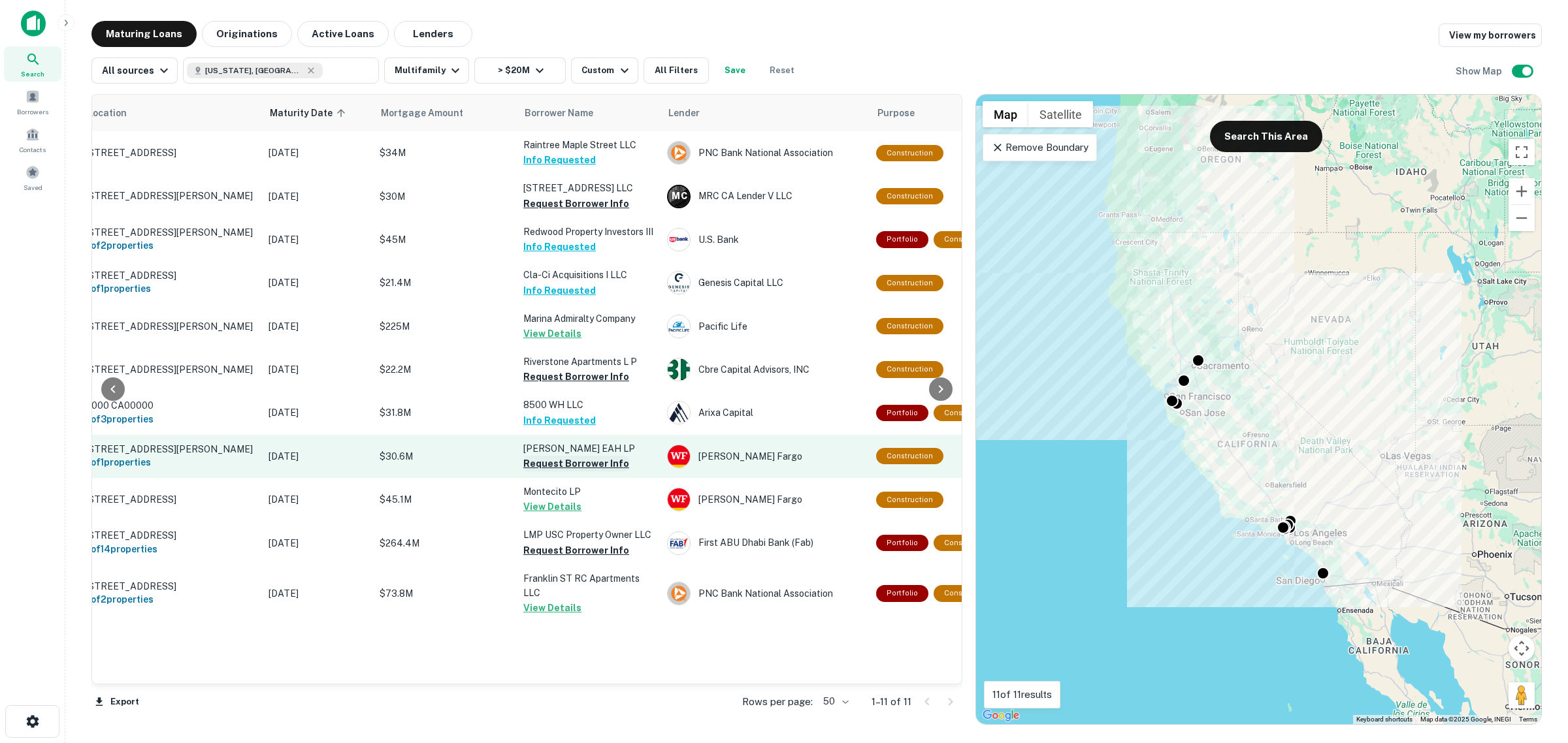
click at [559, 472] on button "Request Borrower Info" at bounding box center [576, 463] width 106 height 16
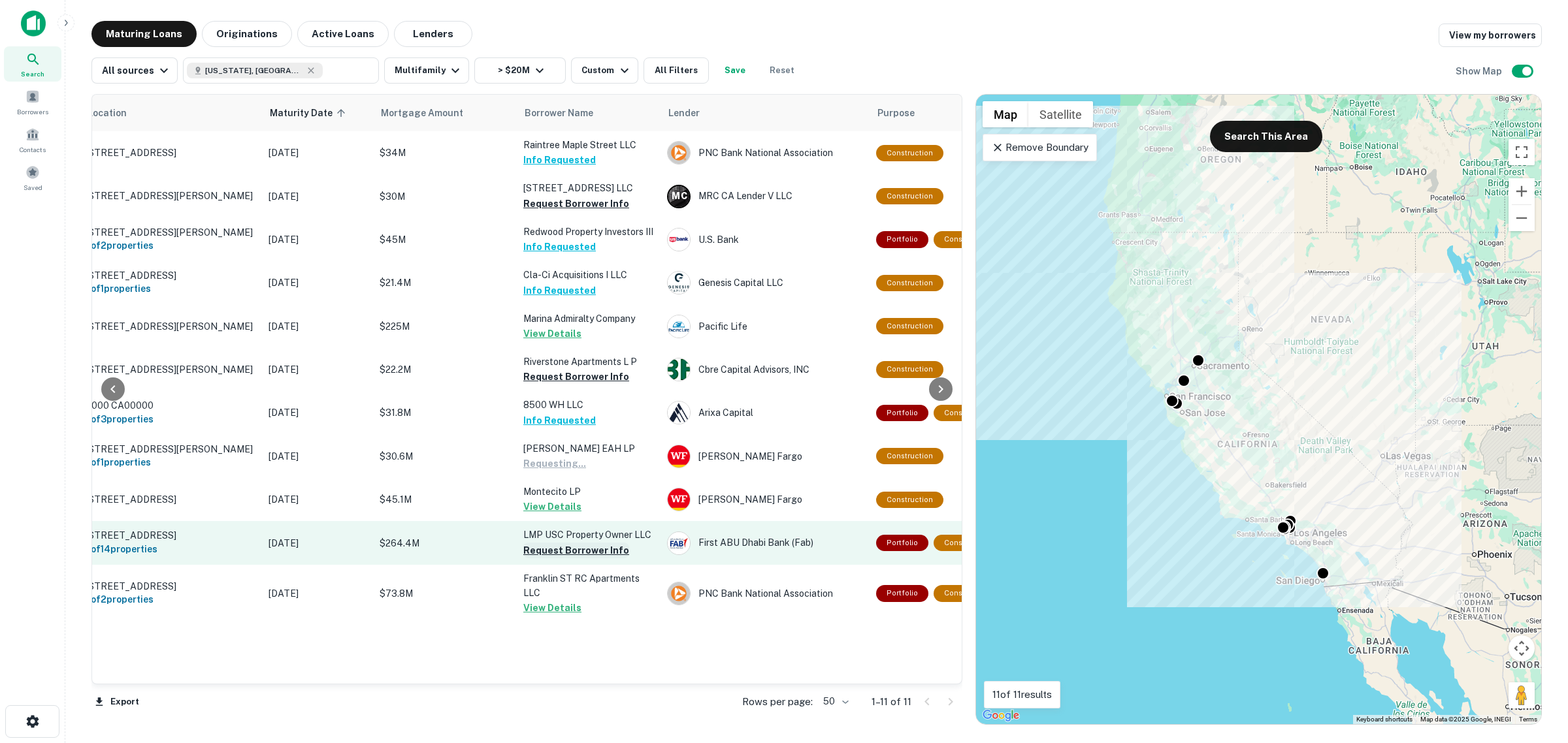
click at [582, 559] on button "Request Borrower Info" at bounding box center [576, 550] width 106 height 16
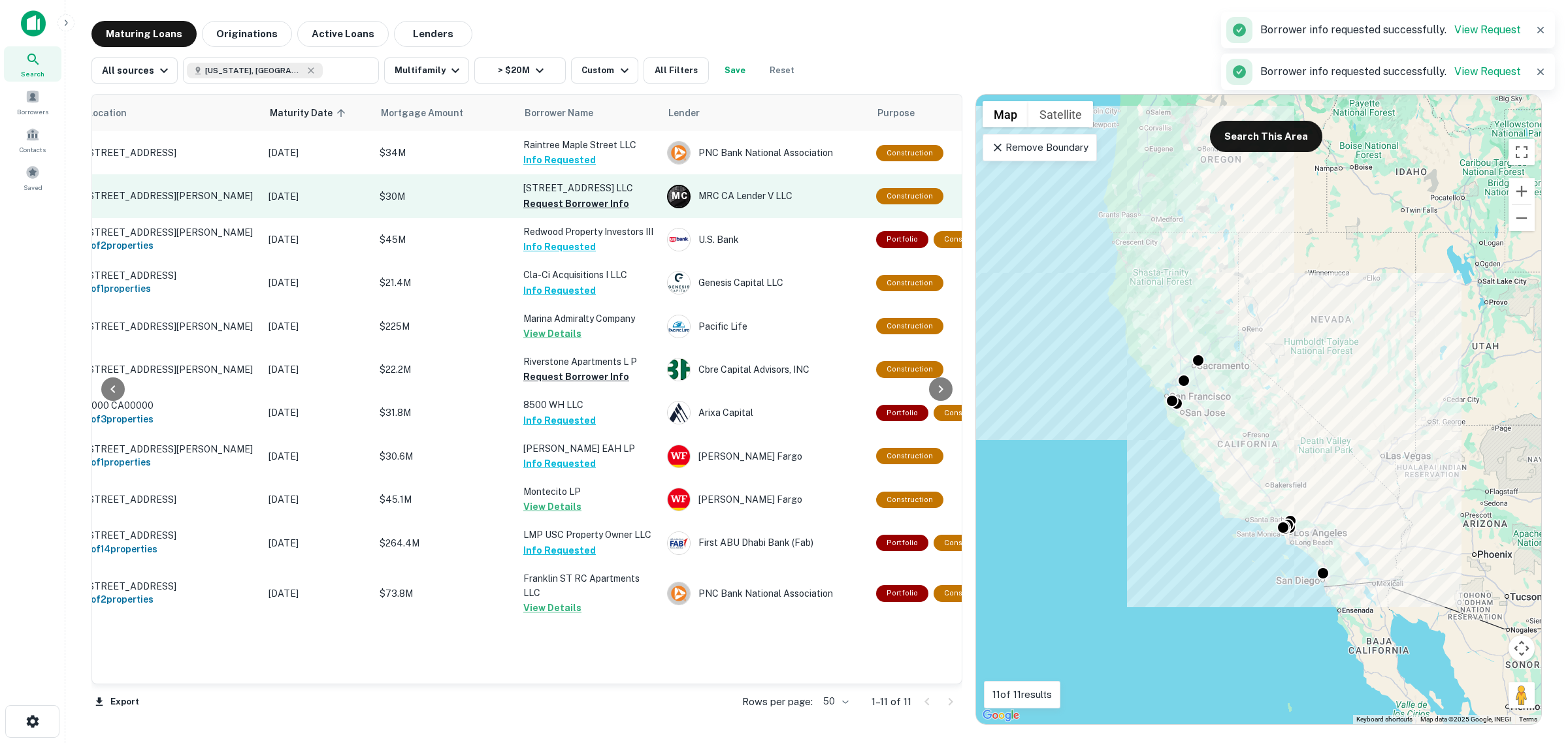
click at [210, 196] on p "1445 9th St Santa Monica, CA90401" at bounding box center [170, 196] width 170 height 11
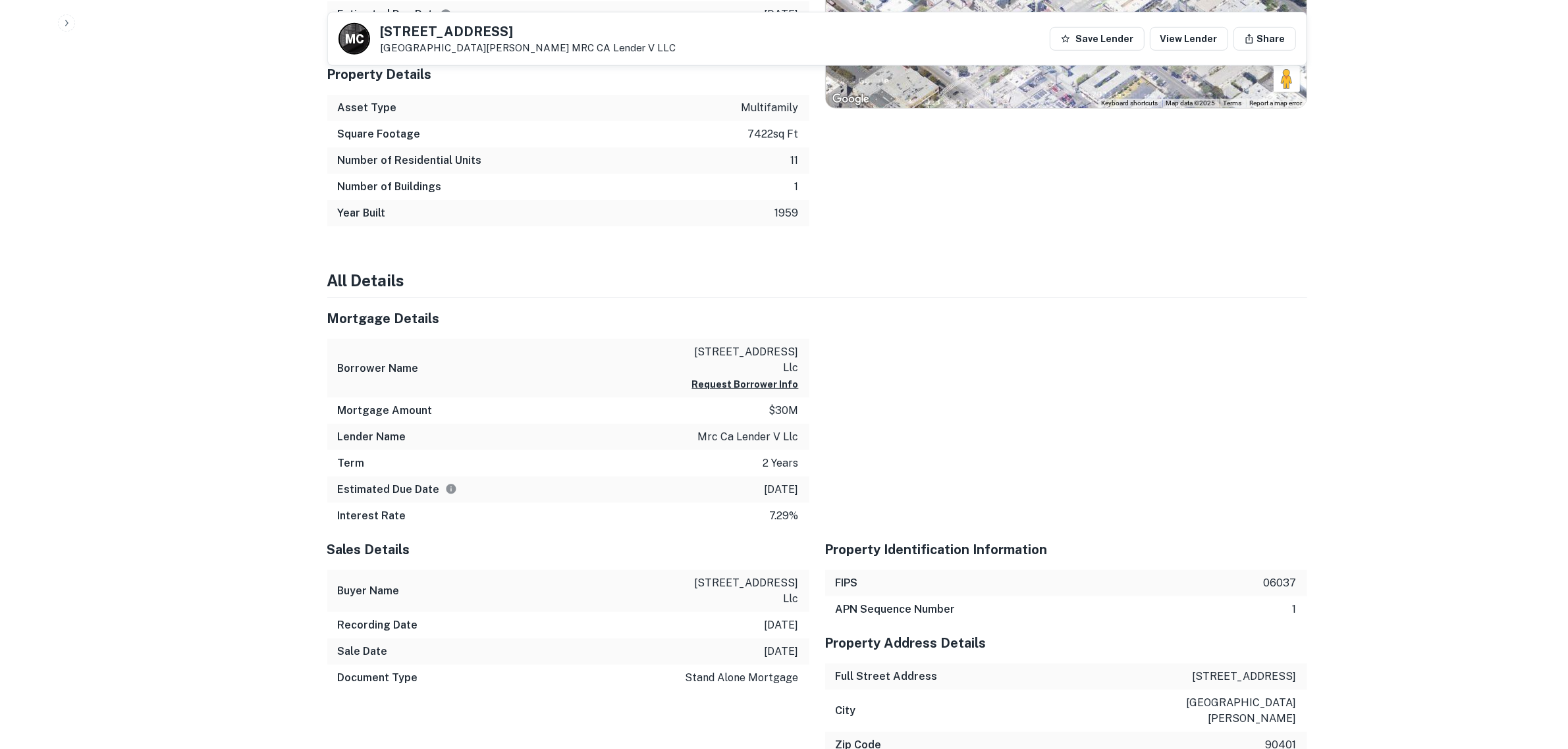
scroll to position [1070, 0]
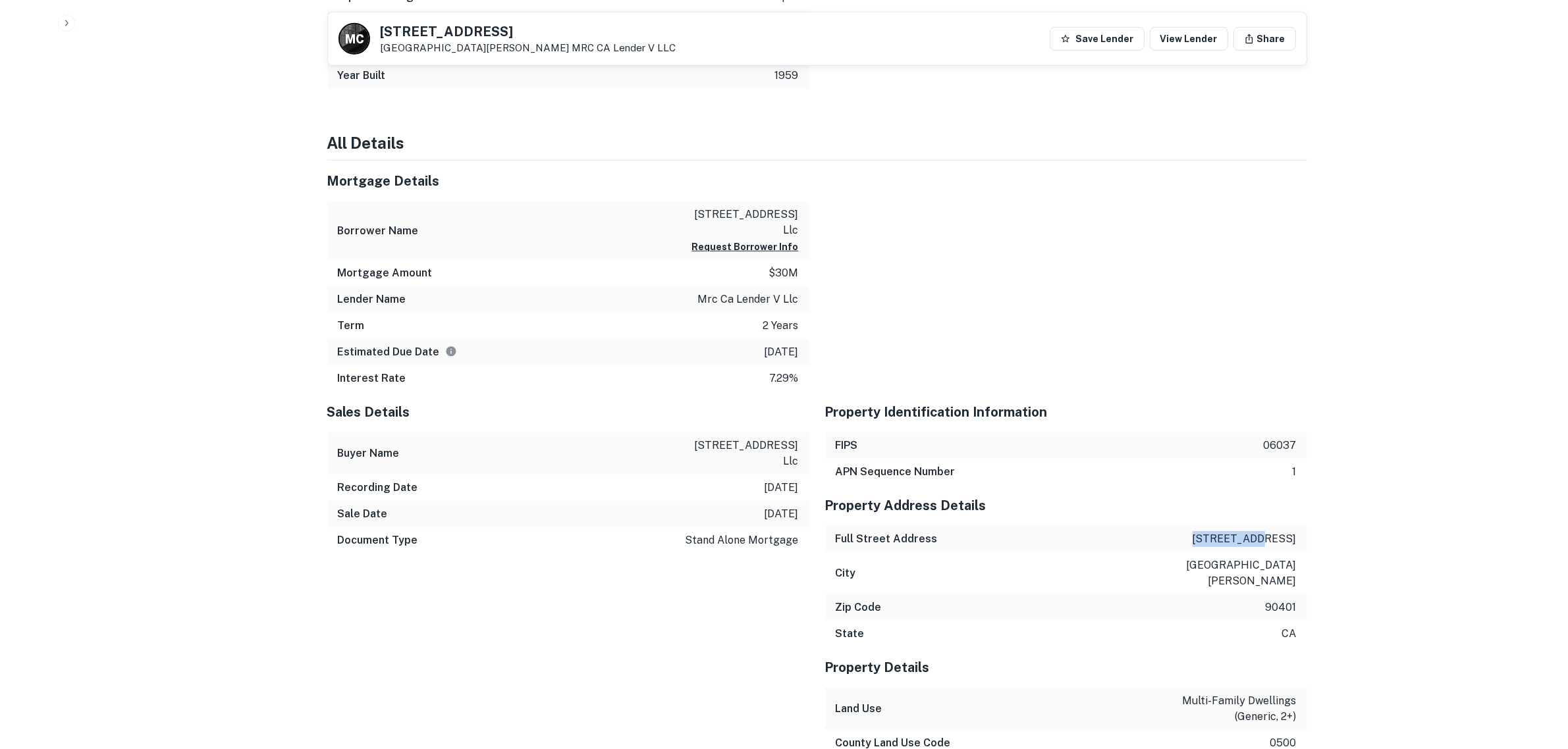
drag, startPoint x: 1239, startPoint y: 512, endPoint x: 1298, endPoint y: 509, distance: 59.1
click at [1298, 526] on div "Full Street Address 1445 9th st" at bounding box center [1067, 539] width 482 height 27
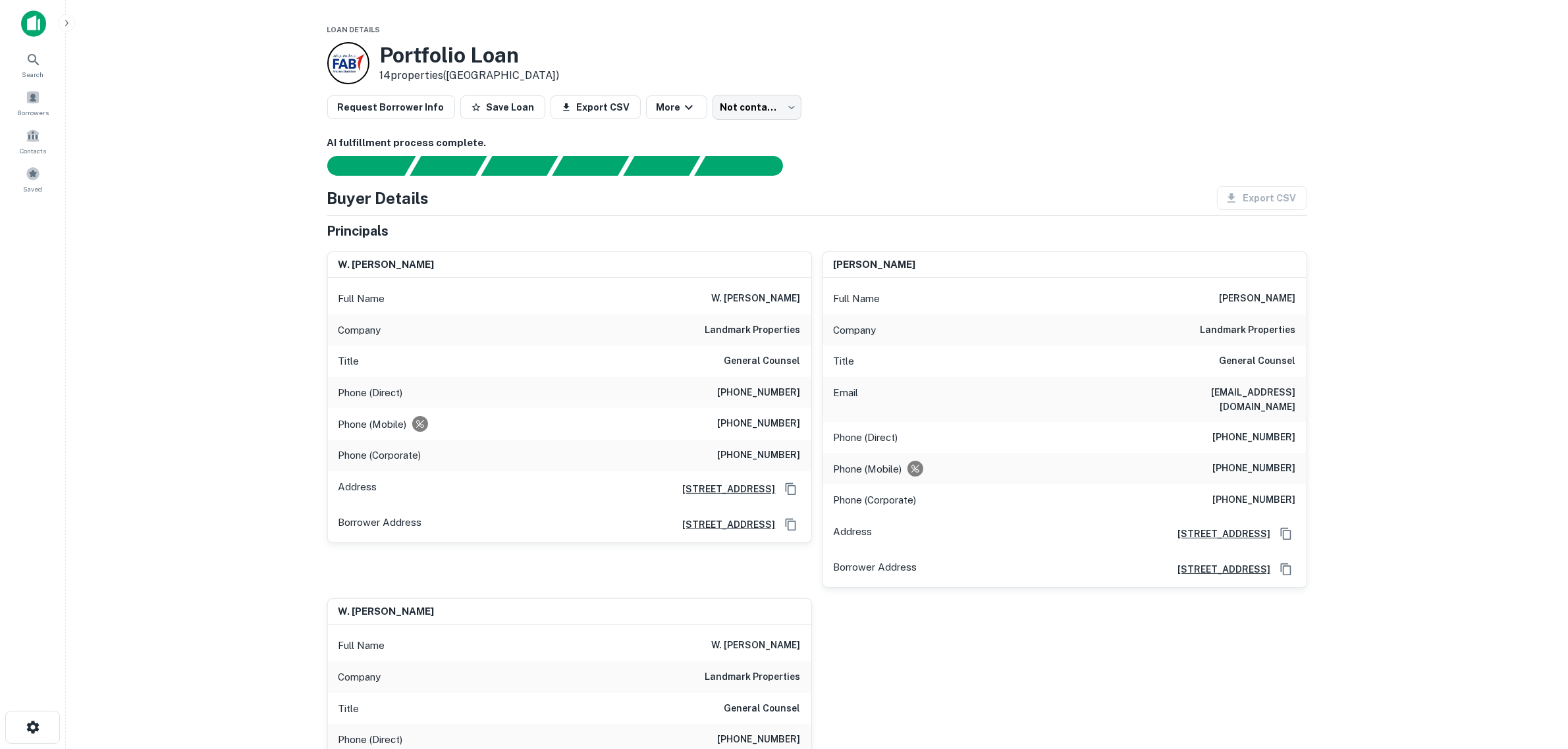
click at [170, 318] on main "Loan Details Portfolio Loan 14 properties ([GEOGRAPHIC_DATA]) Request Borrower …" at bounding box center [817, 374] width 1502 height 749
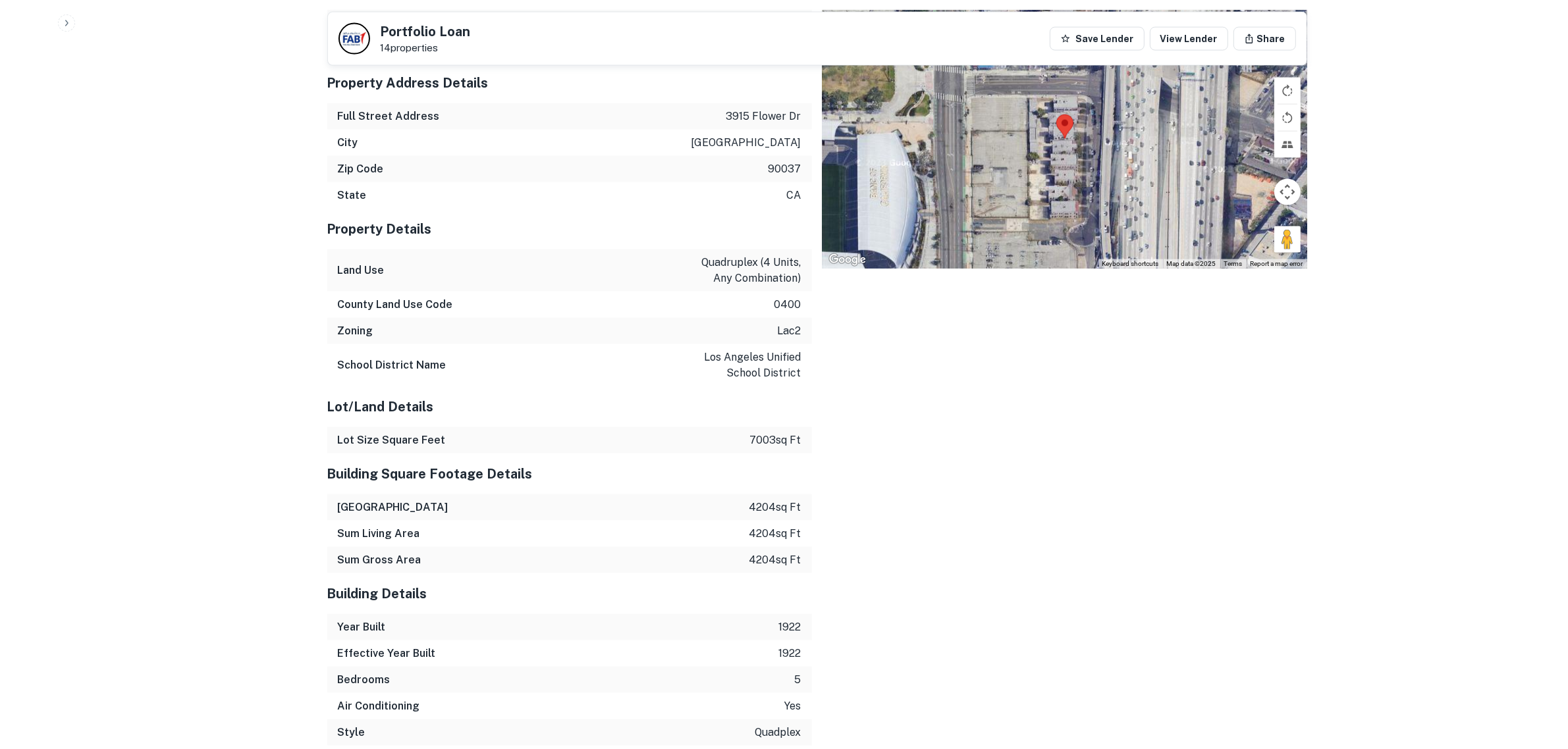
scroll to position [2222, 0]
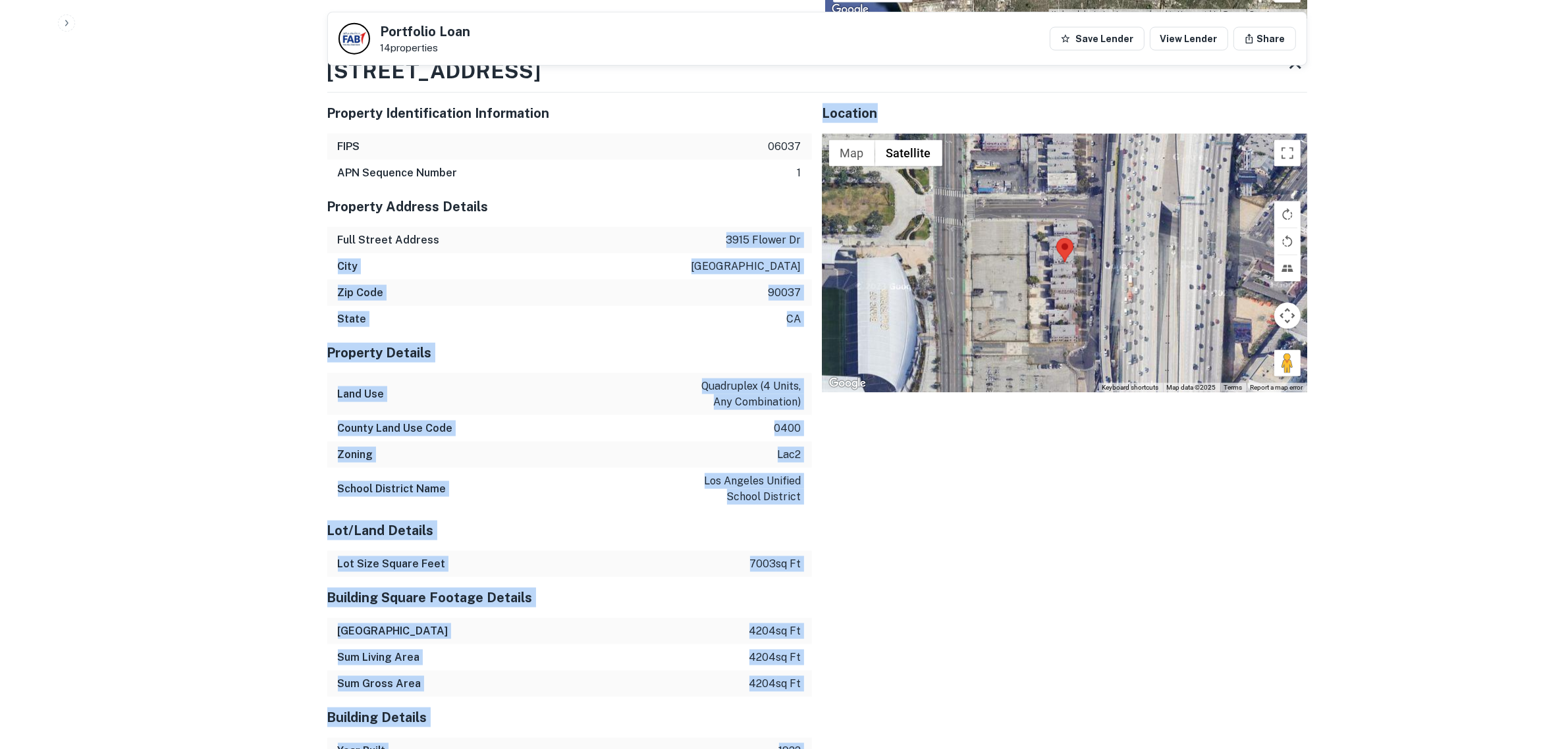
drag, startPoint x: 736, startPoint y: 229, endPoint x: 802, endPoint y: 239, distance: 66.8
click at [812, 242] on div "Property Identification Information FIPS 06037 APN Sequence Number 1 Property A…" at bounding box center [811, 577] width 990 height 991
click at [749, 233] on p "3915 flower dr" at bounding box center [764, 240] width 75 height 16
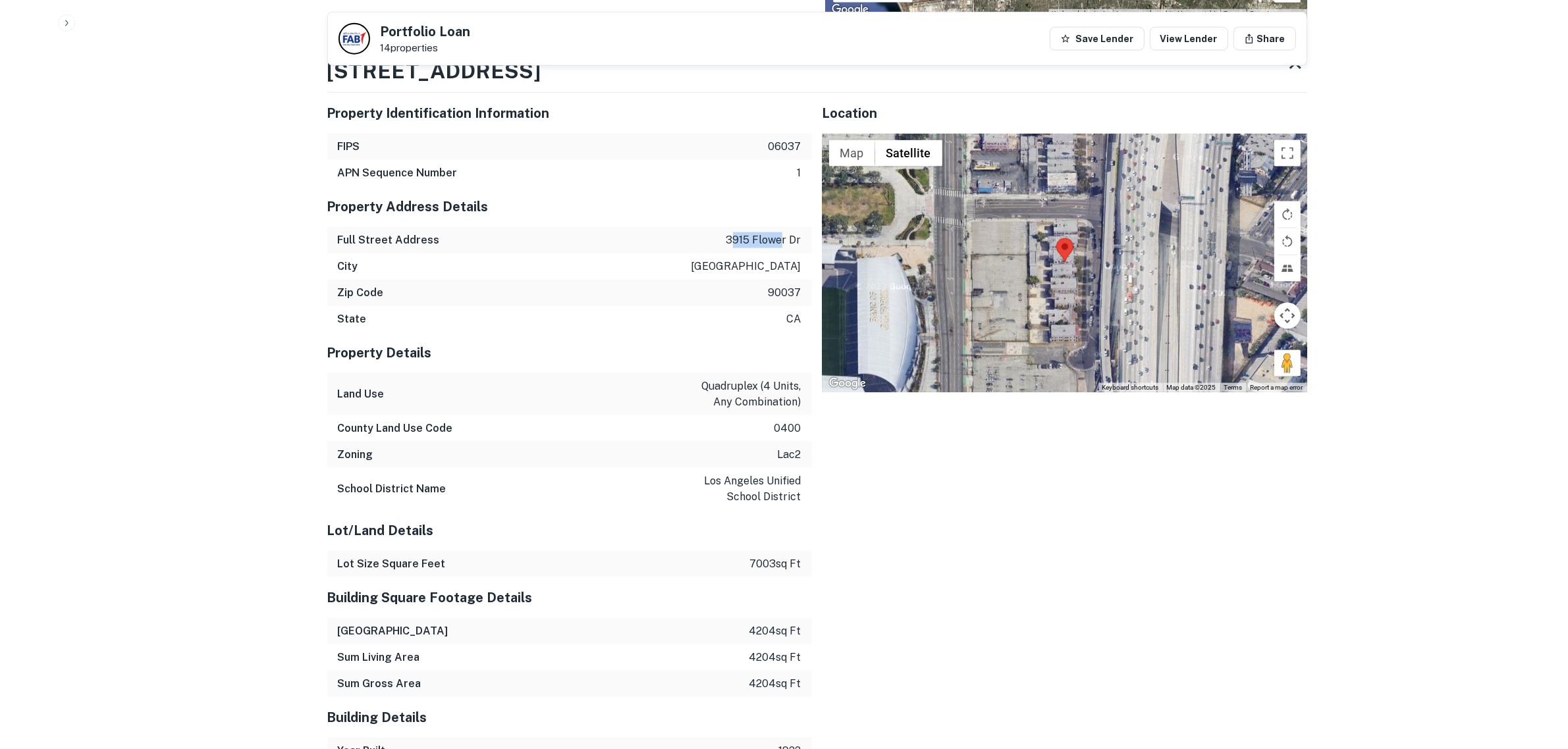
drag, startPoint x: 731, startPoint y: 225, endPoint x: 763, endPoint y: 222, distance: 32.1
click at [783, 233] on p "3915 flower dr" at bounding box center [764, 240] width 75 height 16
click at [753, 233] on p "3915 flower dr" at bounding box center [764, 240] width 75 height 16
click at [725, 229] on div "Full Street Address [STREET_ADDRESS]" at bounding box center [569, 240] width 484 height 27
drag, startPoint x: 725, startPoint y: 229, endPoint x: 787, endPoint y: 233, distance: 62.1
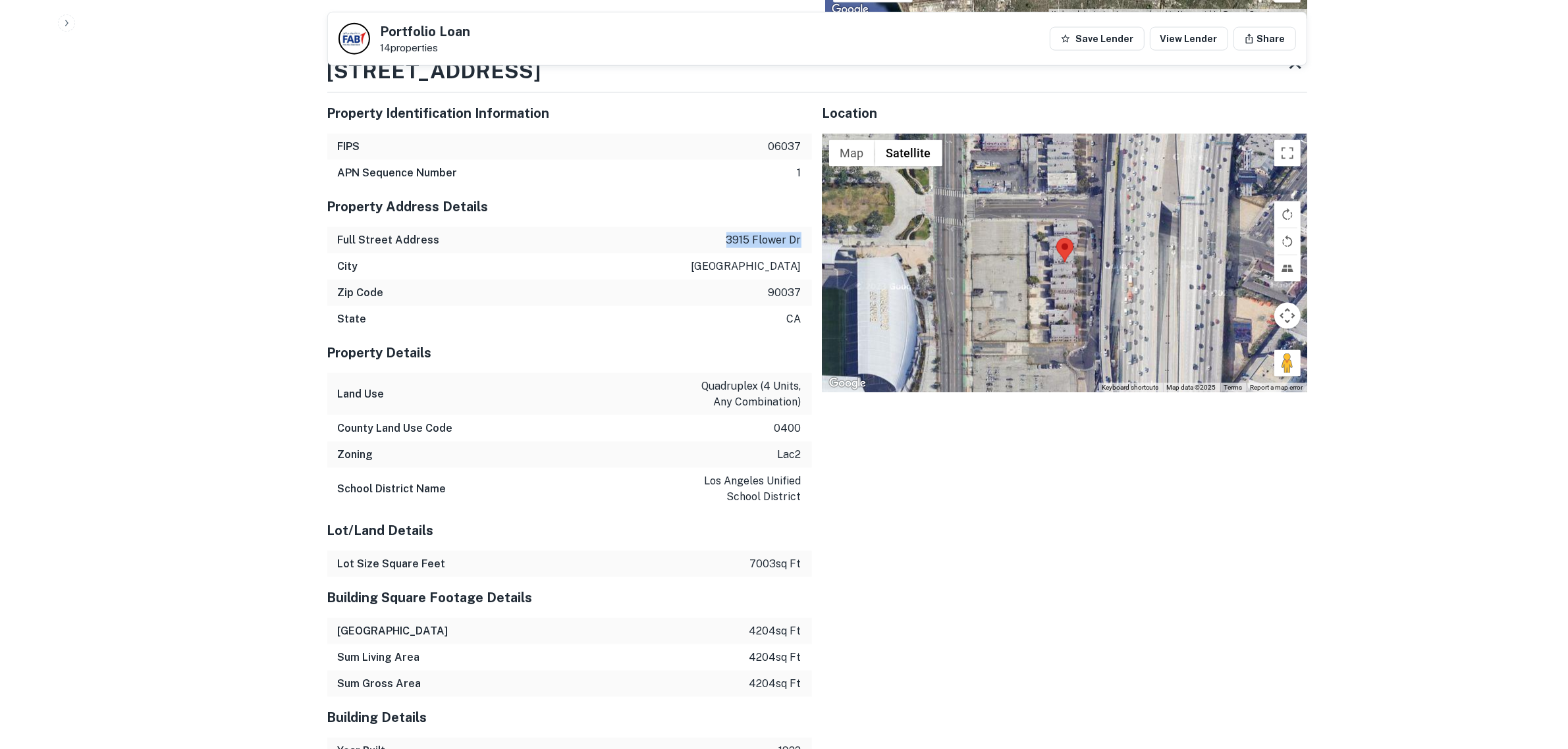
click at [790, 234] on div "Full Street Address [STREET_ADDRESS]" at bounding box center [569, 240] width 484 height 27
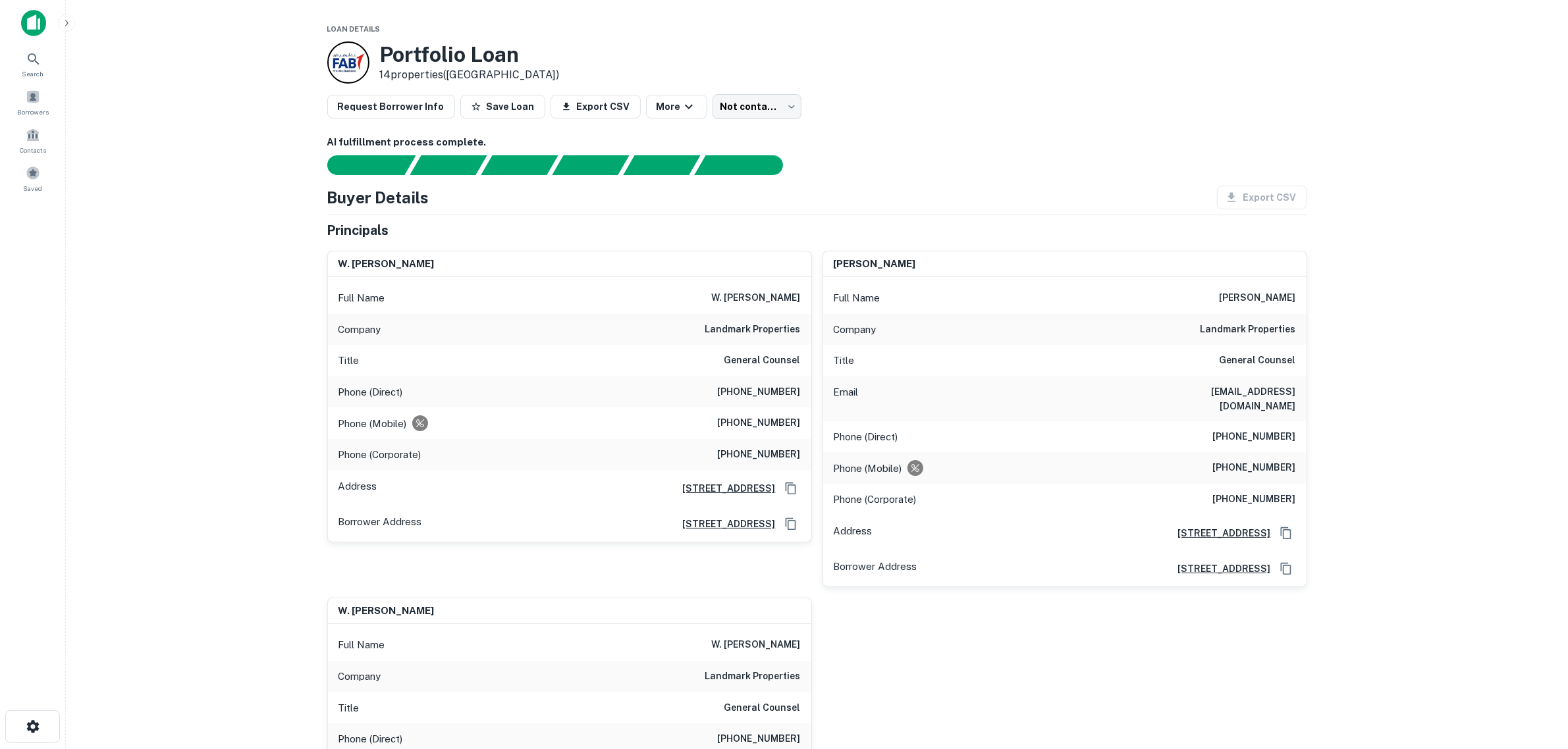
scroll to position [0, 0]
drag, startPoint x: 703, startPoint y: 337, endPoint x: 804, endPoint y: 334, distance: 101.0
click at [804, 334] on div "Company landmark properties" at bounding box center [569, 330] width 483 height 31
